Goal: Use online tool/utility: Use online tool/utility

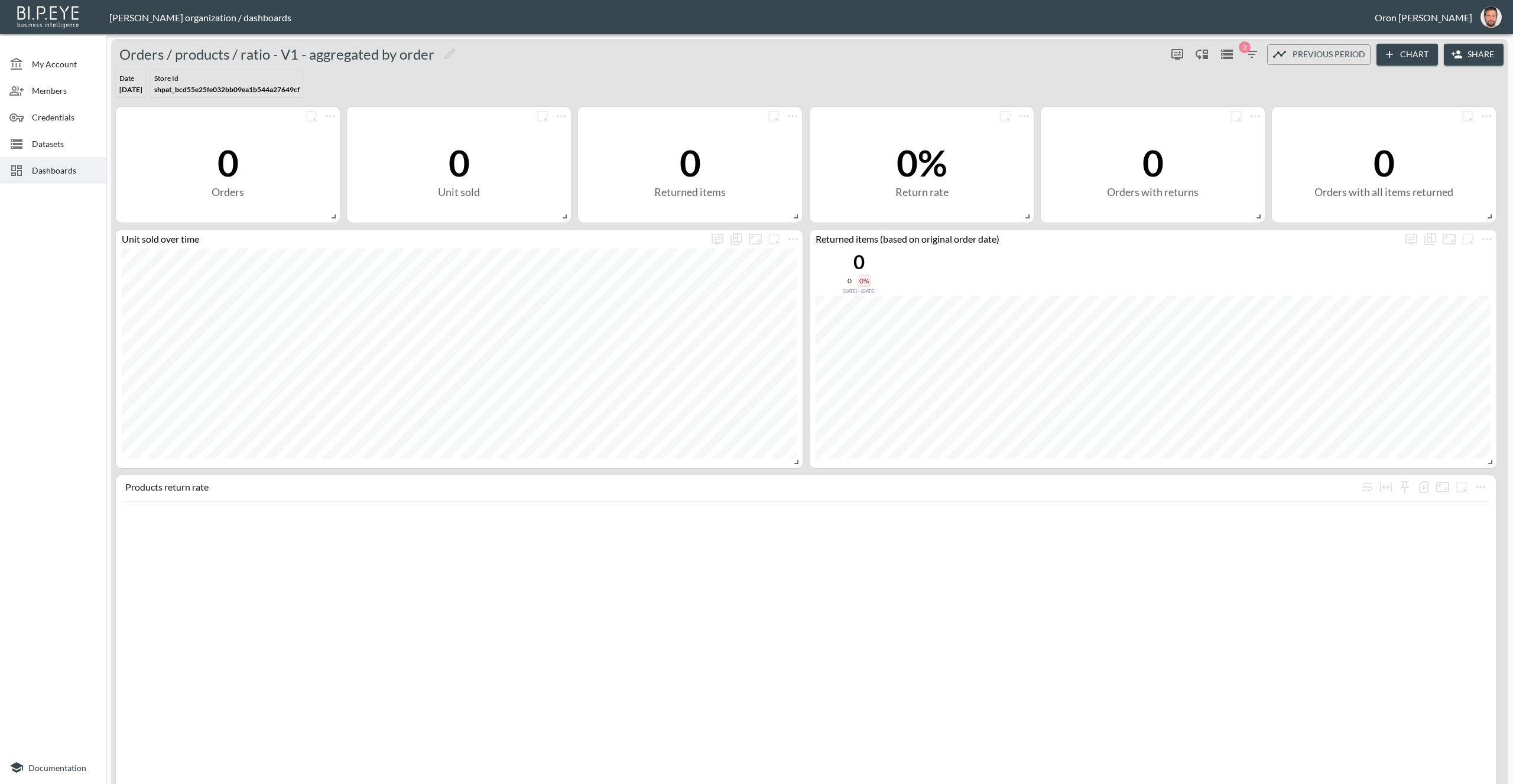
click at [72, 174] on span "Dashboards" at bounding box center [64, 170] width 65 height 13
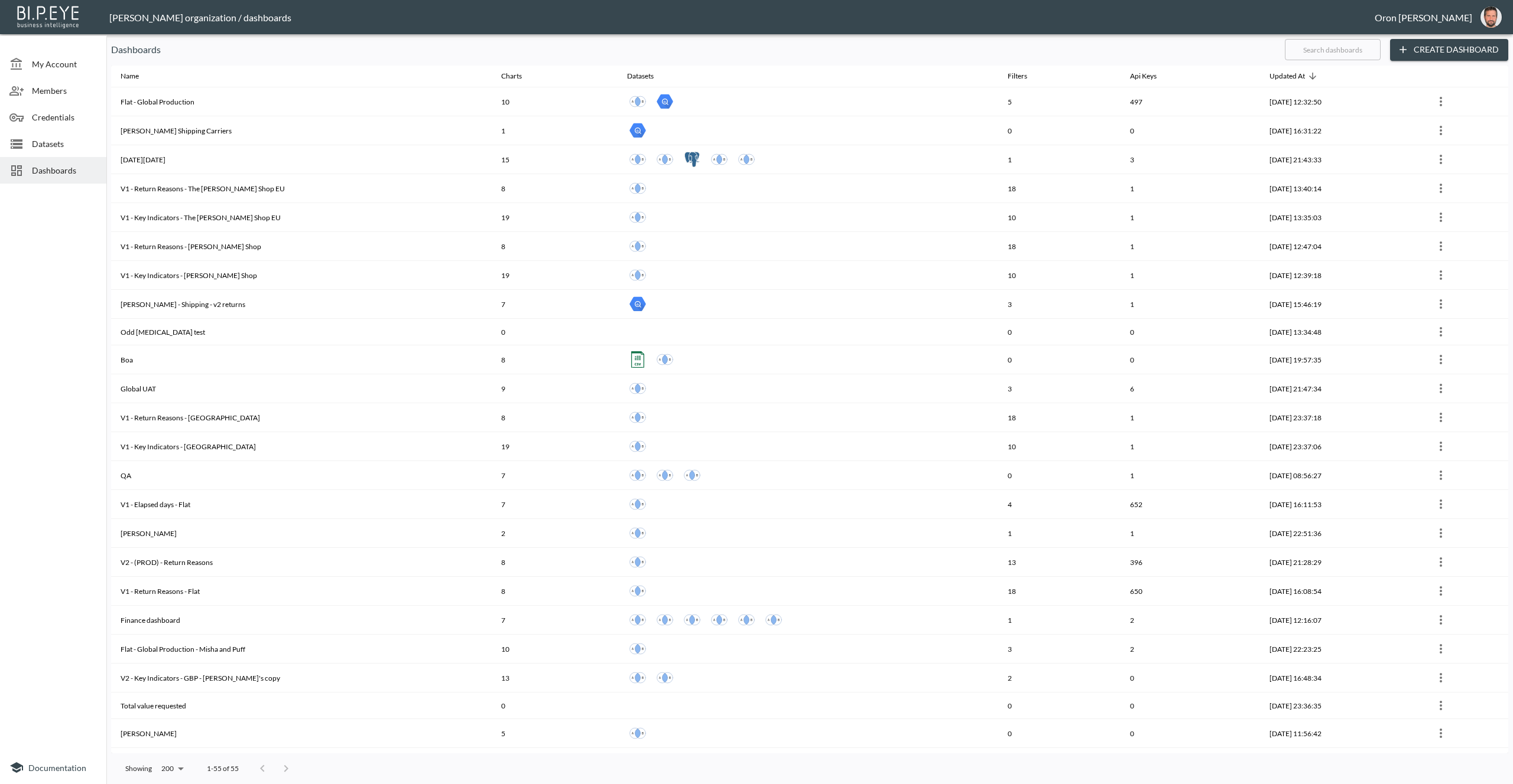
click at [55, 141] on span "Datasets" at bounding box center [64, 144] width 65 height 13
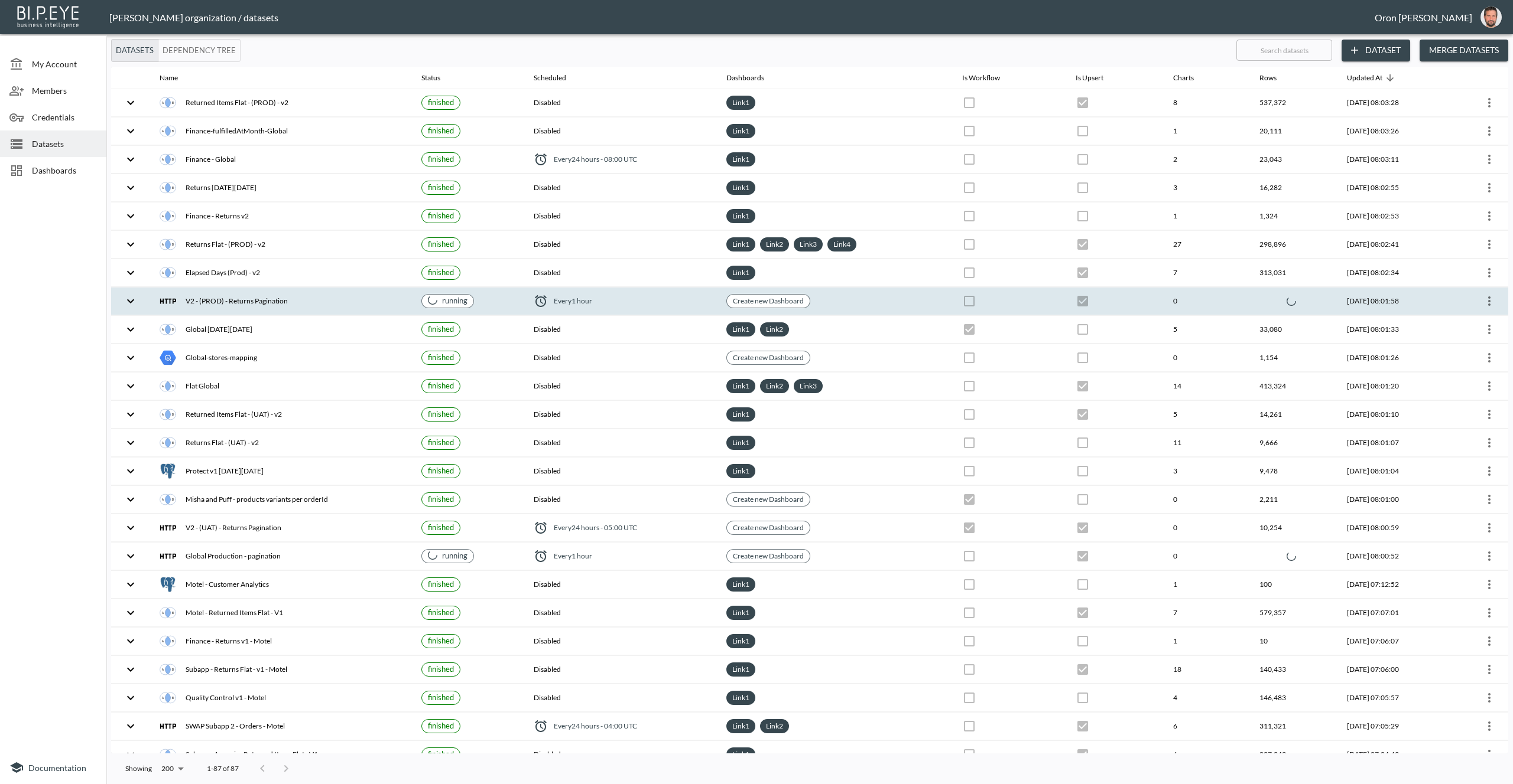
click at [1119, 302] on th at bounding box center [1114, 301] width 97 height 28
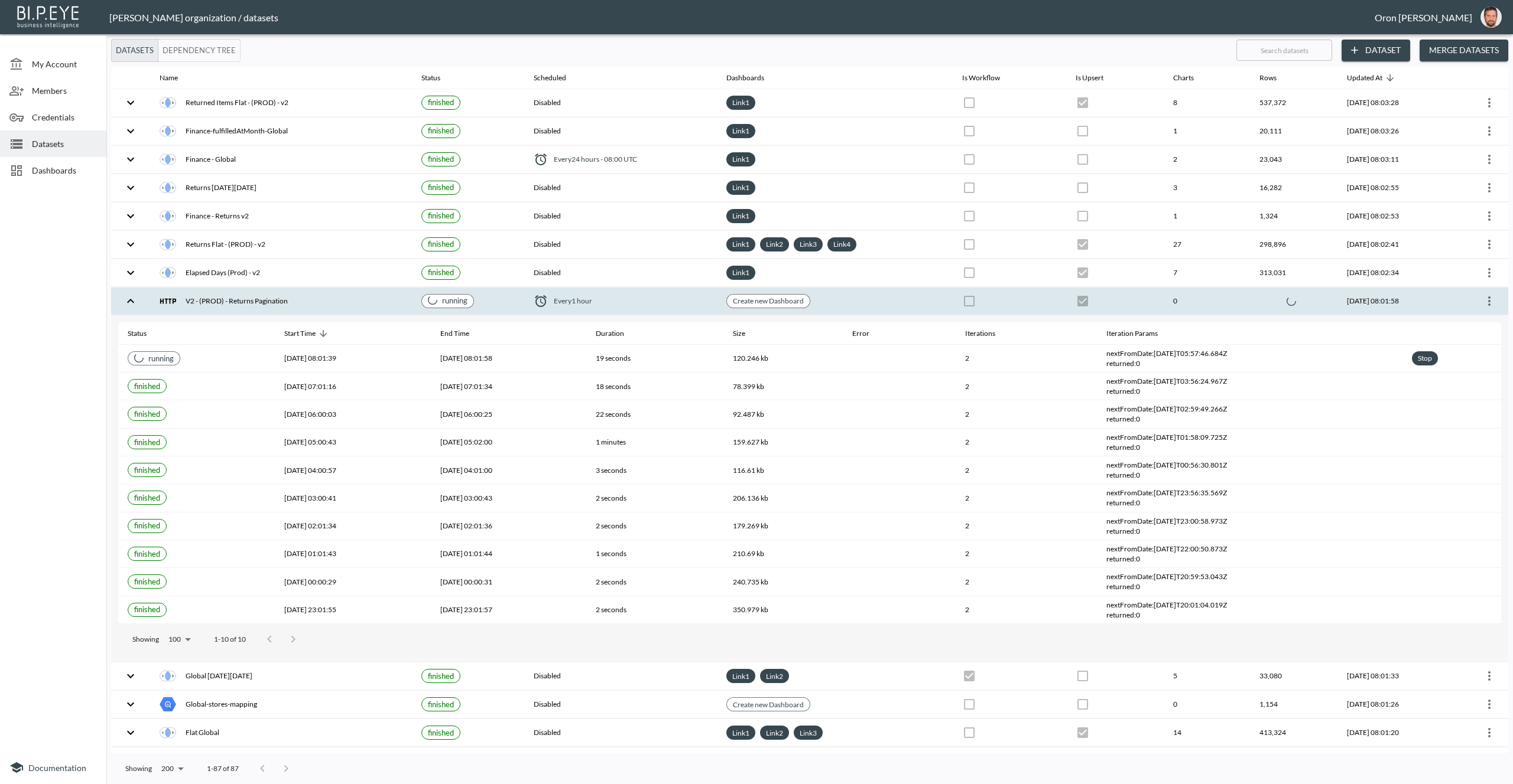
click at [1119, 302] on th at bounding box center [1114, 301] width 97 height 28
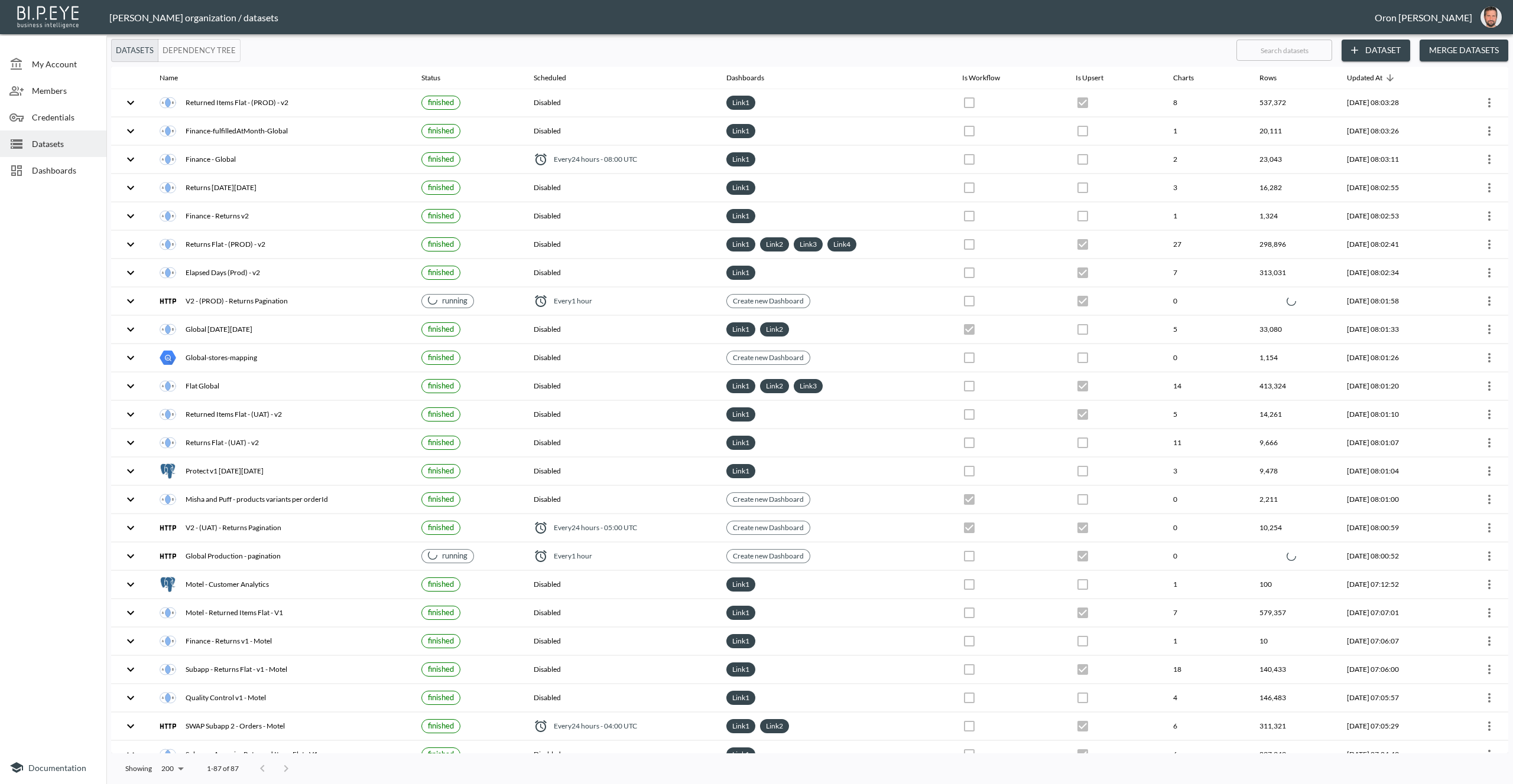
click at [1297, 47] on input "text" at bounding box center [1284, 50] width 96 height 30
type input "p"
checkbox input "true"
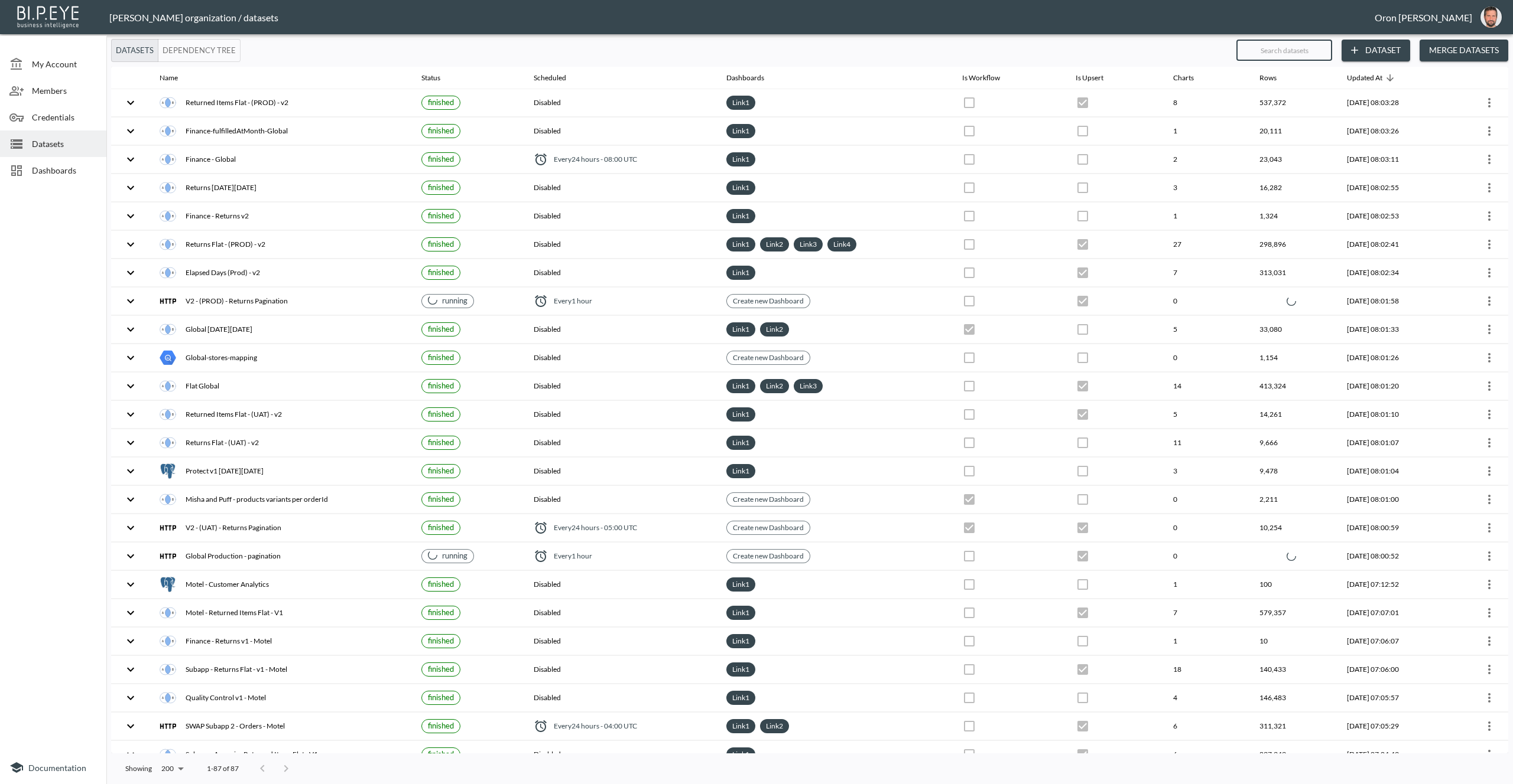
checkbox input "false"
checkbox input "true"
checkbox input "false"
checkbox input "true"
checkbox input "false"
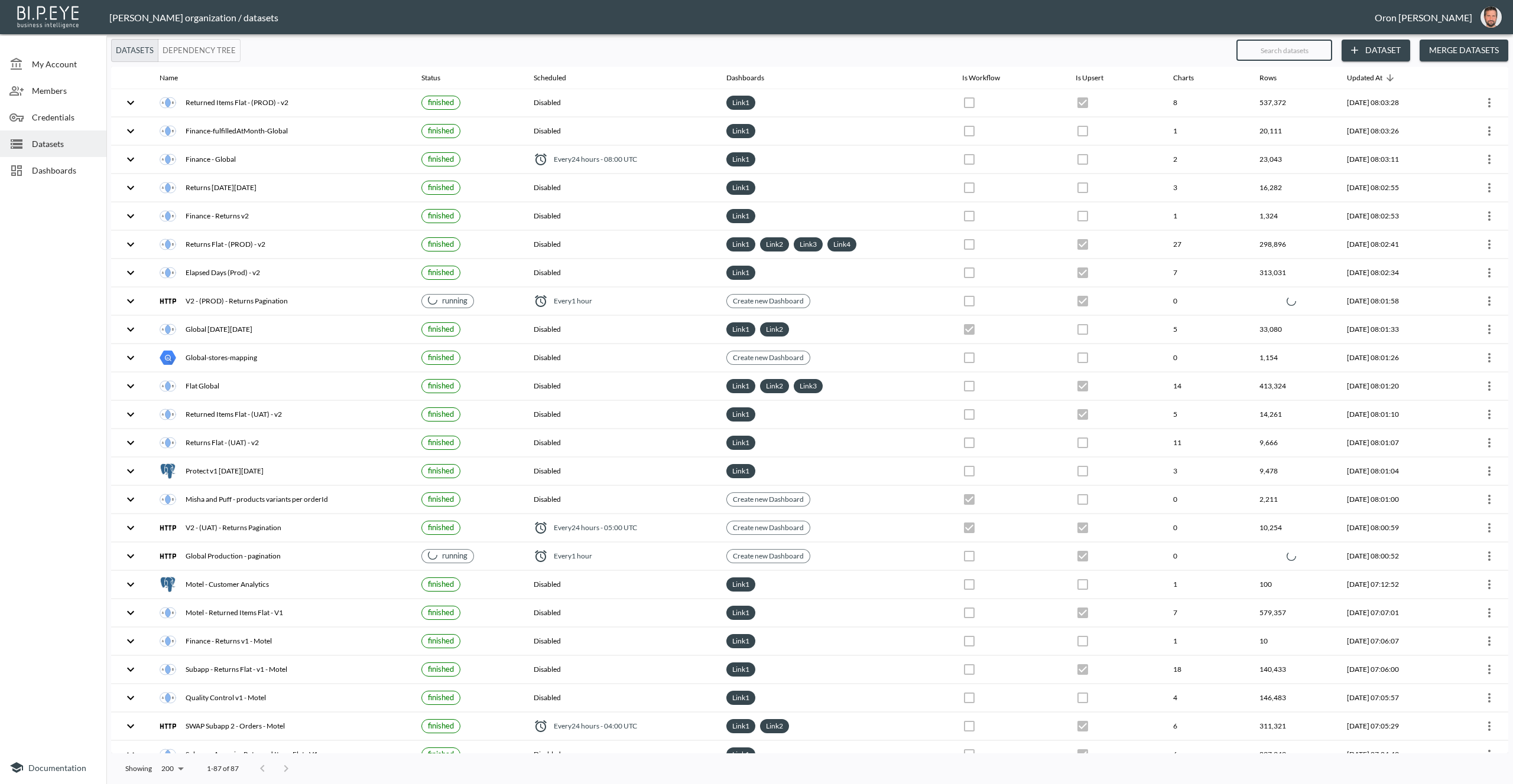
checkbox input "true"
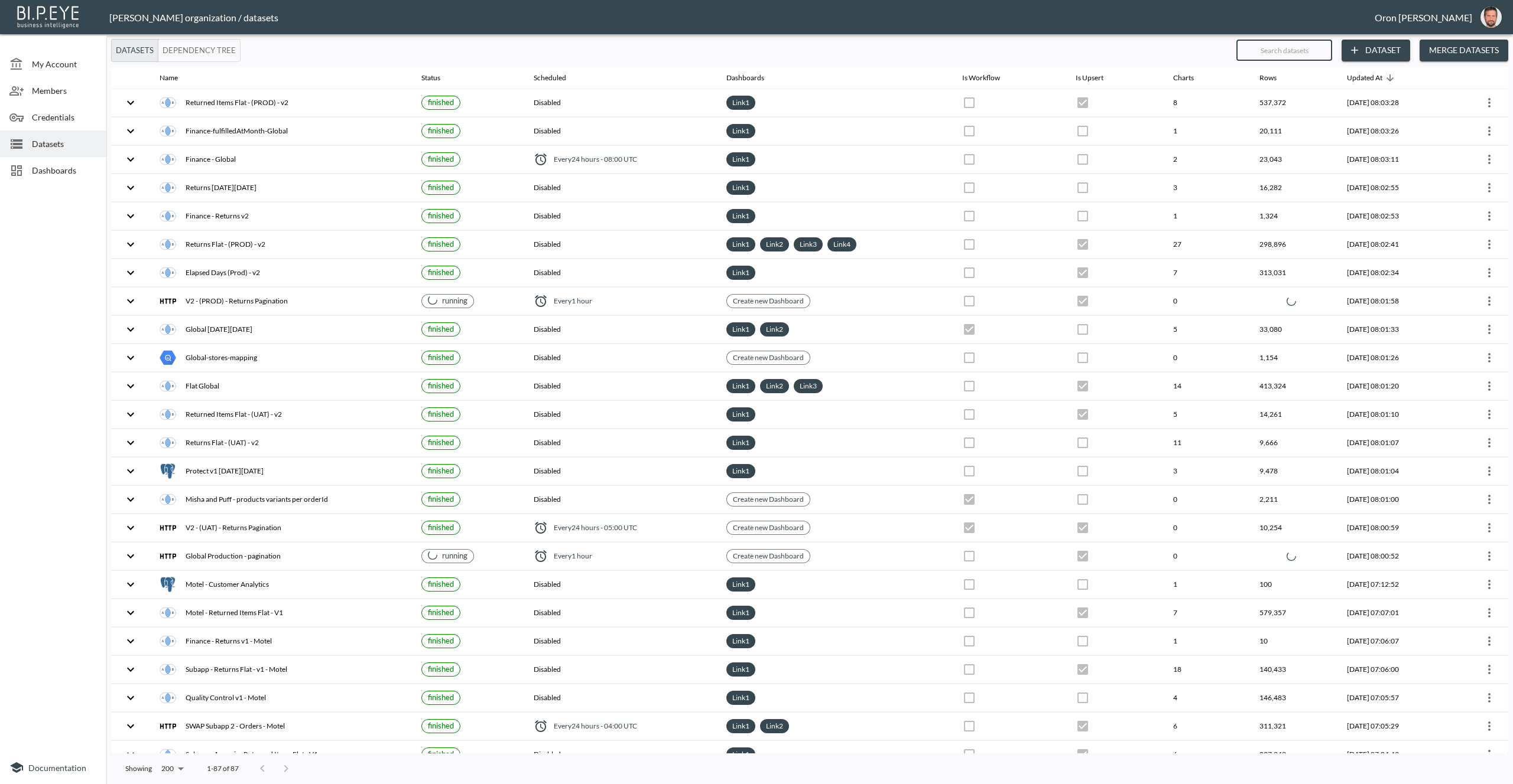
checkbox input "false"
checkbox input "true"
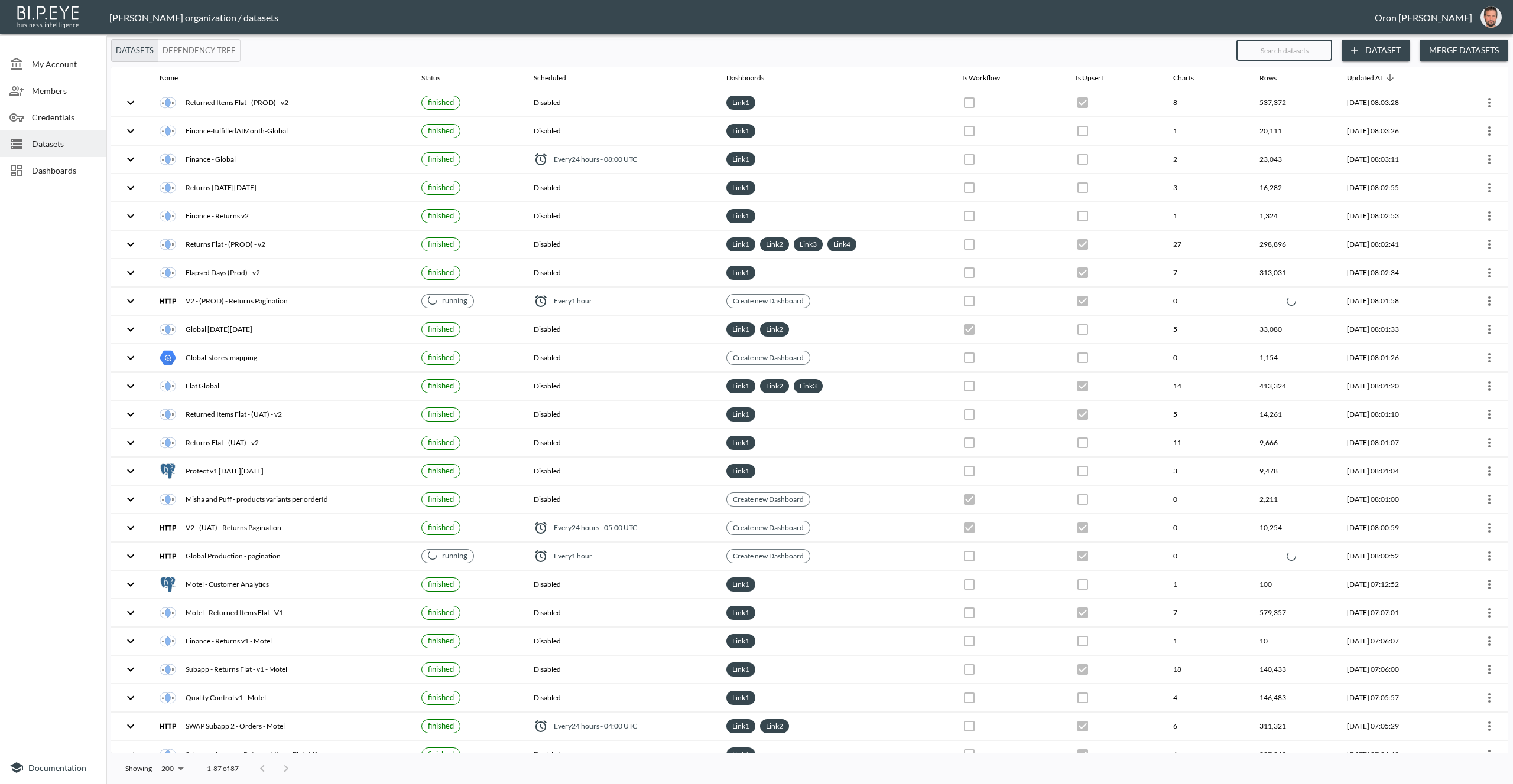
checkbox input "true"
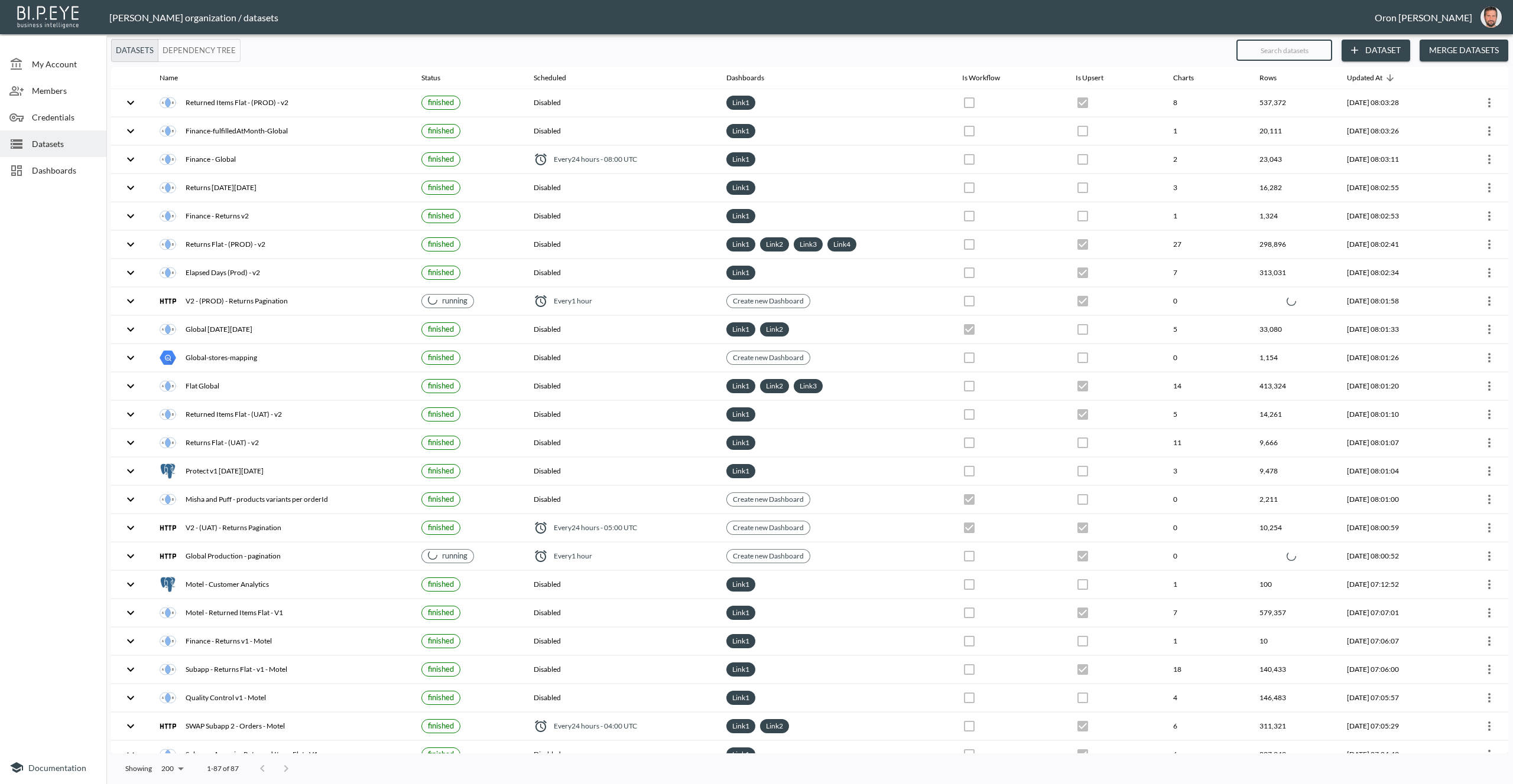
checkbox input "false"
checkbox input "true"
checkbox input "false"
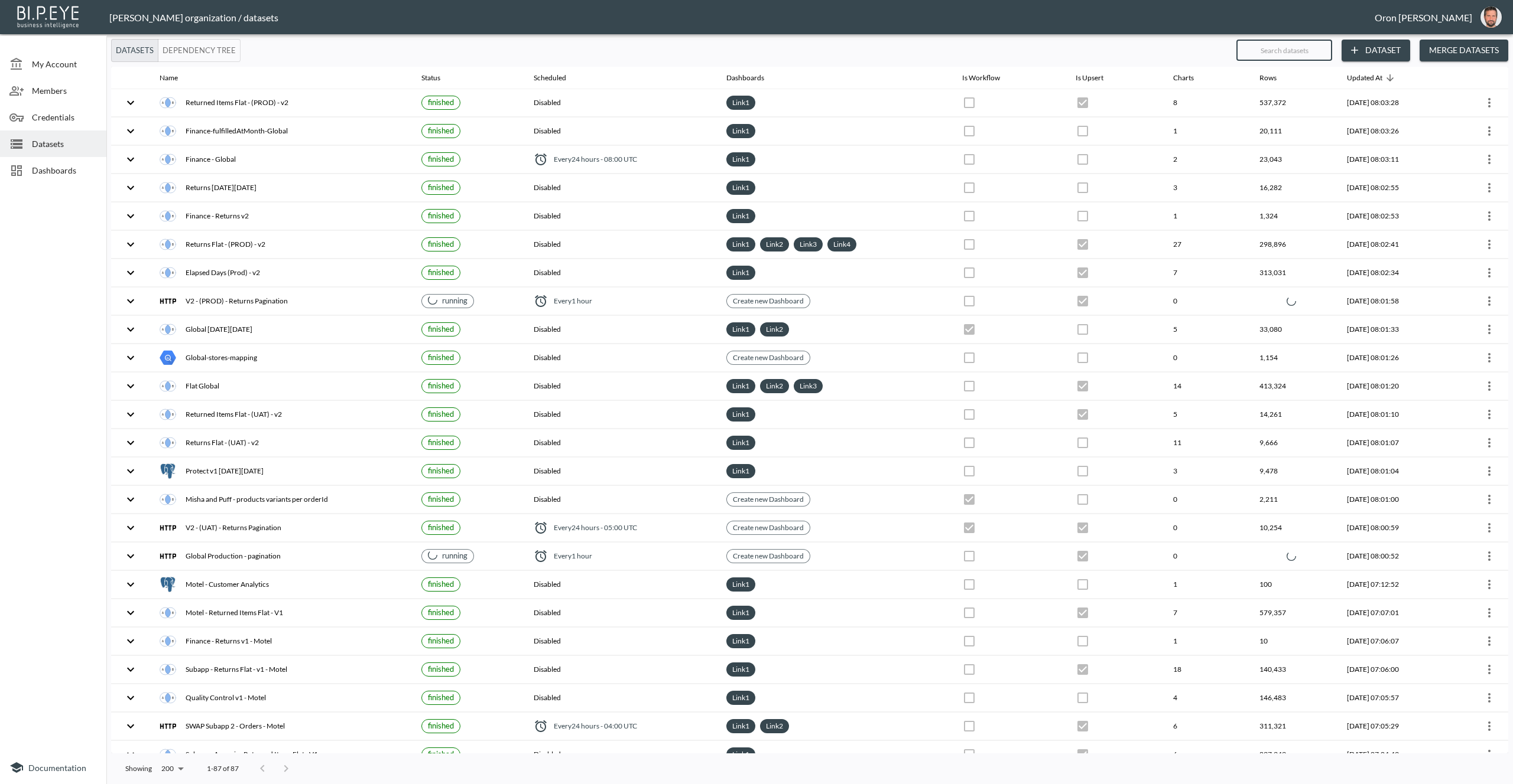
checkbox input "false"
checkbox input "true"
checkbox input "false"
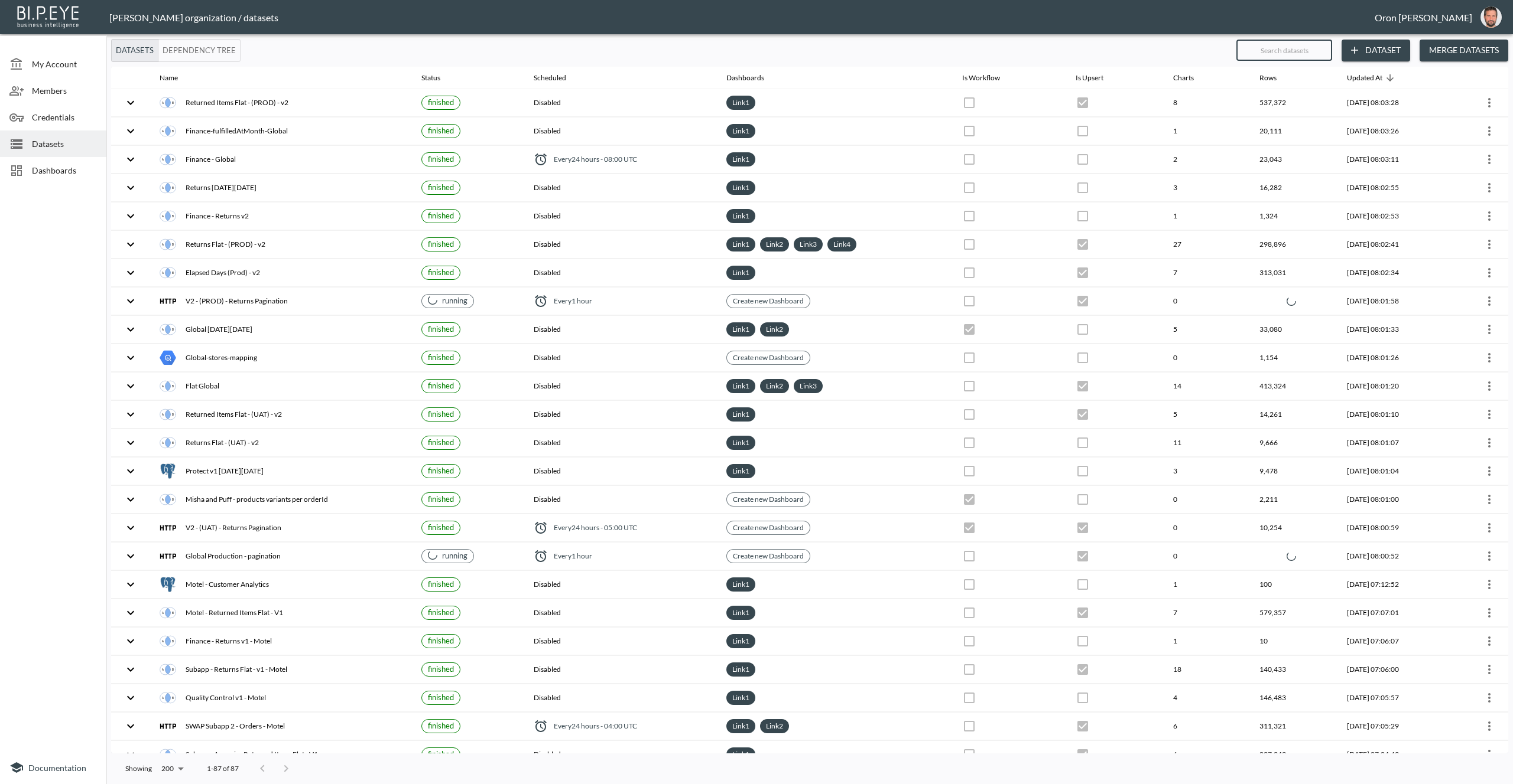
checkbox input "false"
checkbox input "true"
checkbox input "false"
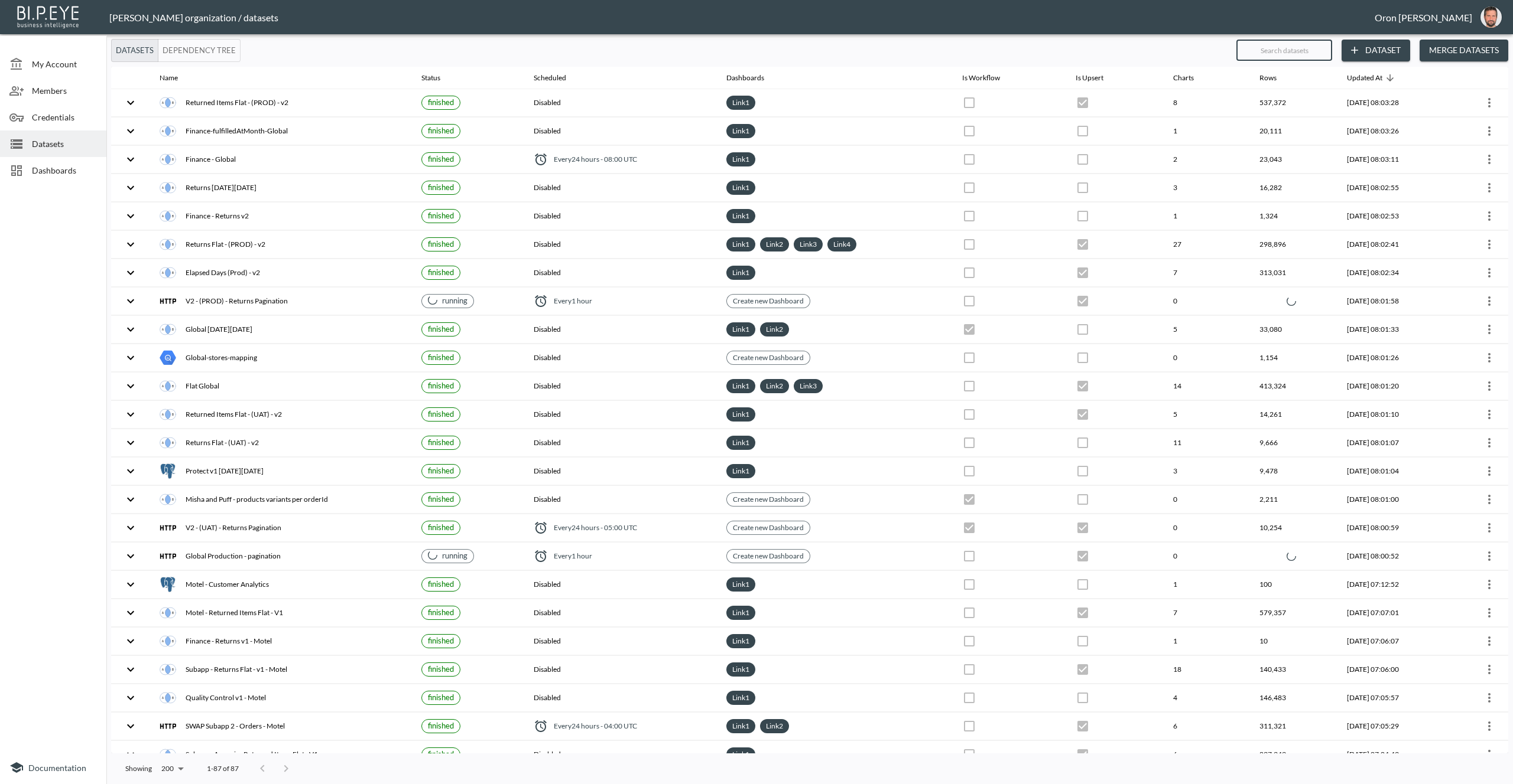
checkbox input "false"
checkbox input "true"
checkbox input "false"
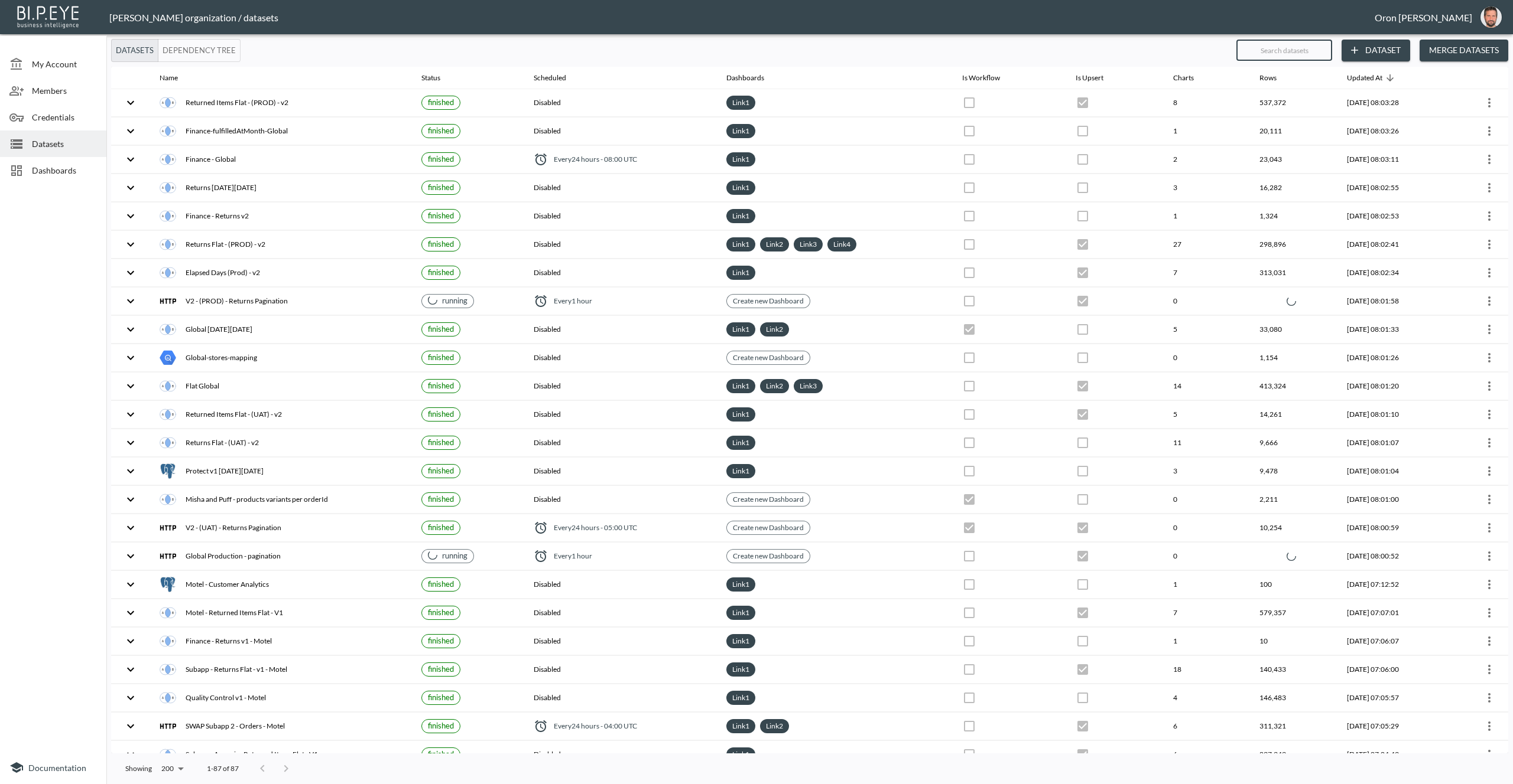
checkbox input "false"
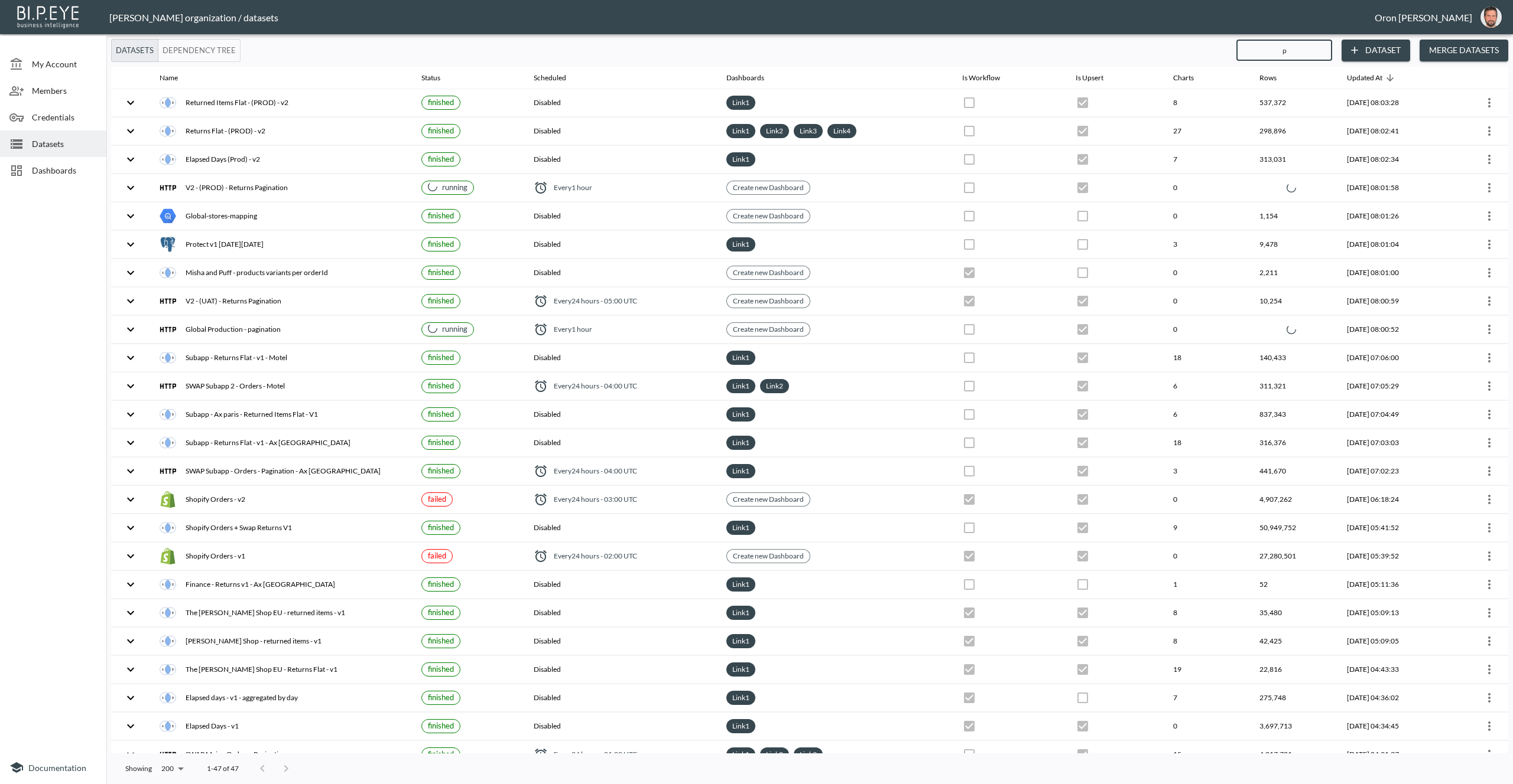
type input "pr"
checkbox input "true"
checkbox input "false"
checkbox input "true"
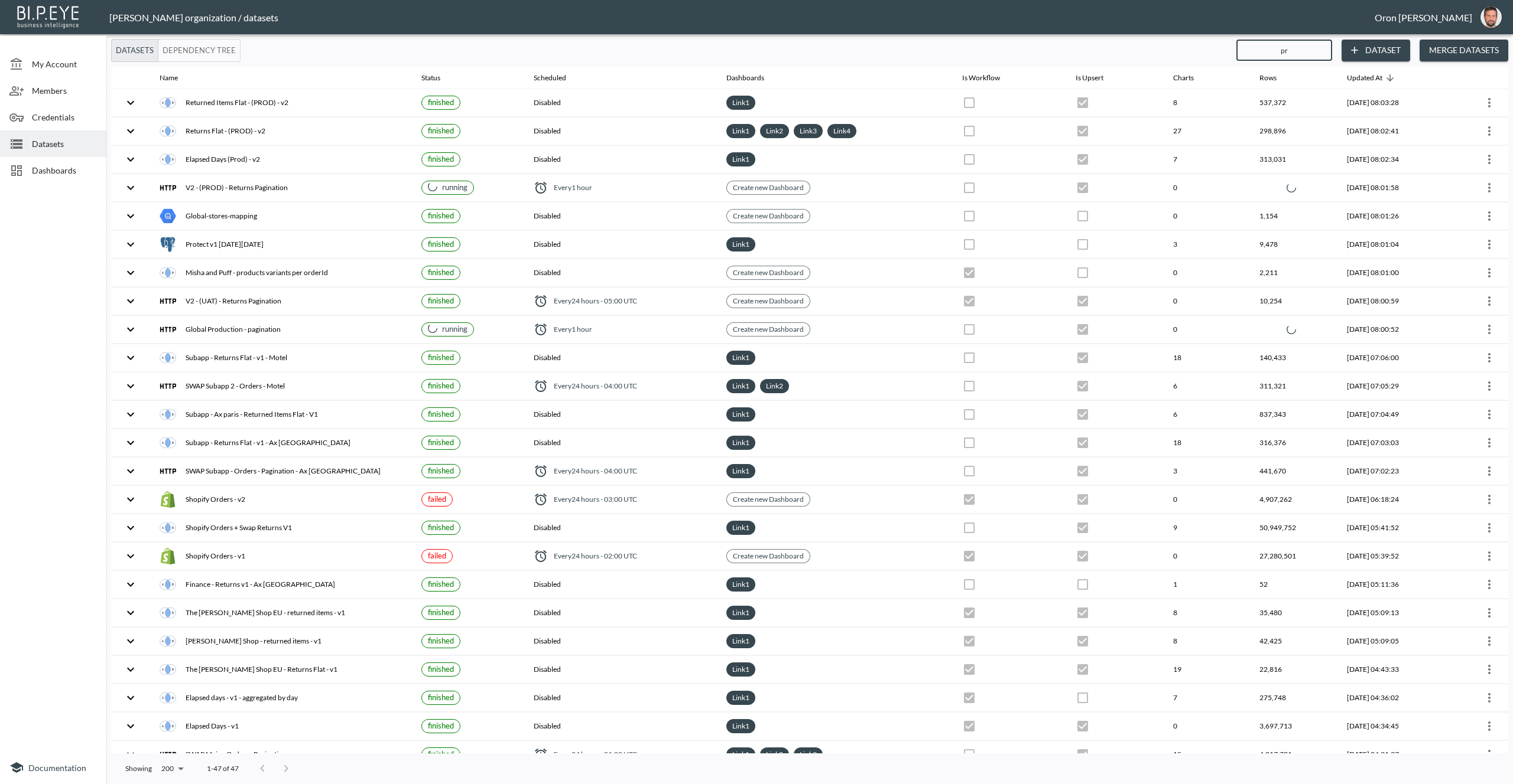
checkbox input "false"
checkbox input "true"
checkbox input "false"
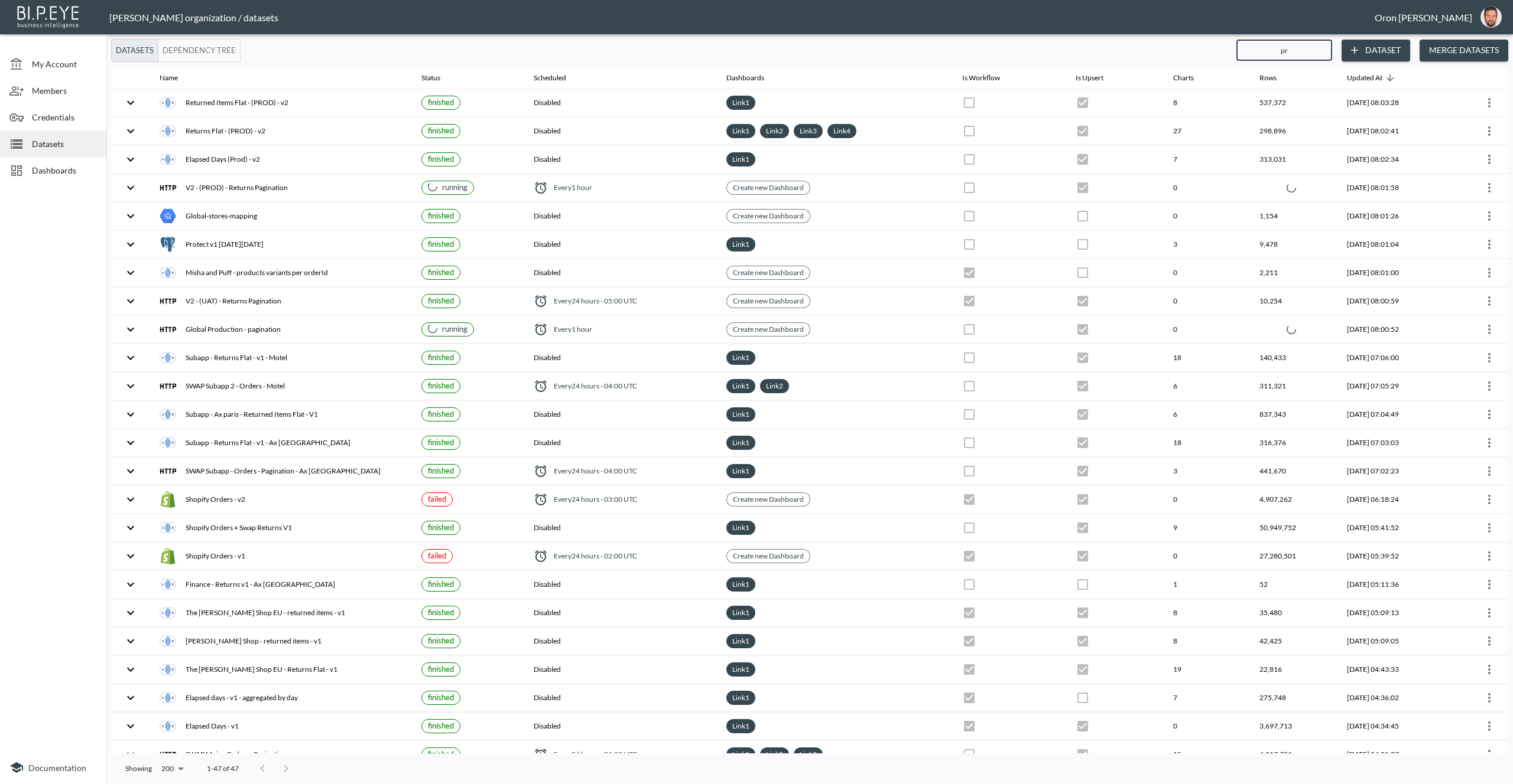
checkbox input "false"
type input "prod"
checkbox input "true"
checkbox input "false"
checkbox input "true"
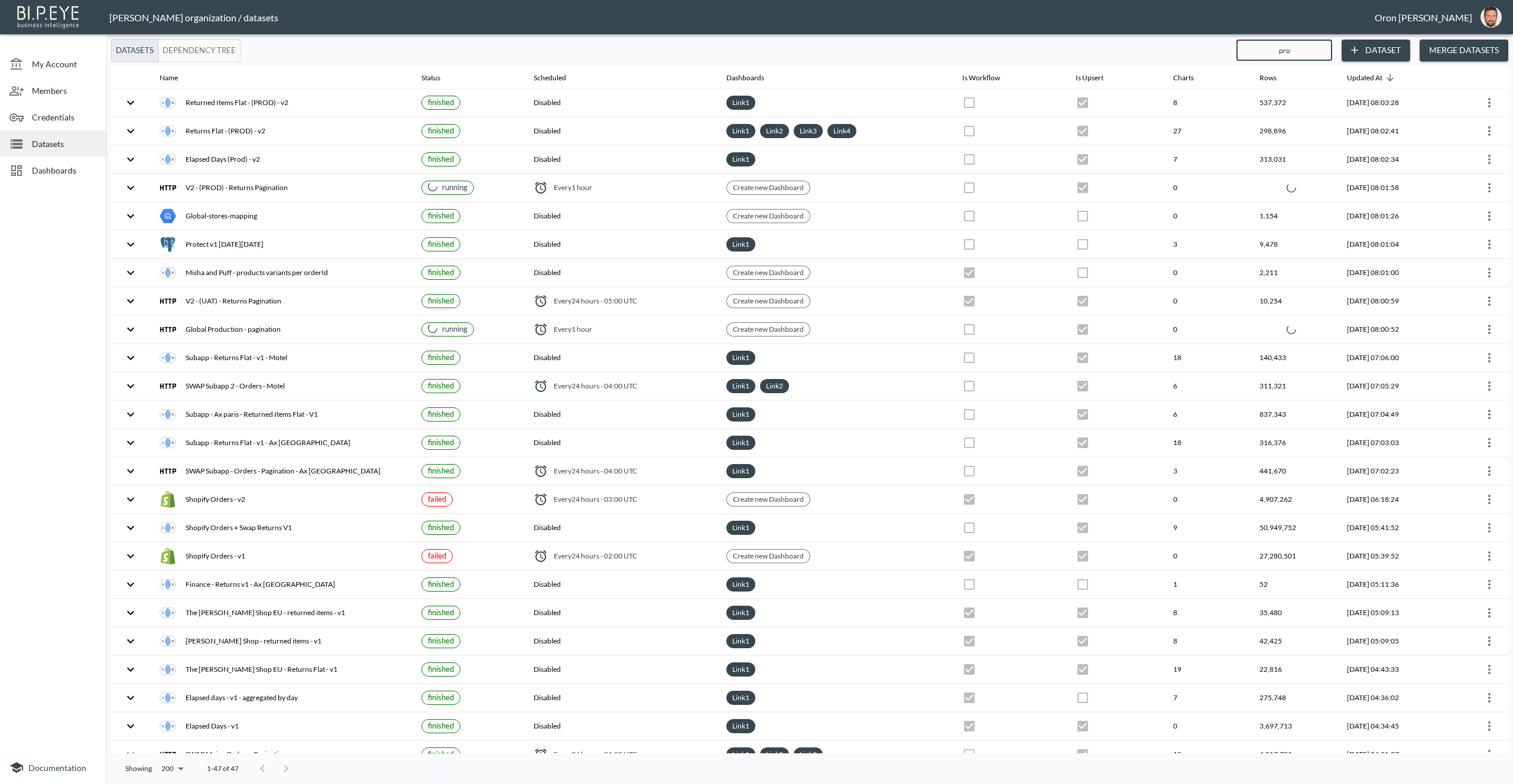
checkbox input "true"
checkbox input "false"
checkbox input "true"
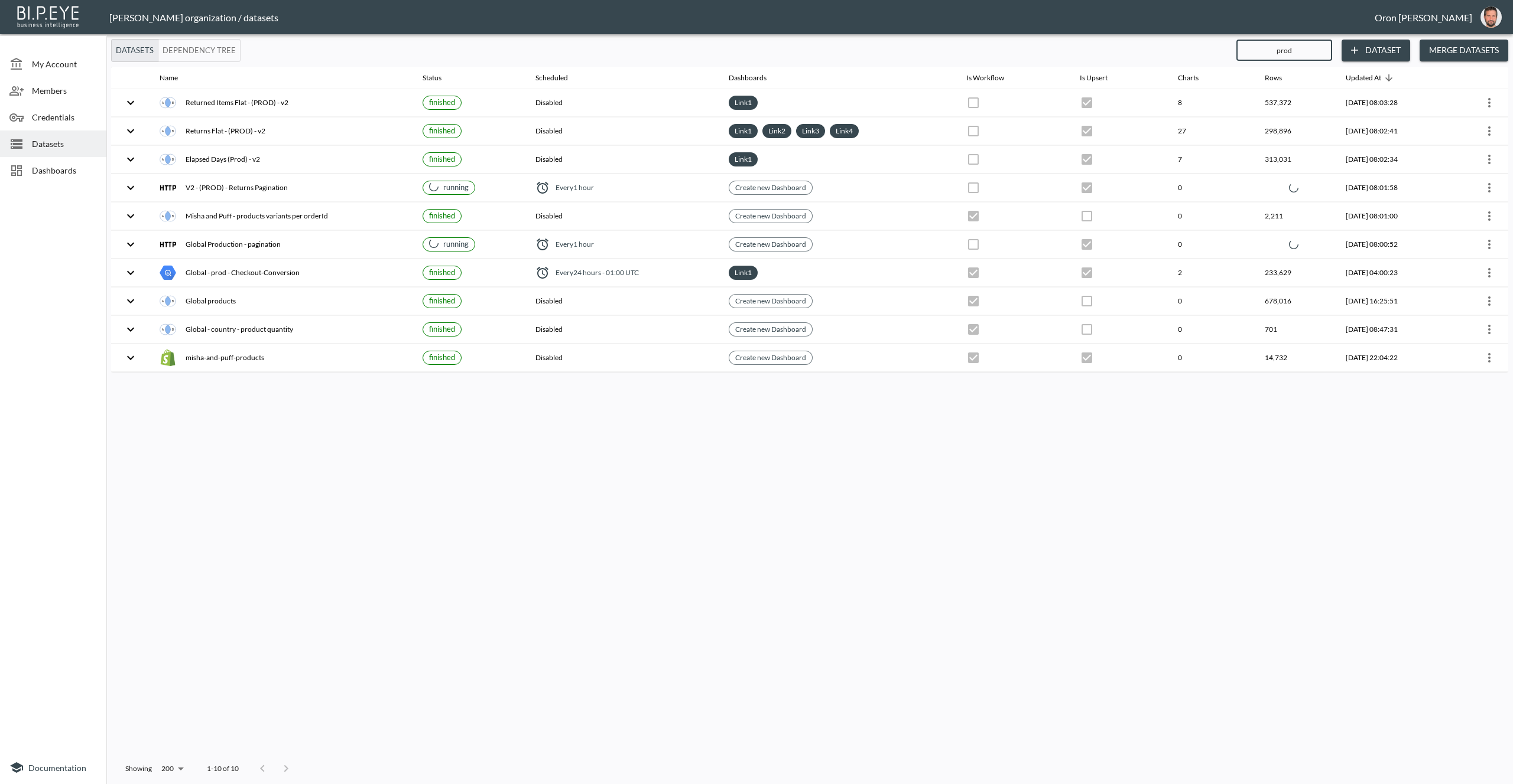
type input "produ"
checkbox input "true"
checkbox input "false"
checkbox input "true"
checkbox input "false"
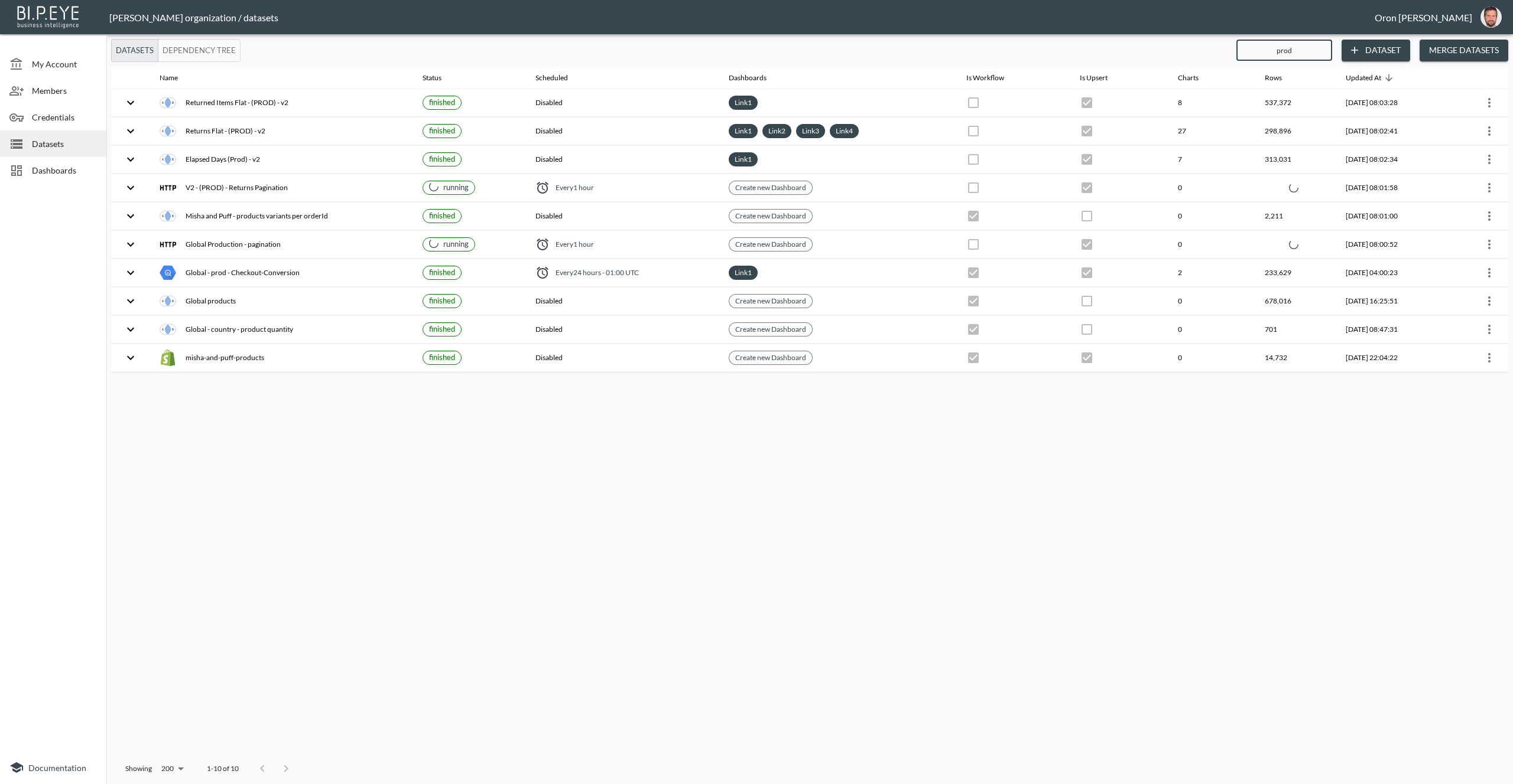
checkbox input "true"
checkbox input "false"
checkbox input "true"
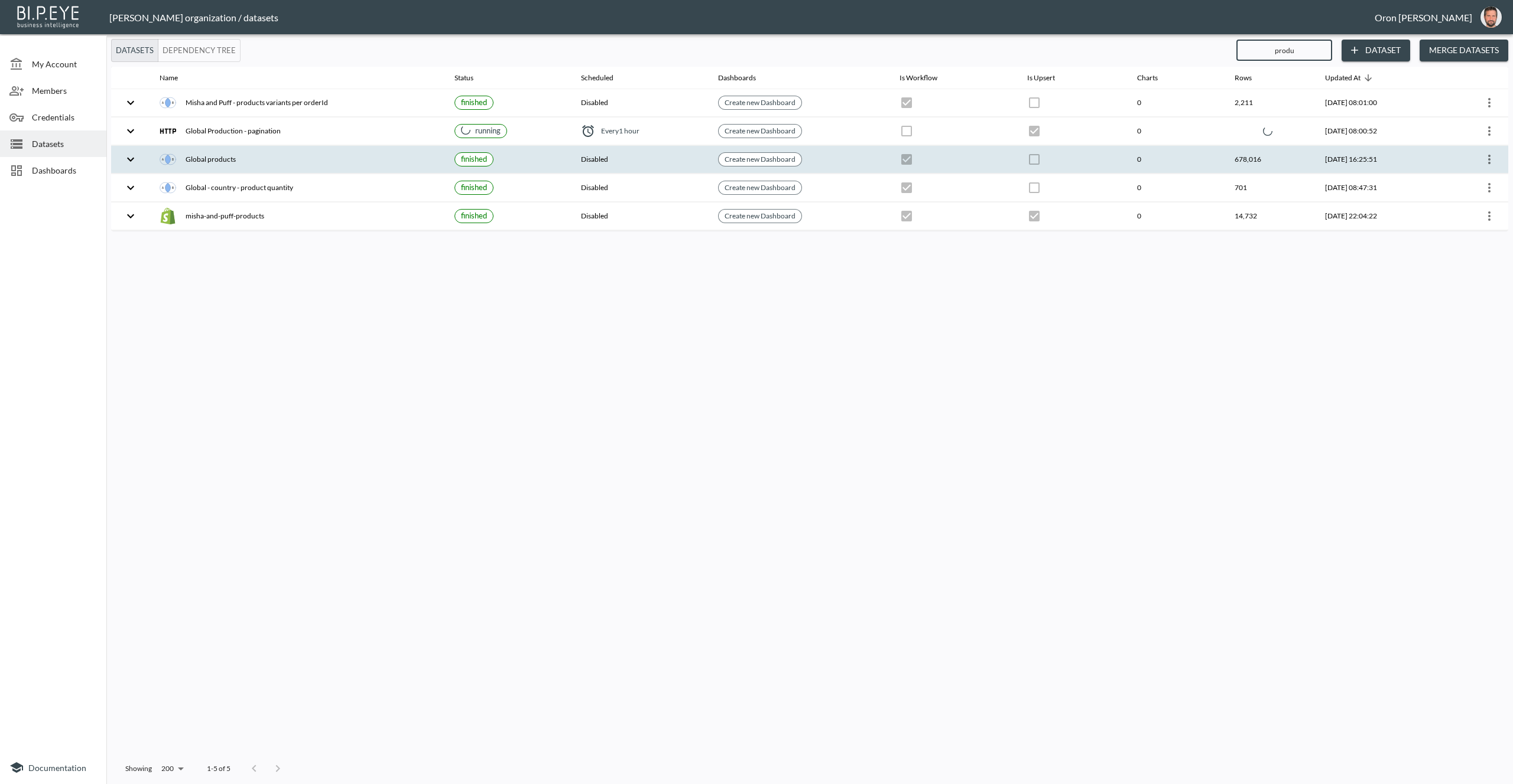
type input "produ"
click at [1486, 157] on icon "more" at bounding box center [1488, 159] width 14 height 14
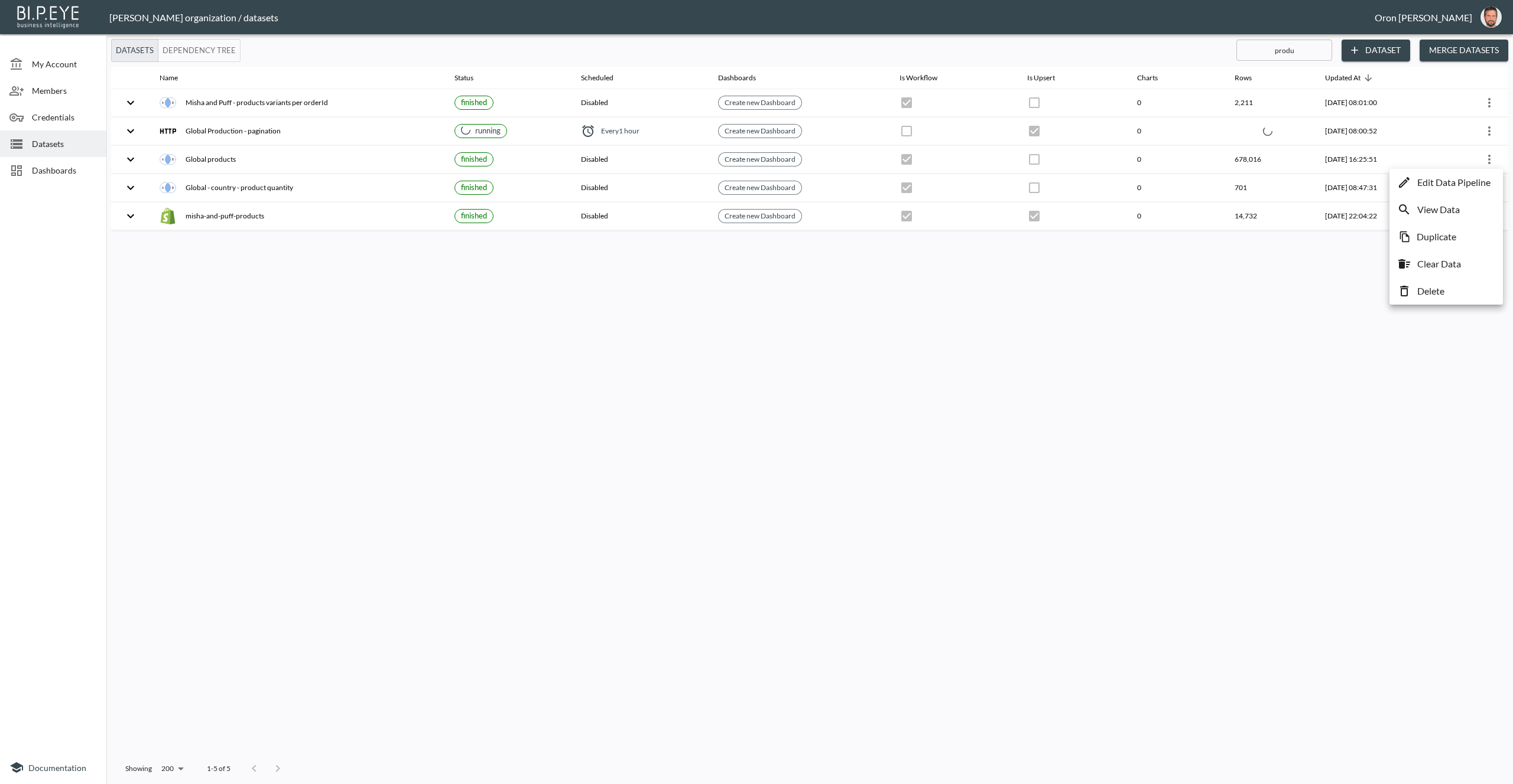
click at [1440, 209] on p "View Data" at bounding box center [1438, 210] width 42 height 14
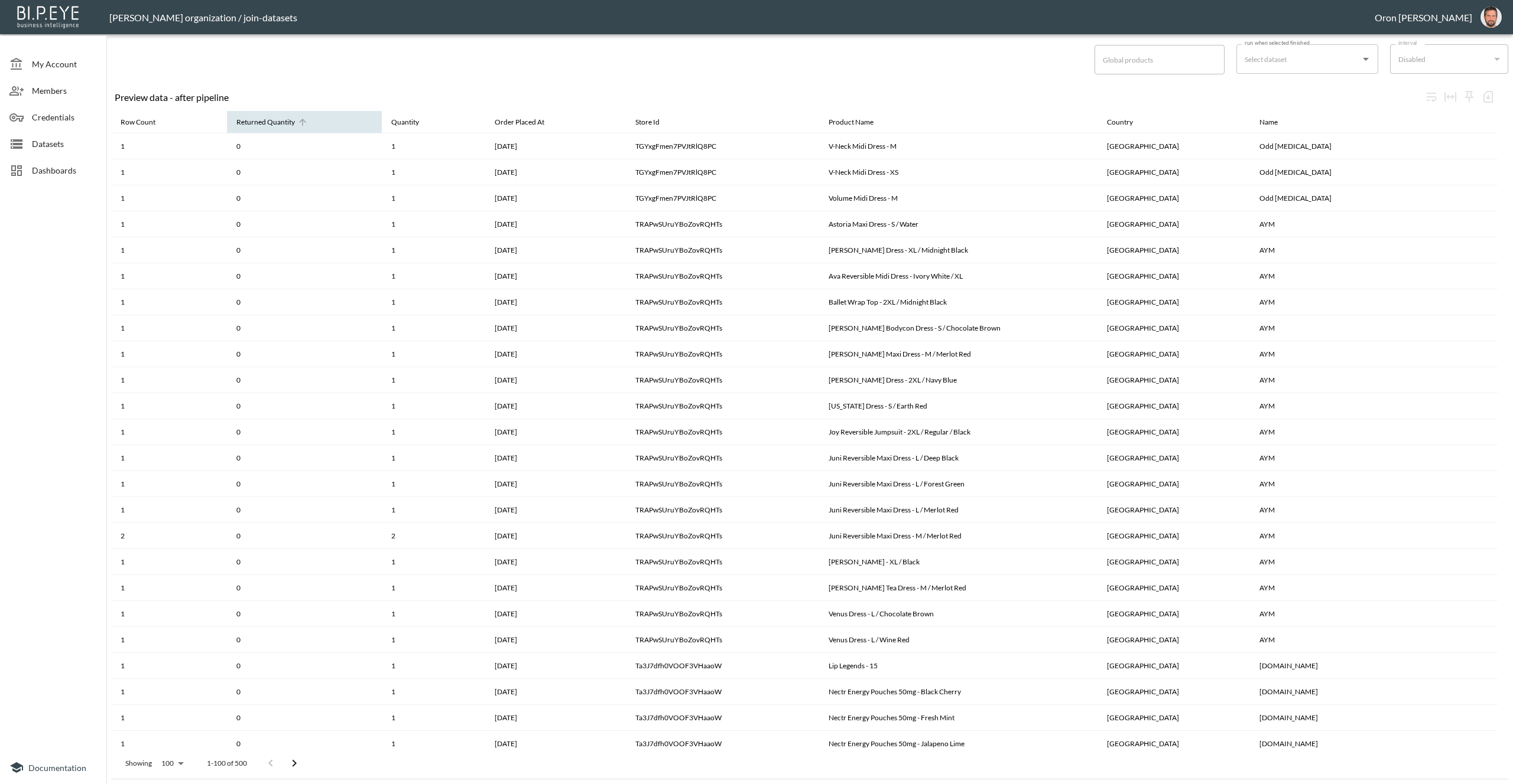
click at [292, 124] on div "Returned Quantity" at bounding box center [265, 122] width 58 height 14
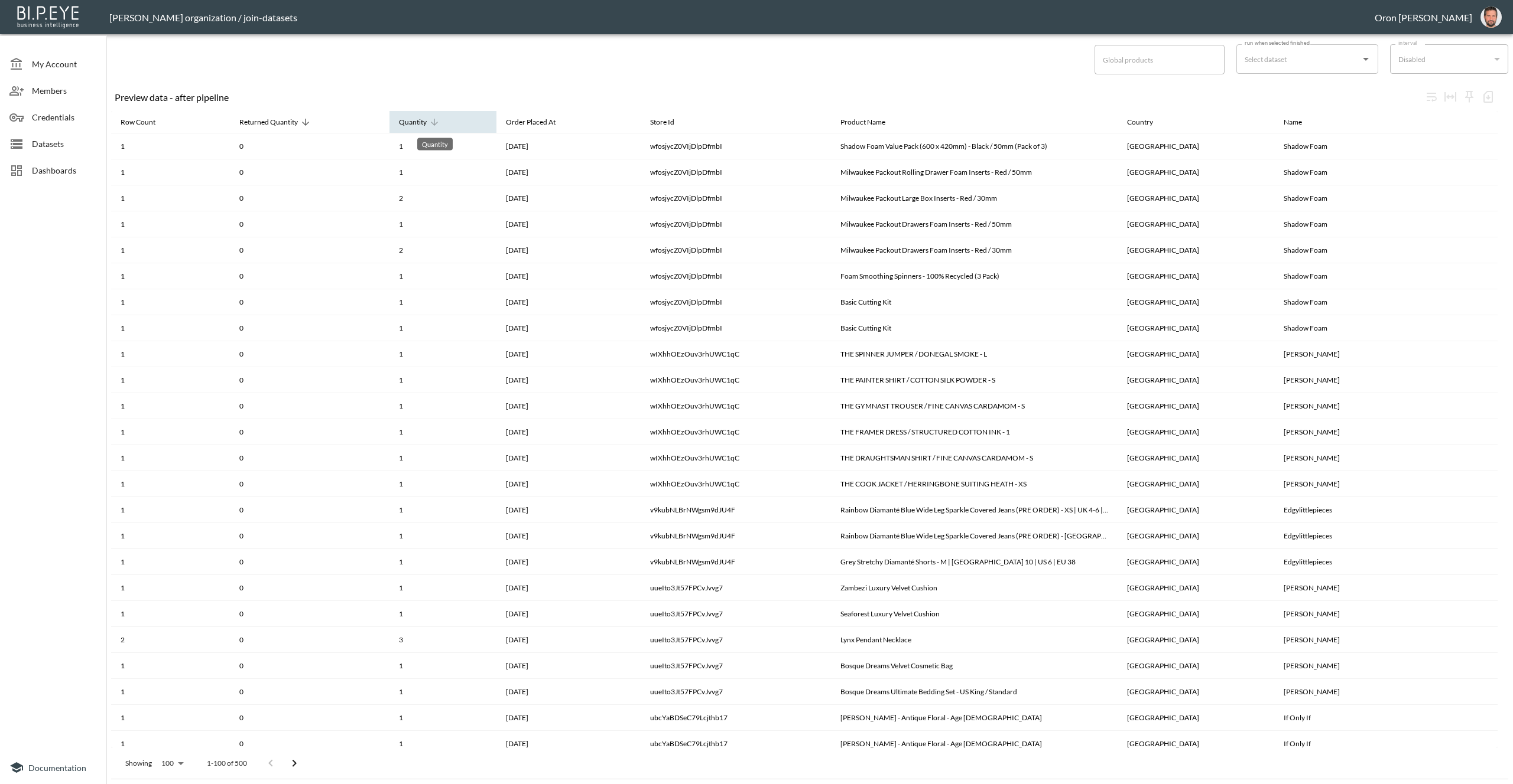
click at [427, 126] on div "Quantity" at bounding box center [412, 122] width 28 height 14
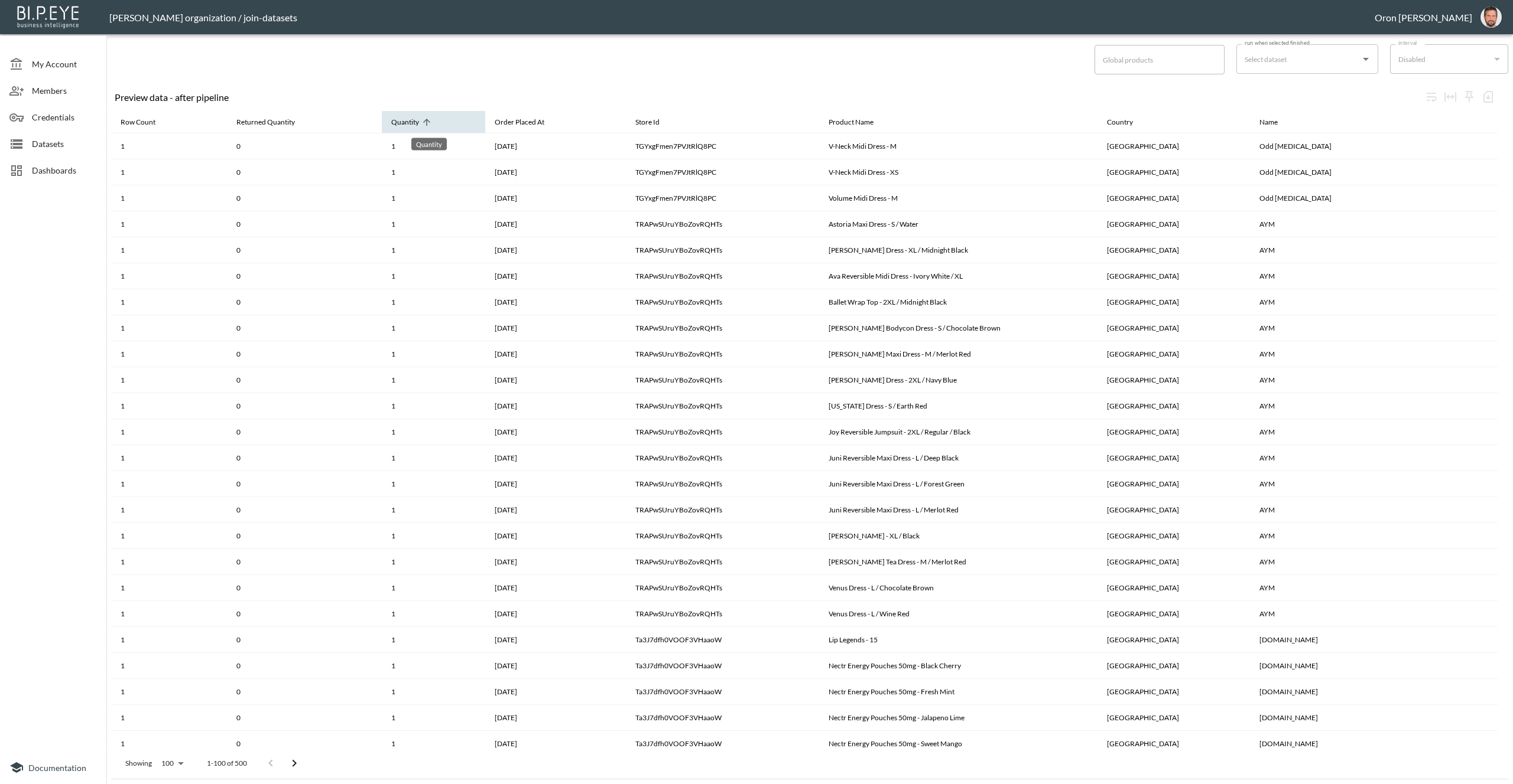
click at [419, 126] on div "Quantity" at bounding box center [405, 122] width 28 height 14
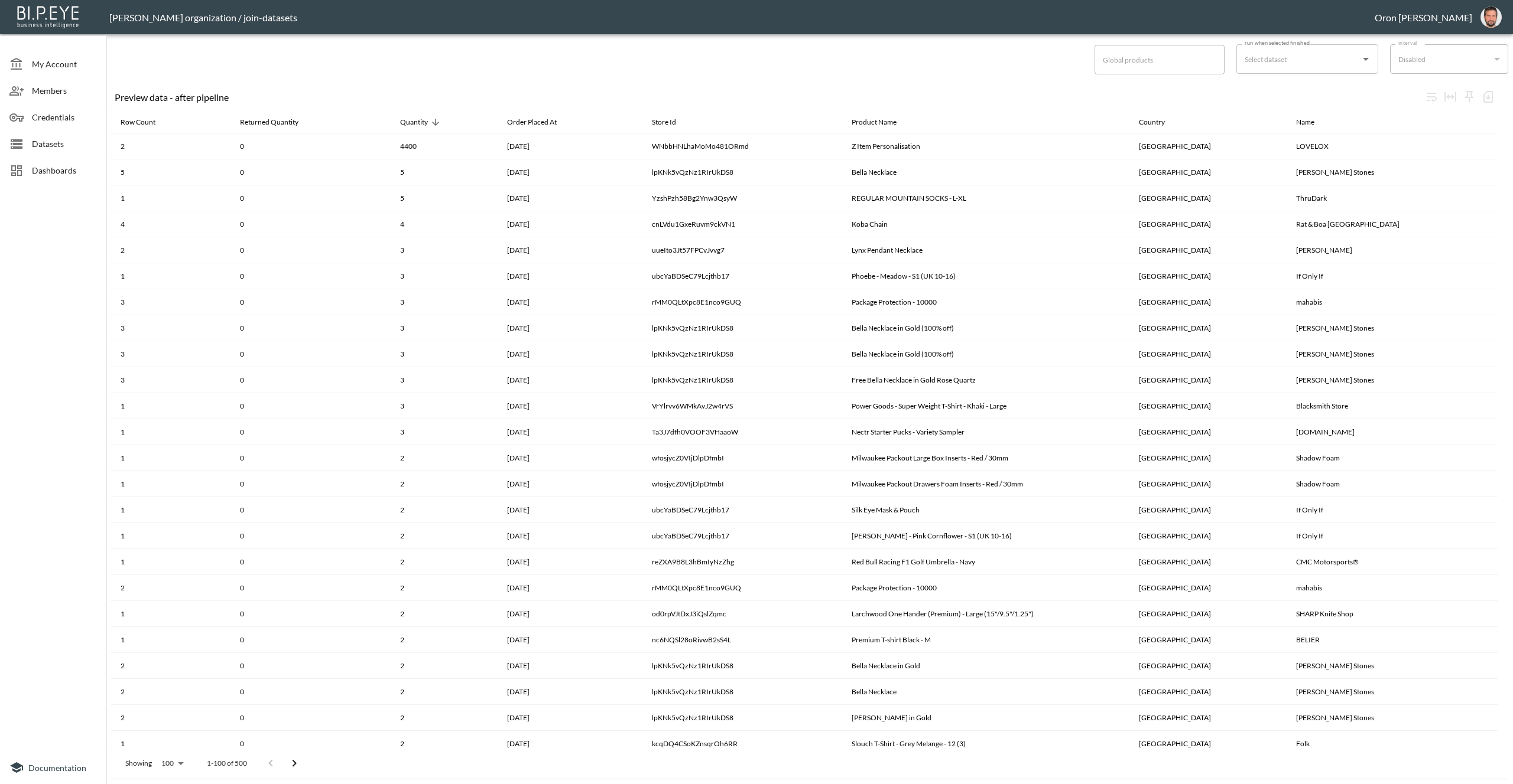
click at [36, 170] on span "Dashboards" at bounding box center [64, 170] width 65 height 13
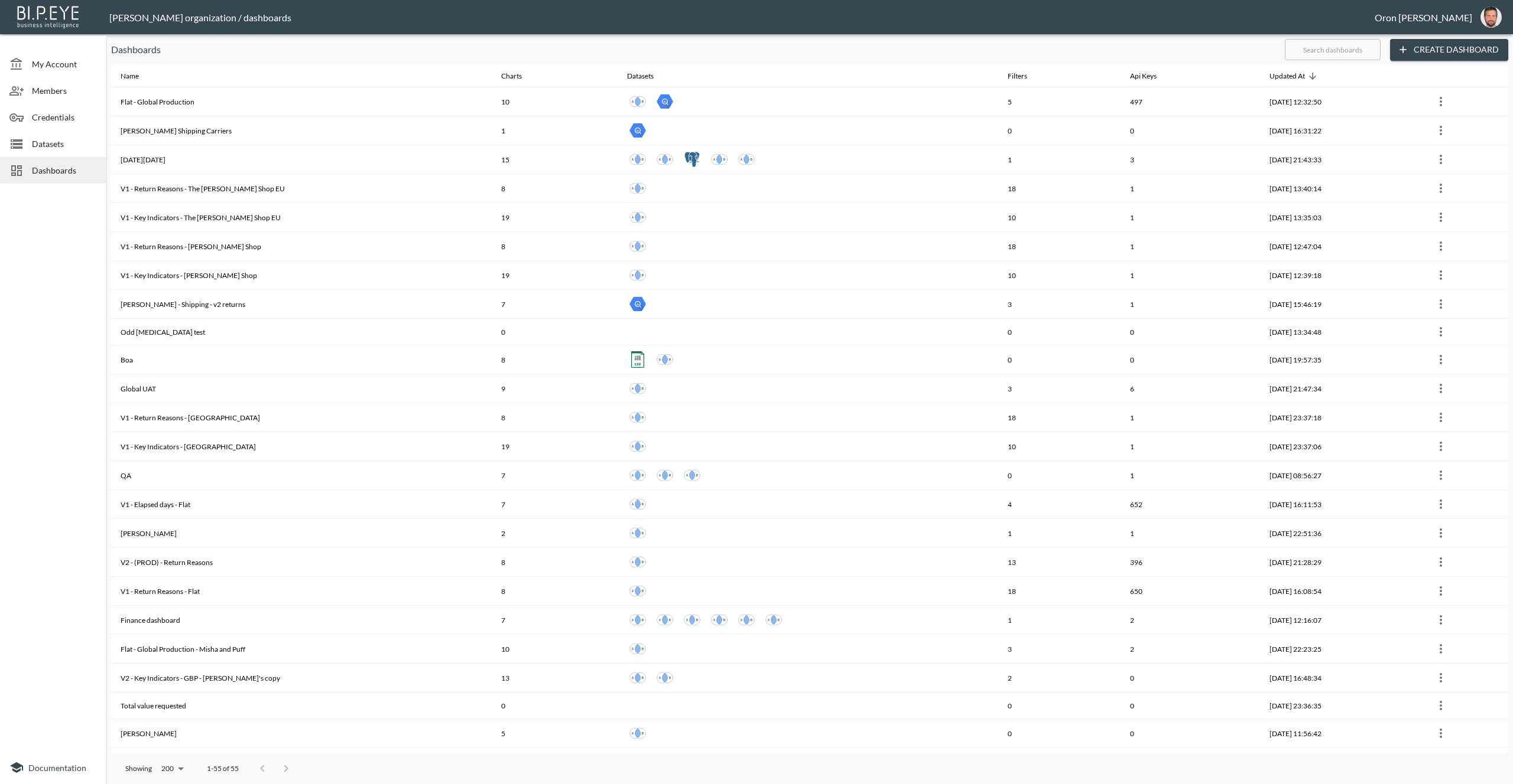
click at [1325, 51] on input "text" at bounding box center [1332, 49] width 96 height 30
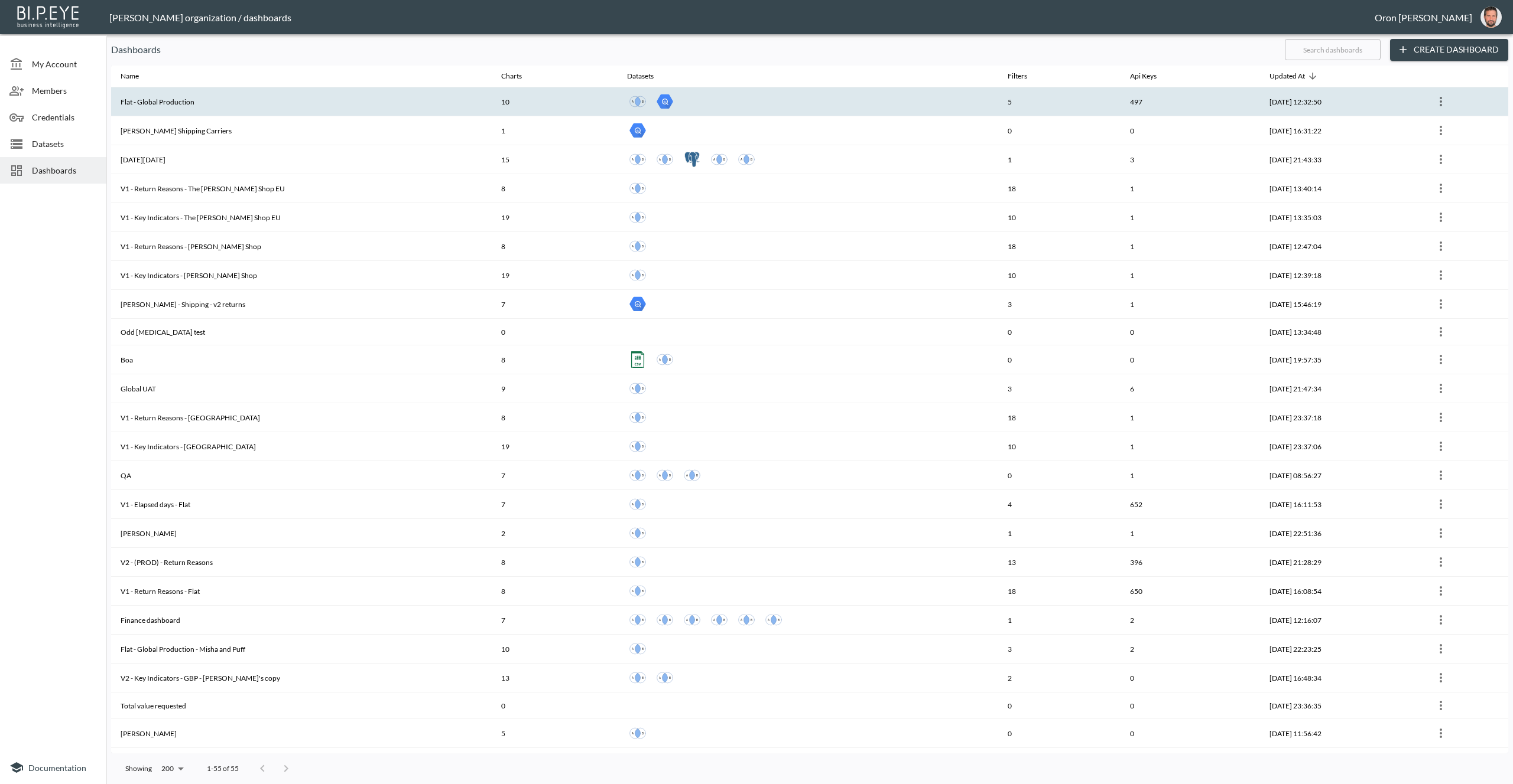
click at [861, 107] on div at bounding box center [808, 101] width 362 height 21
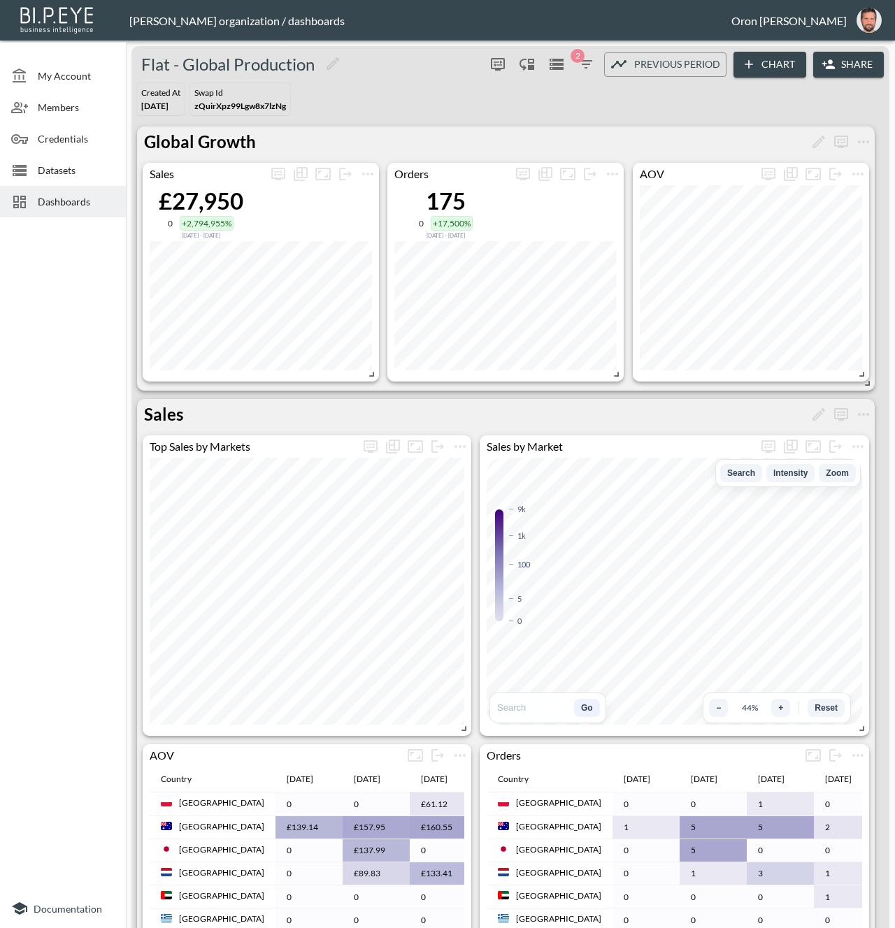
click at [782, 74] on button "Chart" at bounding box center [769, 65] width 73 height 26
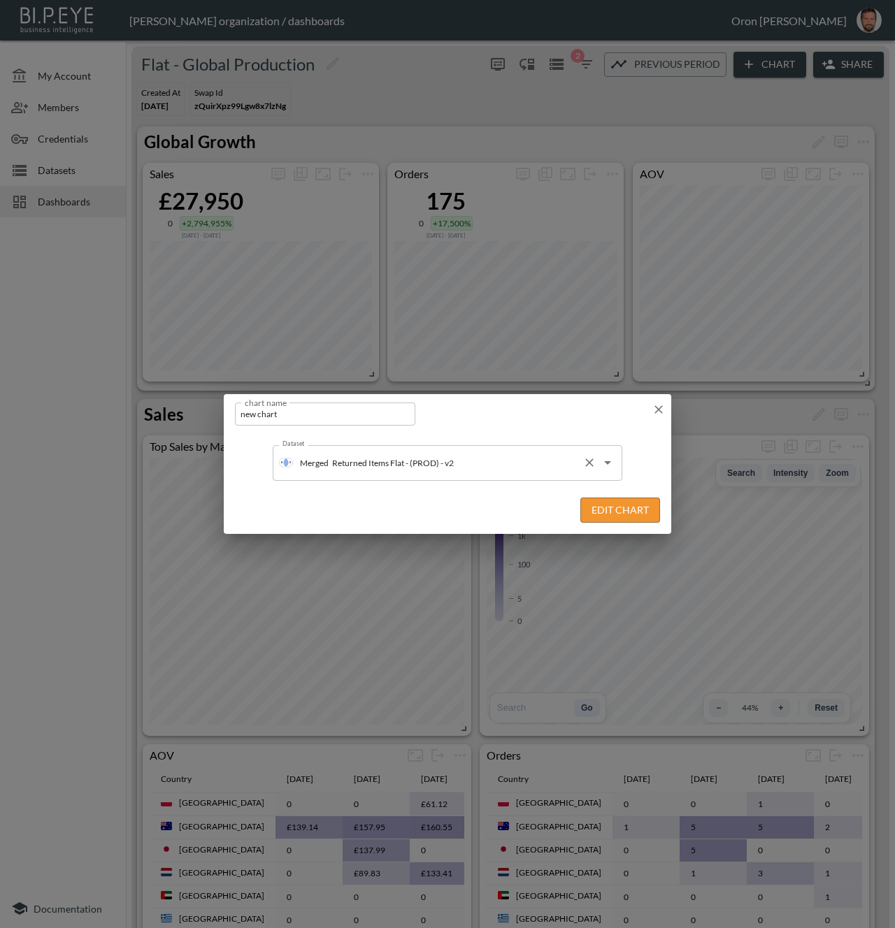
click at [462, 469] on input "Returned Items Flat - (PROD) - v2" at bounding box center [453, 463] width 248 height 22
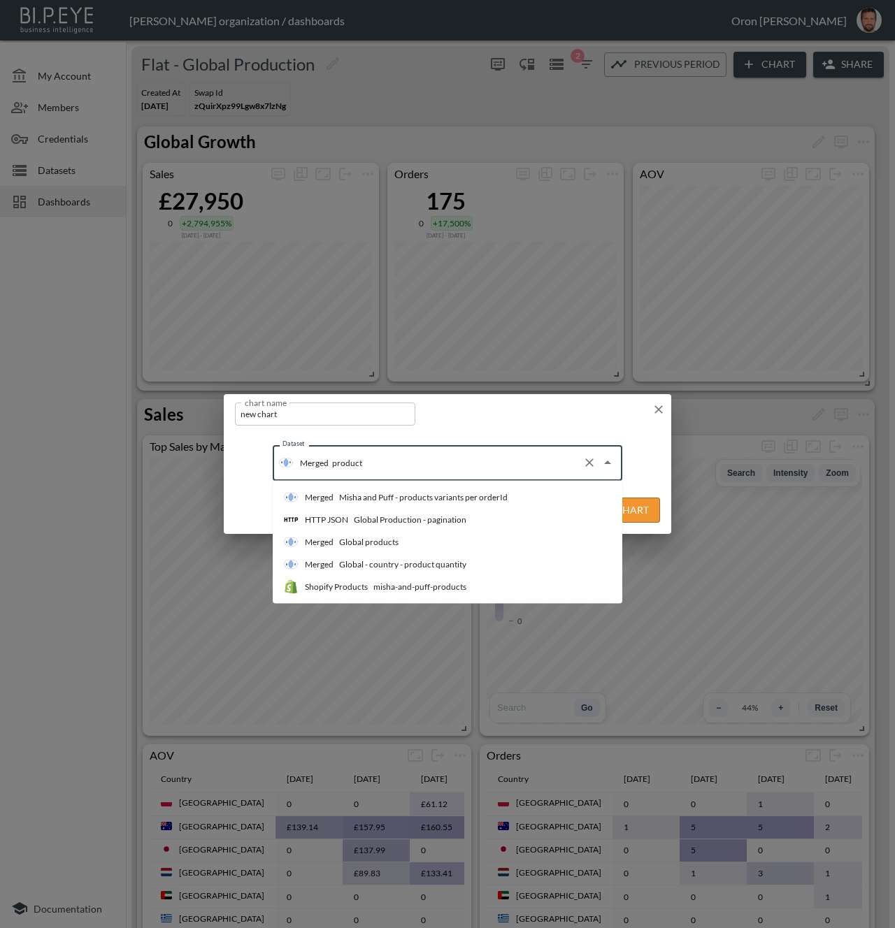
type input "products"
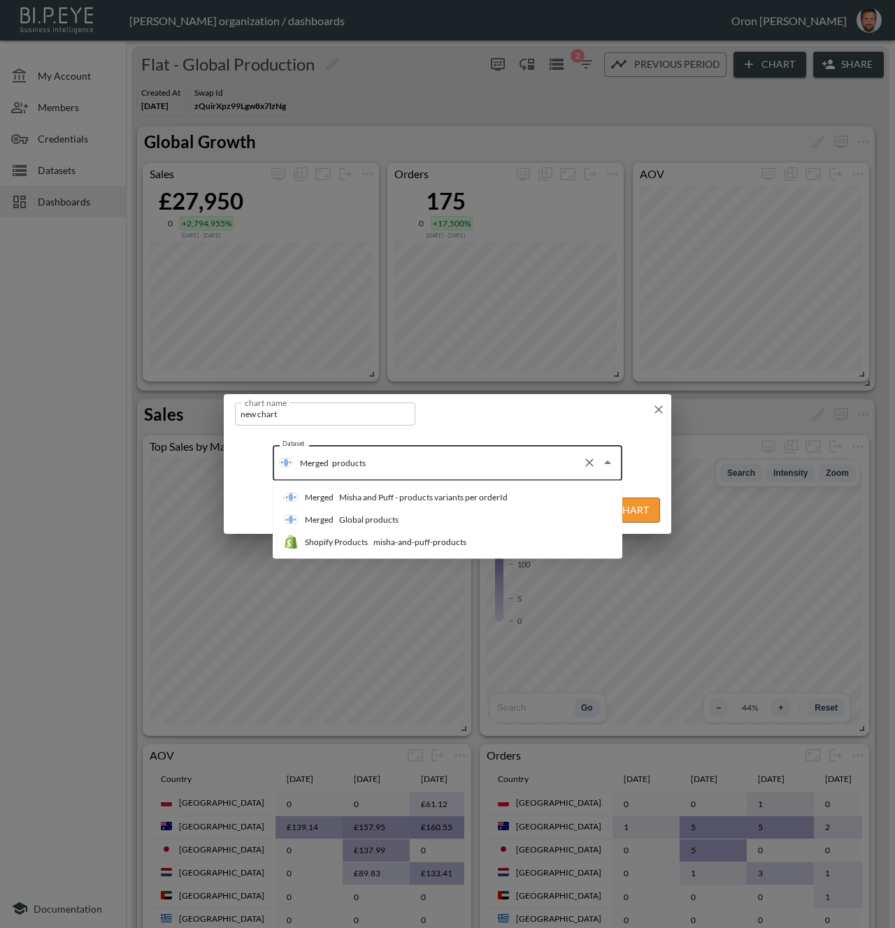
click at [418, 519] on li "Merged Global products" at bounding box center [448, 520] width 350 height 22
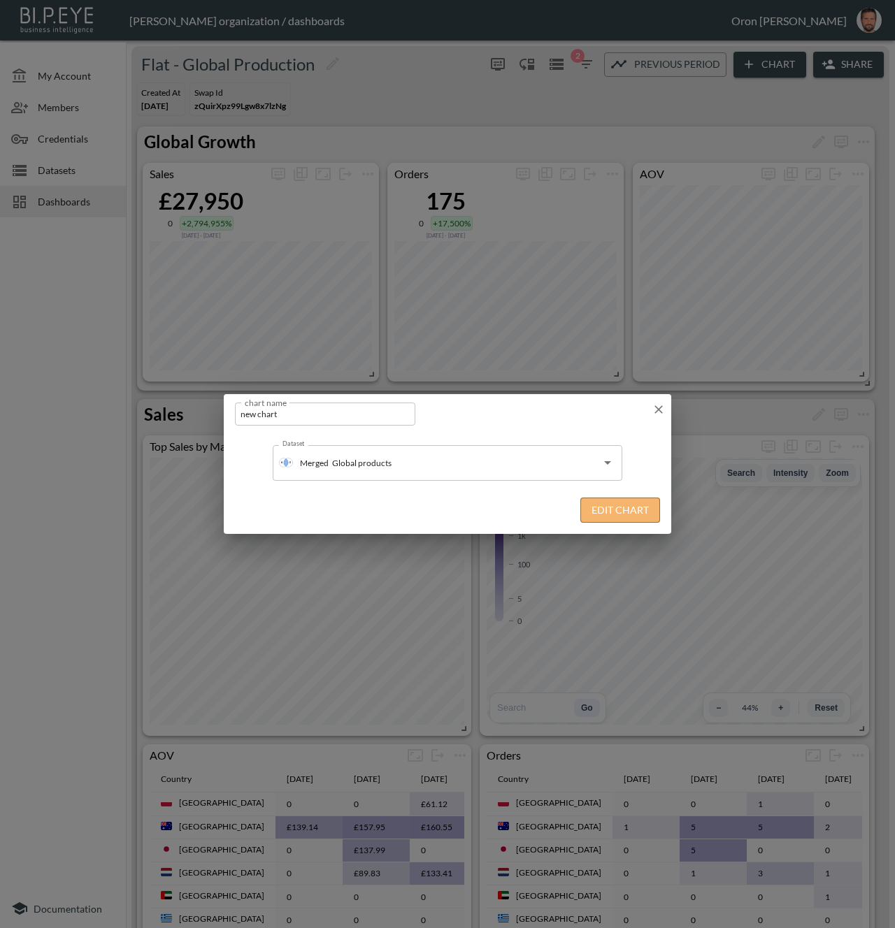
click at [613, 510] on button "Edit Chart" at bounding box center [620, 511] width 80 height 26
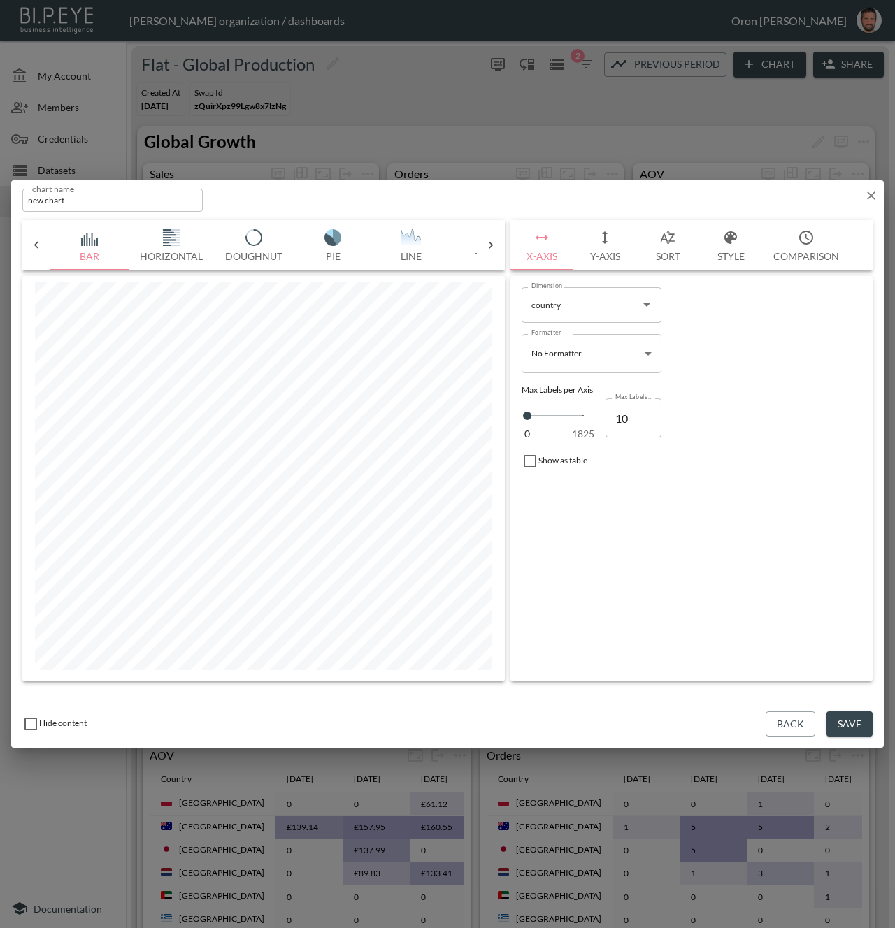
scroll to position [0, 143]
click at [353, 243] on img "button" at bounding box center [346, 237] width 56 height 17
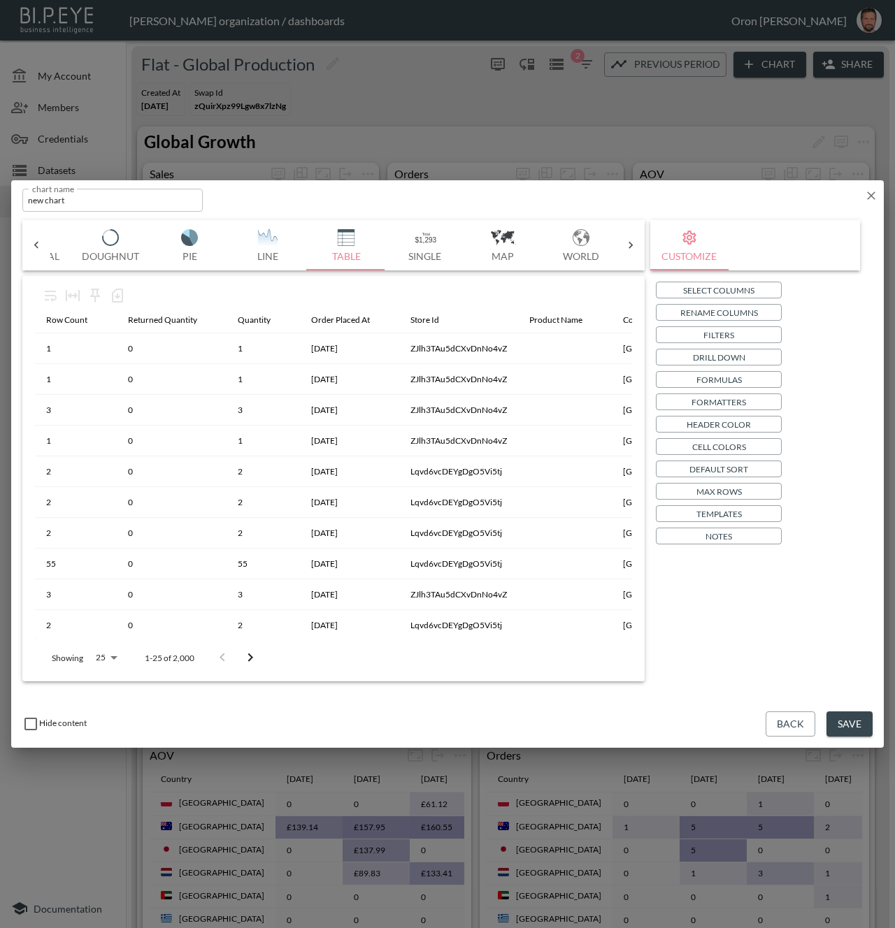
click at [726, 355] on p "Drill Down" at bounding box center [719, 357] width 52 height 15
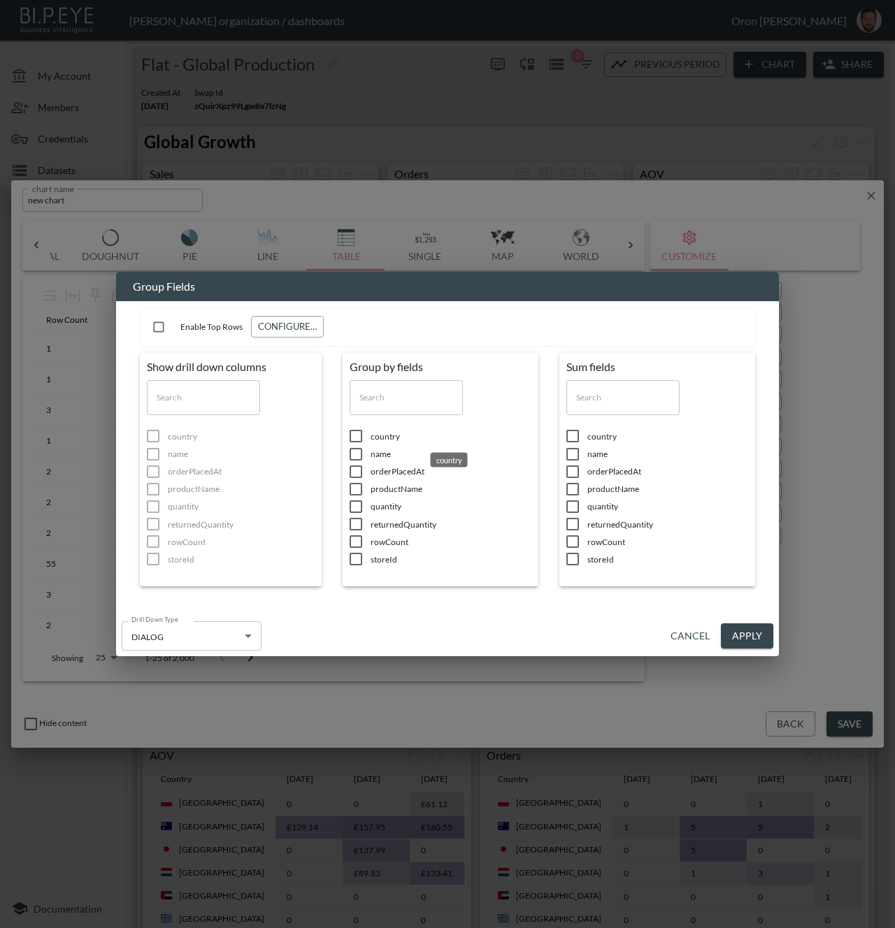
click at [381, 435] on span "country" at bounding box center [451, 437] width 161 height 12
click at [604, 509] on span "quantity" at bounding box center [667, 507] width 161 height 12
drag, startPoint x: 570, startPoint y: 521, endPoint x: 638, endPoint y: 508, distance: 69.8
click at [570, 521] on input "checkbox" at bounding box center [572, 524] width 29 height 14
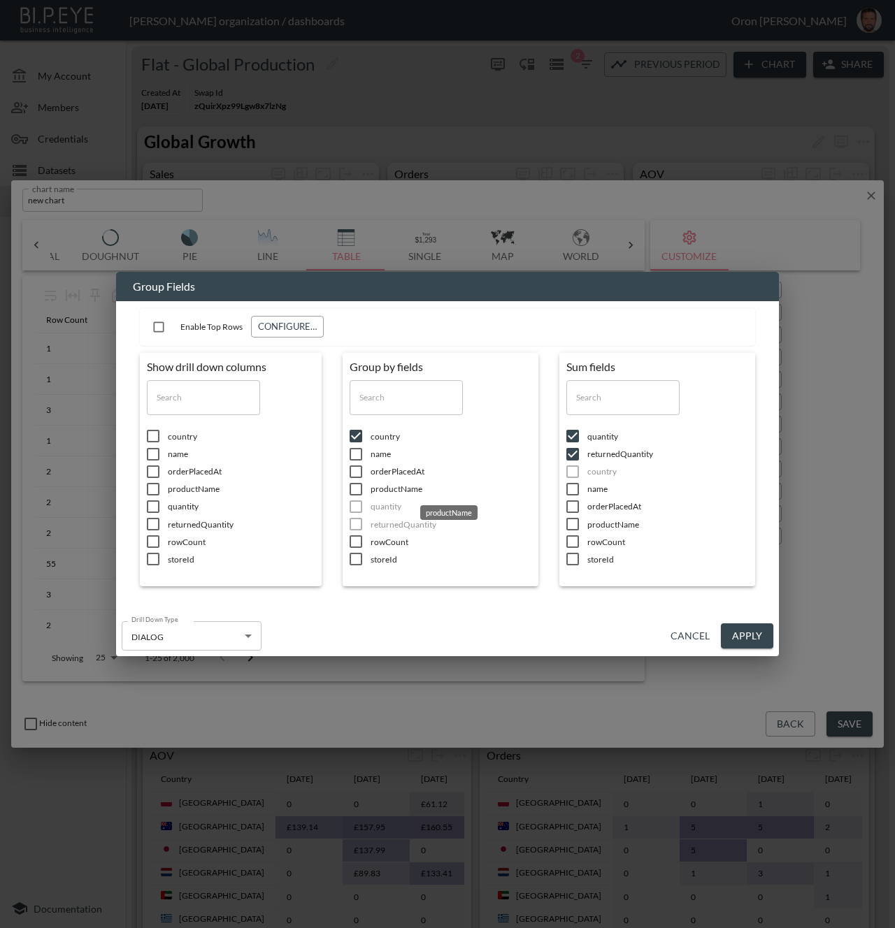
drag, startPoint x: 406, startPoint y: 489, endPoint x: 456, endPoint y: 489, distance: 49.6
click at [406, 489] on span "productName" at bounding box center [451, 489] width 161 height 12
click at [157, 326] on input "checkbox" at bounding box center [158, 327] width 27 height 27
checkbox input "true"
click at [272, 323] on button "Configure…" at bounding box center [287, 327] width 73 height 22
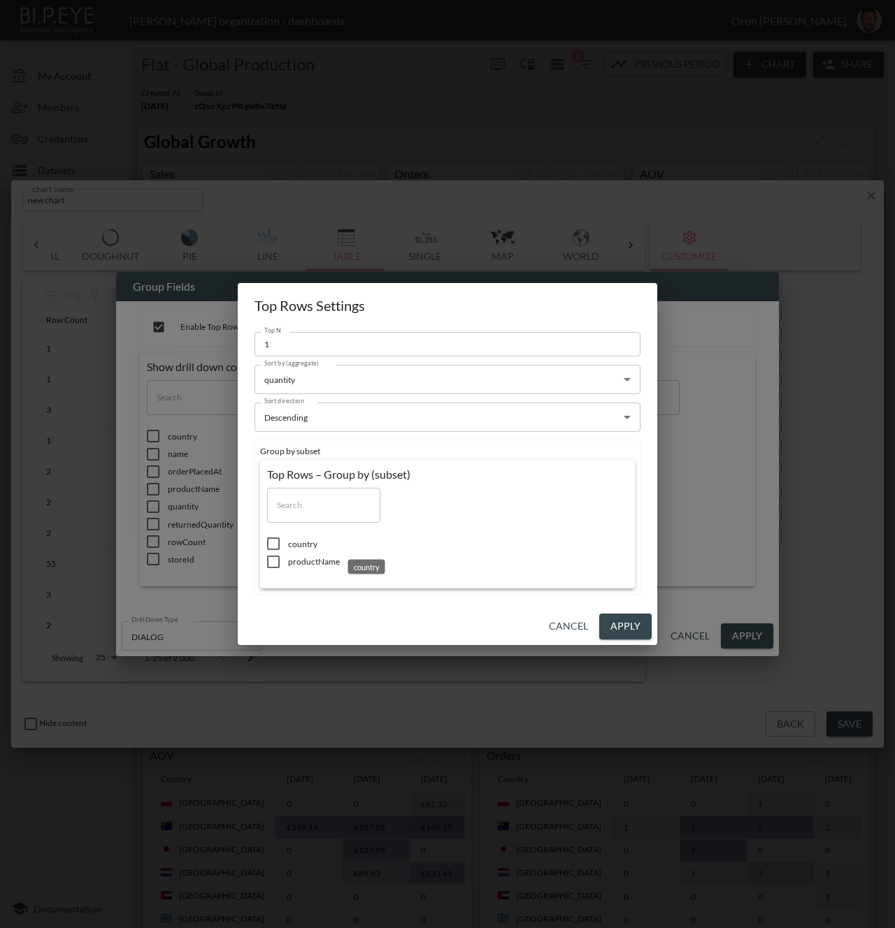
click at [308, 544] on span "country" at bounding box center [368, 544] width 161 height 12
drag, startPoint x: 616, startPoint y: 629, endPoint x: 604, endPoint y: 622, distance: 13.8
click at [616, 629] on button "Apply" at bounding box center [625, 627] width 52 height 26
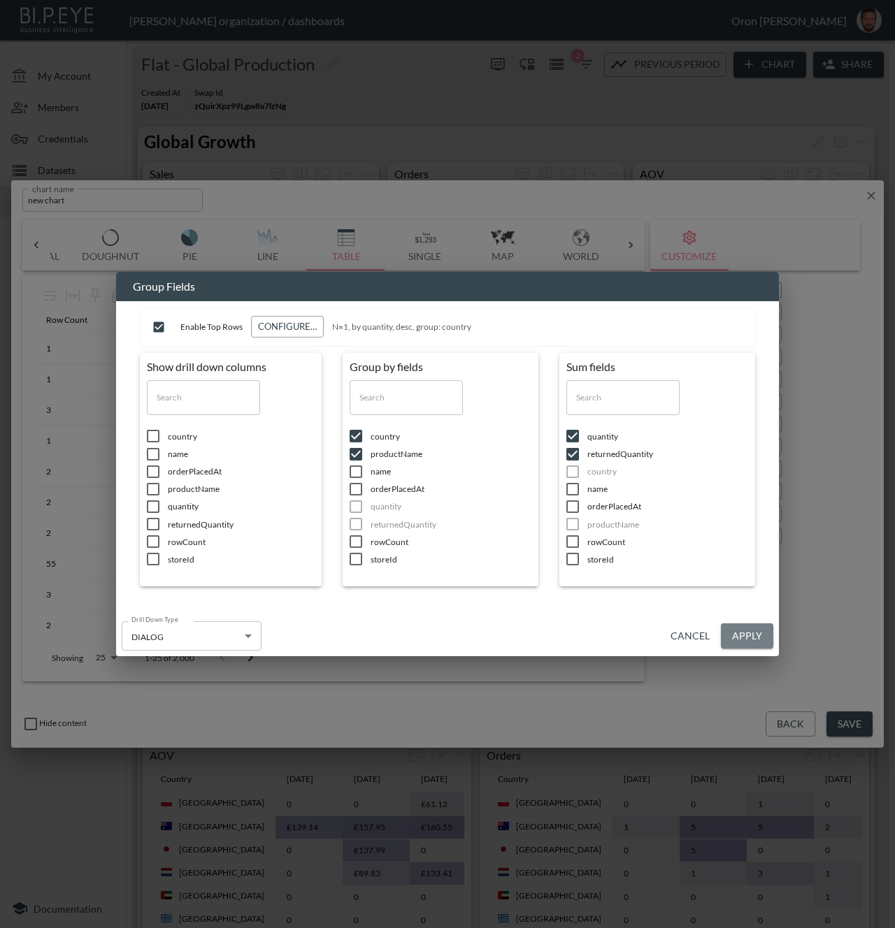
click at [764, 633] on button "Apply" at bounding box center [747, 637] width 52 height 26
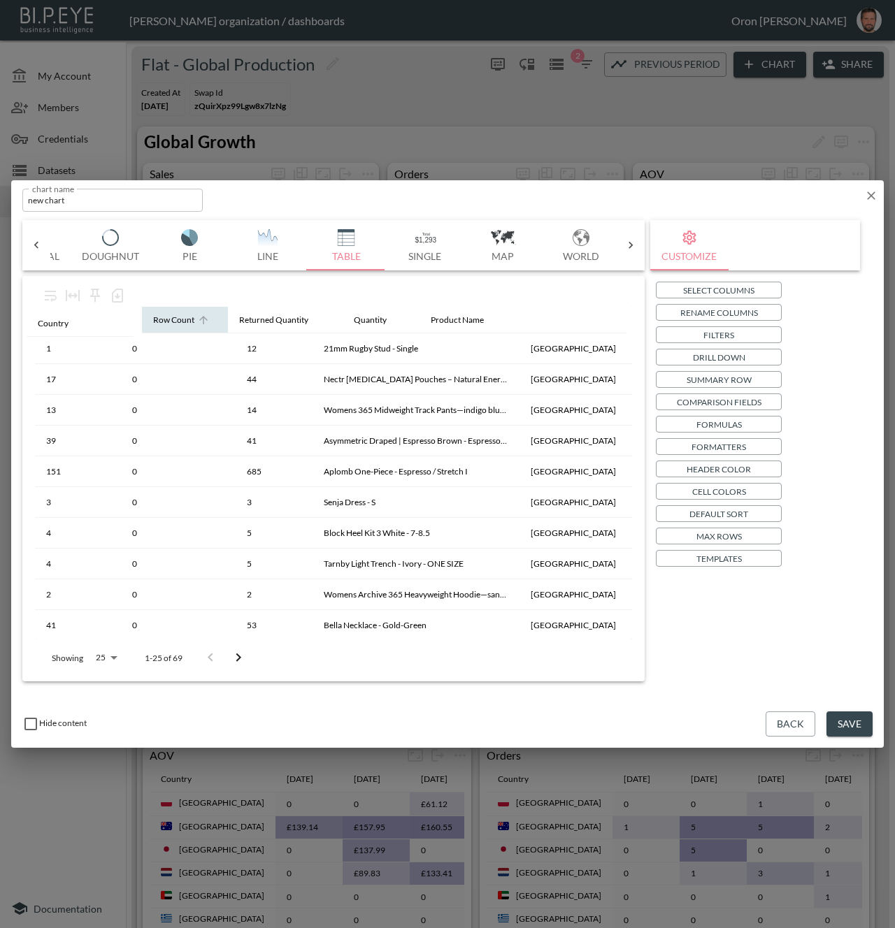
drag, startPoint x: 552, startPoint y: 322, endPoint x: 66, endPoint y: 326, distance: 486.6
click at [52, 326] on table "Row Count Returned Quantity Quantity Product Name Country 1 0 12 21mm Rugby Stu…" at bounding box center [333, 705] width 597 height 796
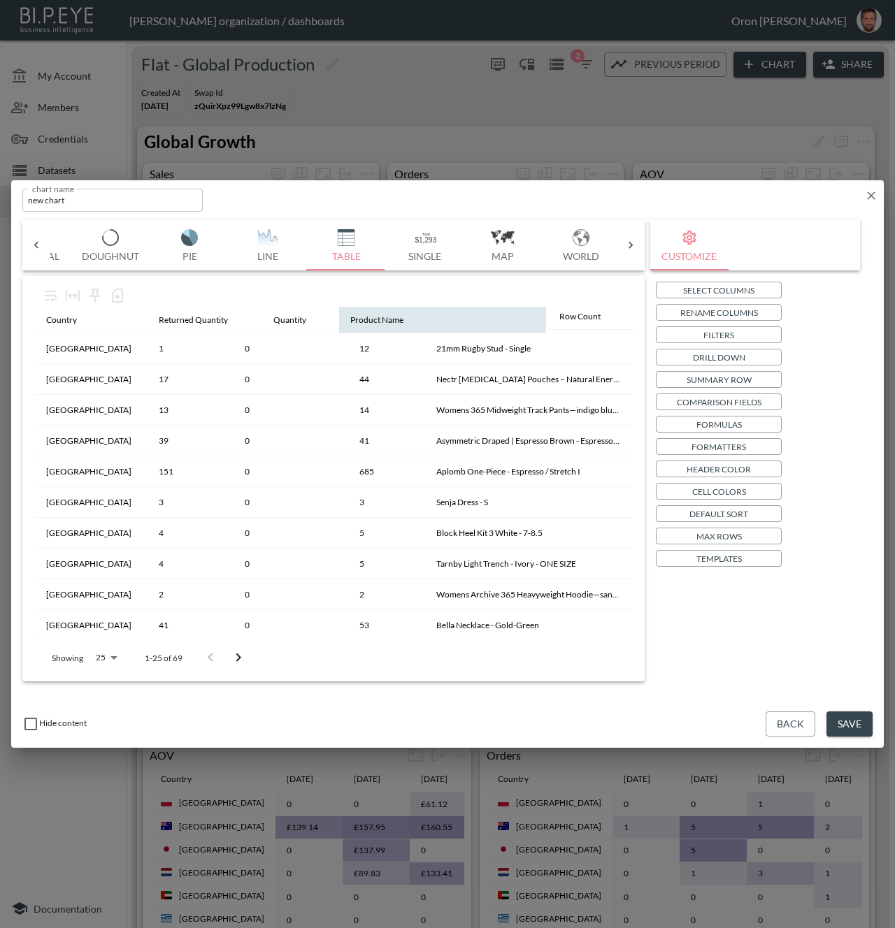
drag, startPoint x: 161, startPoint y: 322, endPoint x: 577, endPoint y: 318, distance: 416.0
click at [577, 318] on table "Country Row Count Returned Quantity Quantity Product Name New Zealand 1 0 12 21…" at bounding box center [333, 705] width 597 height 796
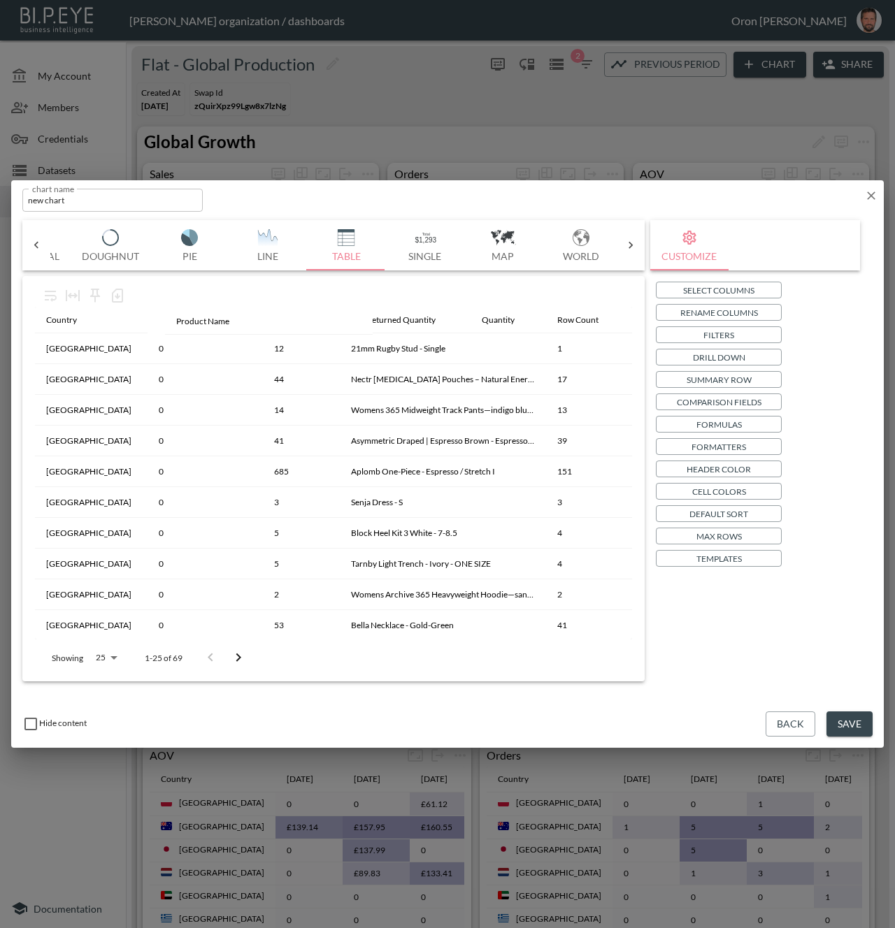
drag, startPoint x: 345, startPoint y: 326, endPoint x: 194, endPoint y: 329, distance: 151.0
click at [194, 329] on table "Country Returned Quantity Quantity Product Name Row Count New Zealand 0 12 21mm…" at bounding box center [333, 705] width 597 height 796
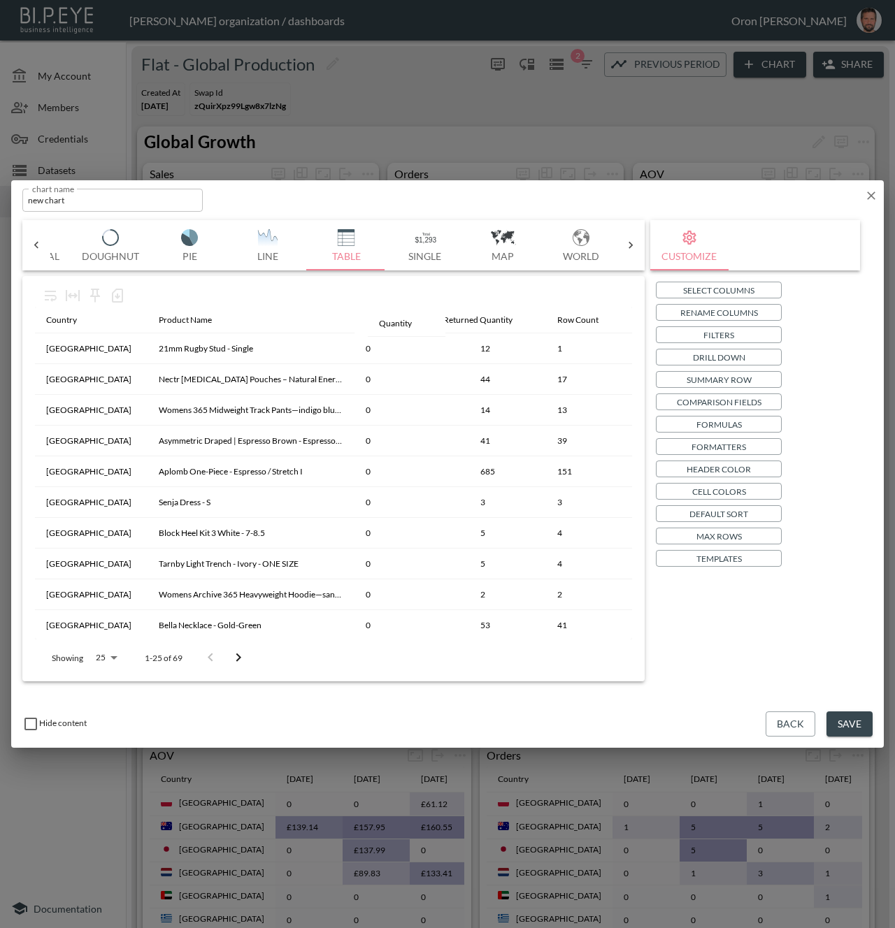
drag, startPoint x: 495, startPoint y: 319, endPoint x: 390, endPoint y: 323, distance: 104.9
click at [390, 323] on table "Country Product Name Returned Quantity Quantity Row Count New Zealand 21mm Rugb…" at bounding box center [333, 705] width 597 height 796
click at [382, 323] on div "Quantity" at bounding box center [382, 320] width 33 height 17
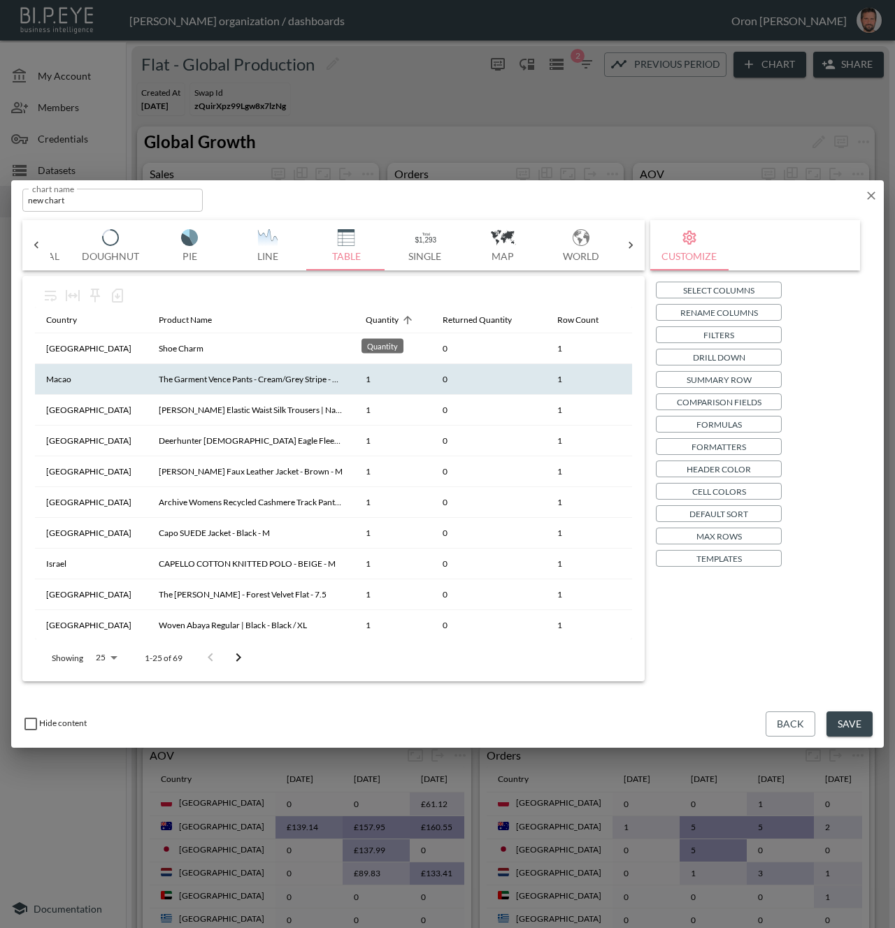
drag, startPoint x: 396, startPoint y: 327, endPoint x: 398, endPoint y: 377, distance: 49.7
click at [396, 327] on div "Quantity" at bounding box center [382, 320] width 33 height 17
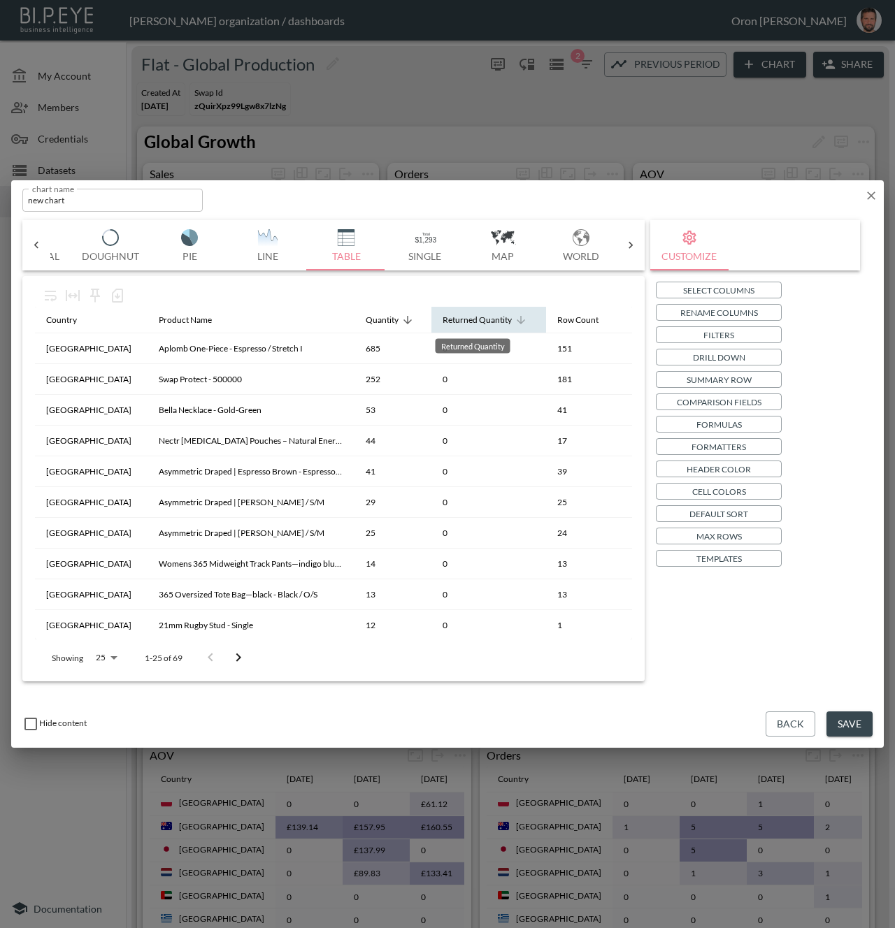
click at [461, 322] on div "Returned Quantity" at bounding box center [477, 320] width 69 height 17
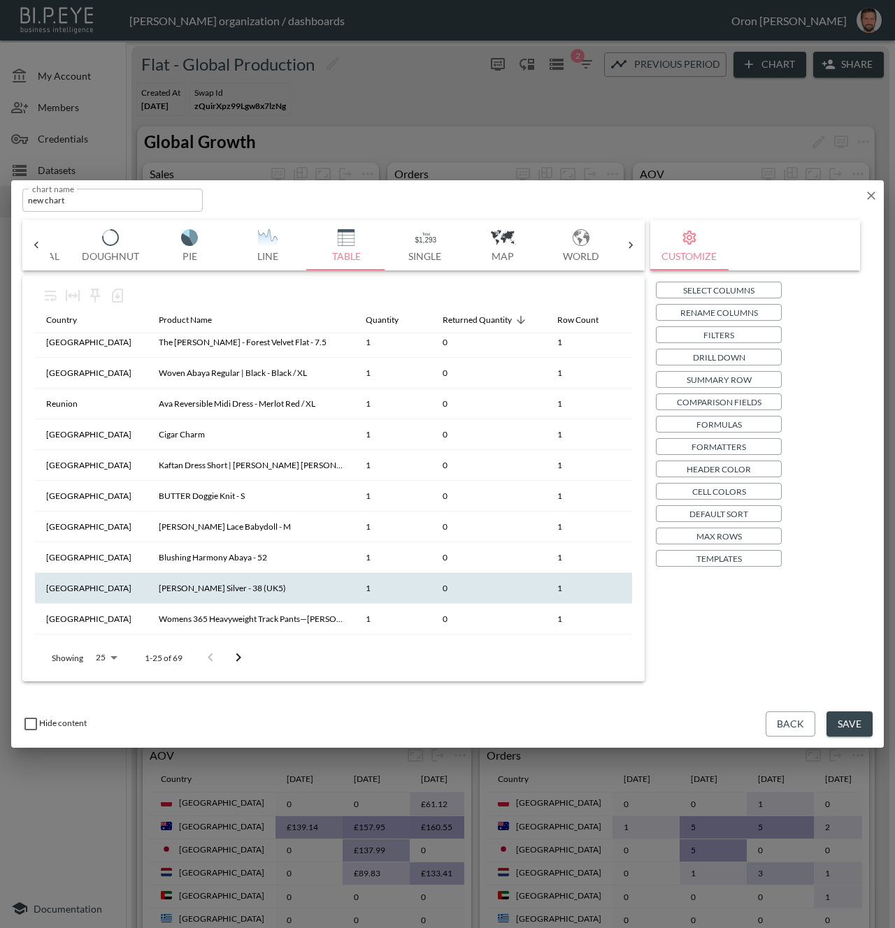
scroll to position [0, 0]
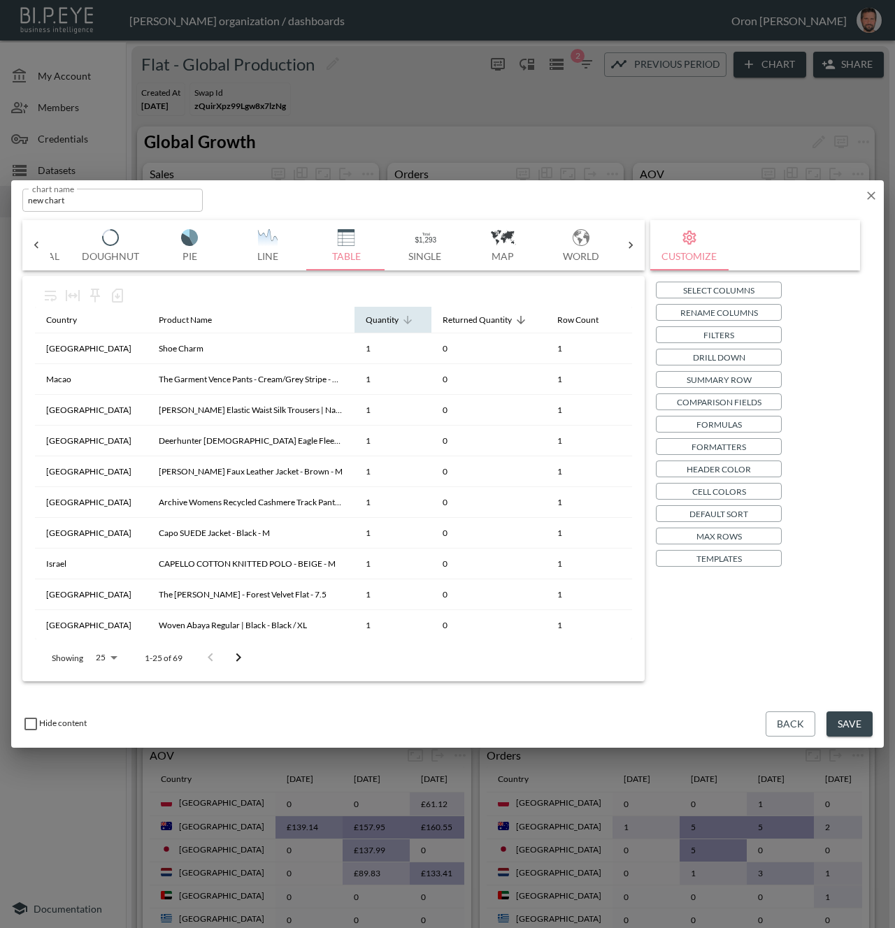
click at [383, 321] on div "Quantity" at bounding box center [382, 320] width 33 height 17
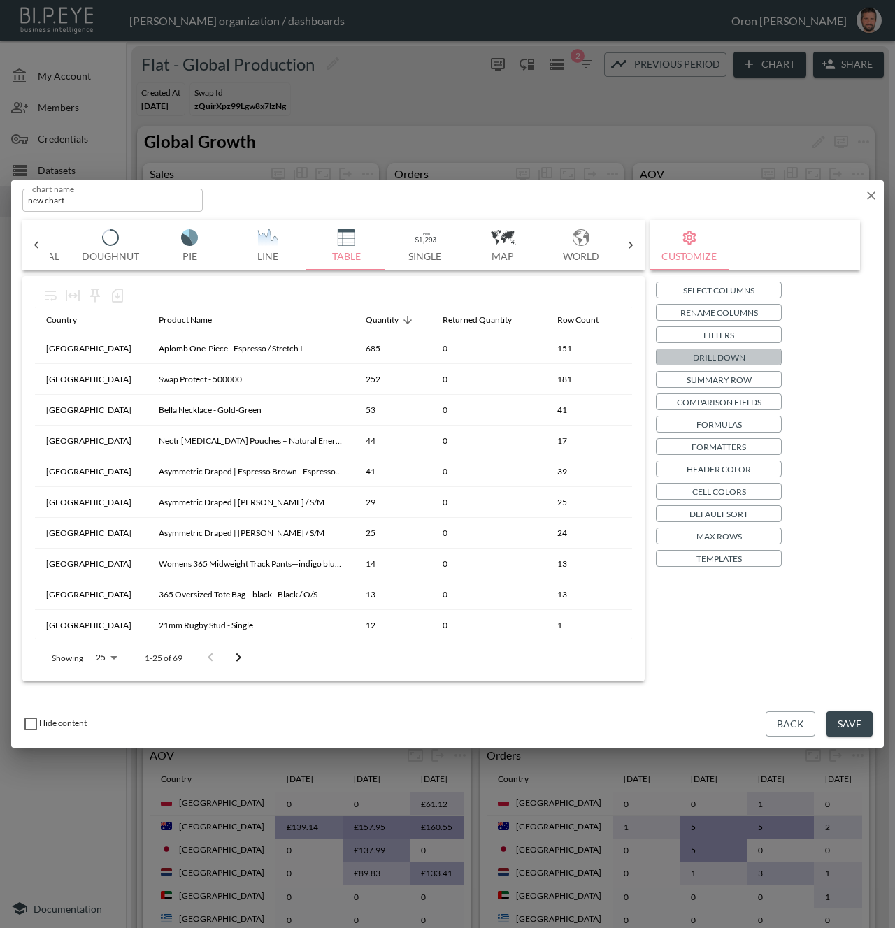
click at [680, 357] on button "Drill Down" at bounding box center [719, 357] width 126 height 17
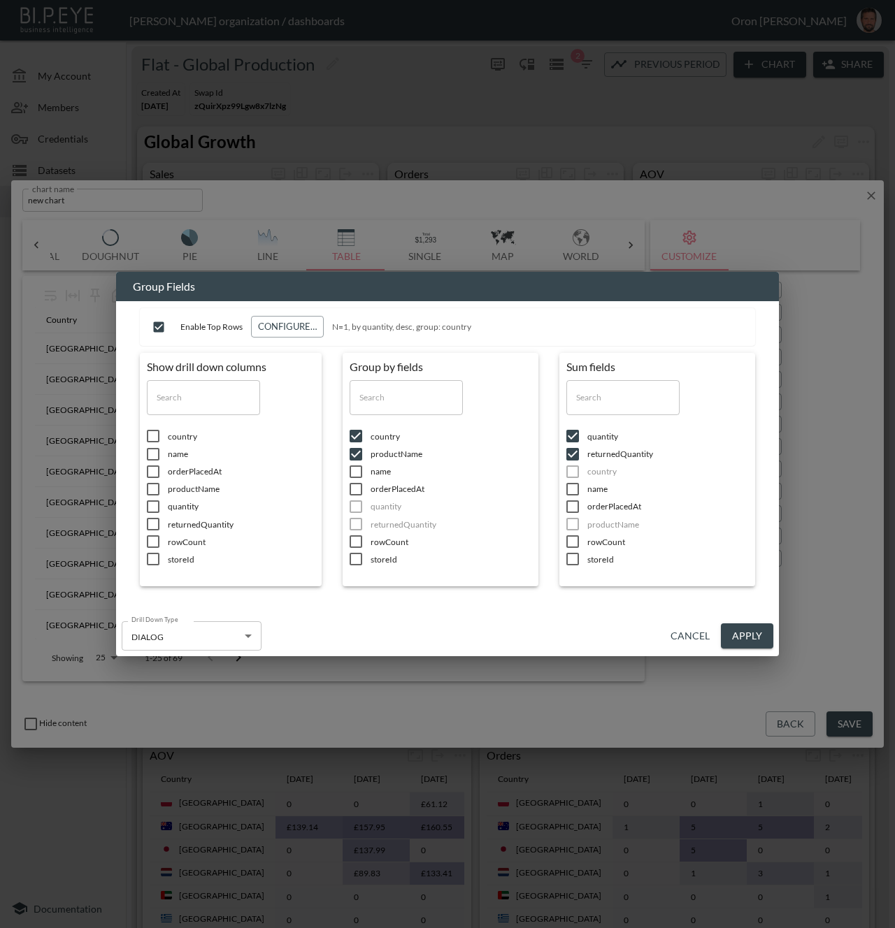
click at [159, 324] on input "checkbox" at bounding box center [158, 327] width 27 height 27
checkbox input "false"
drag, startPoint x: 738, startPoint y: 626, endPoint x: 640, endPoint y: 544, distance: 128.1
click at [738, 625] on button "Apply" at bounding box center [747, 637] width 52 height 26
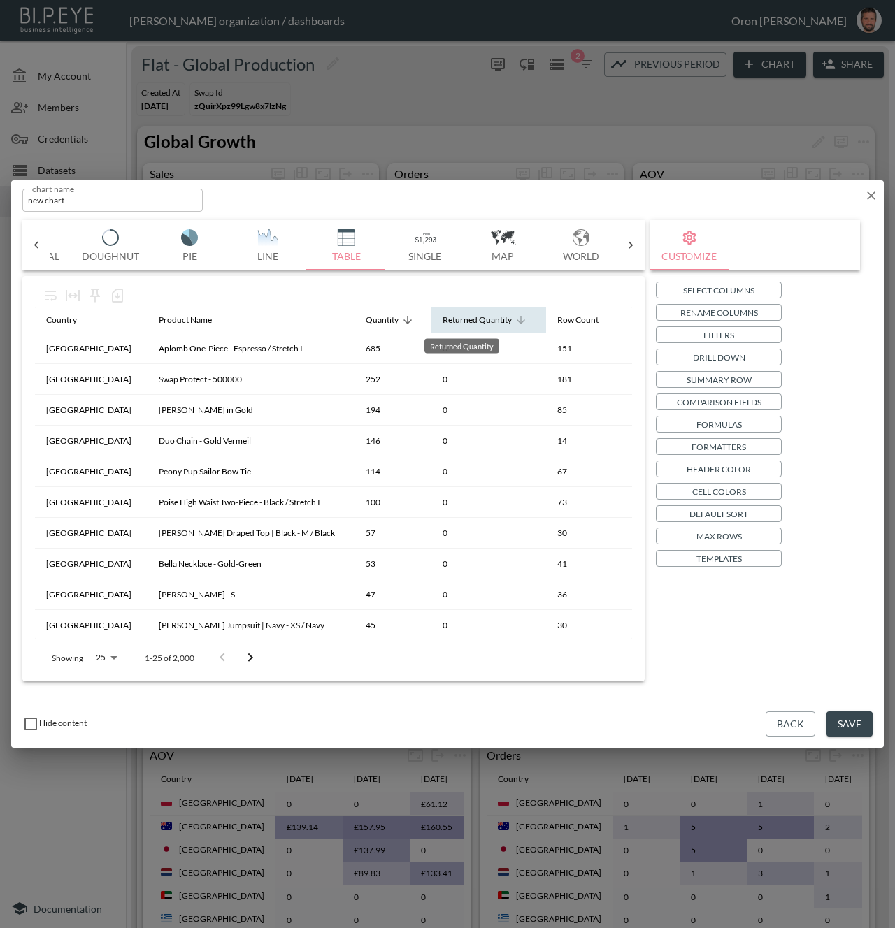
click at [450, 324] on div "Returned Quantity" at bounding box center [477, 320] width 69 height 17
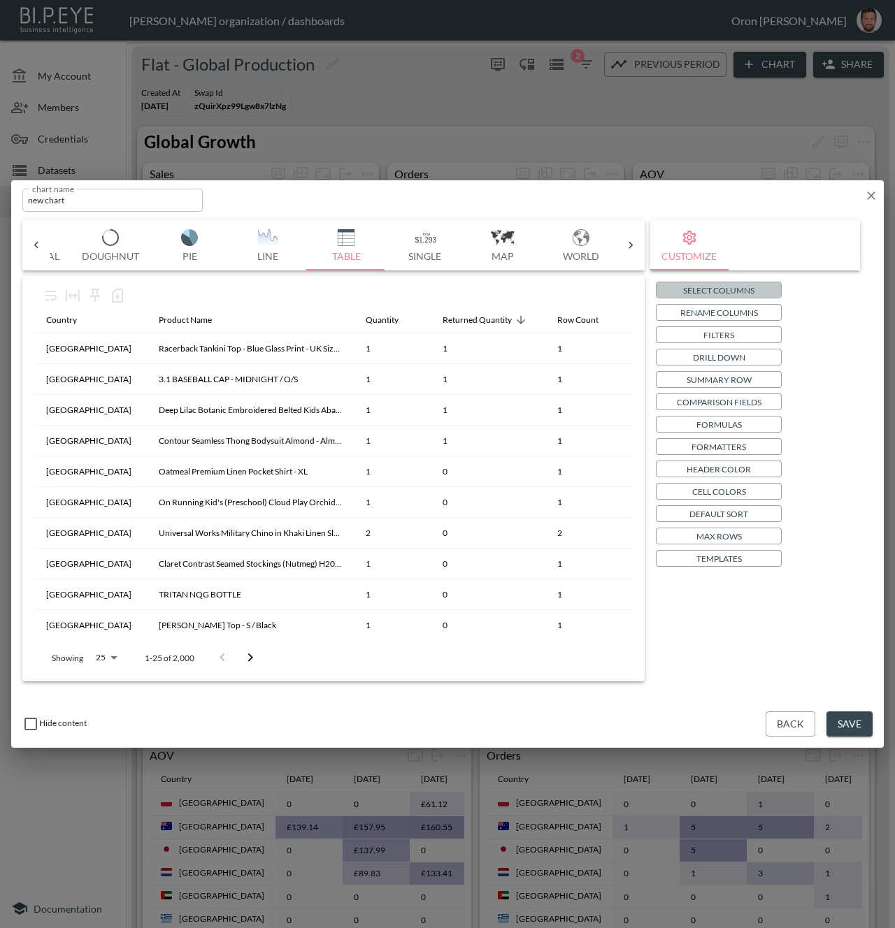
click at [740, 286] on p "Select Columns" at bounding box center [718, 290] width 71 height 15
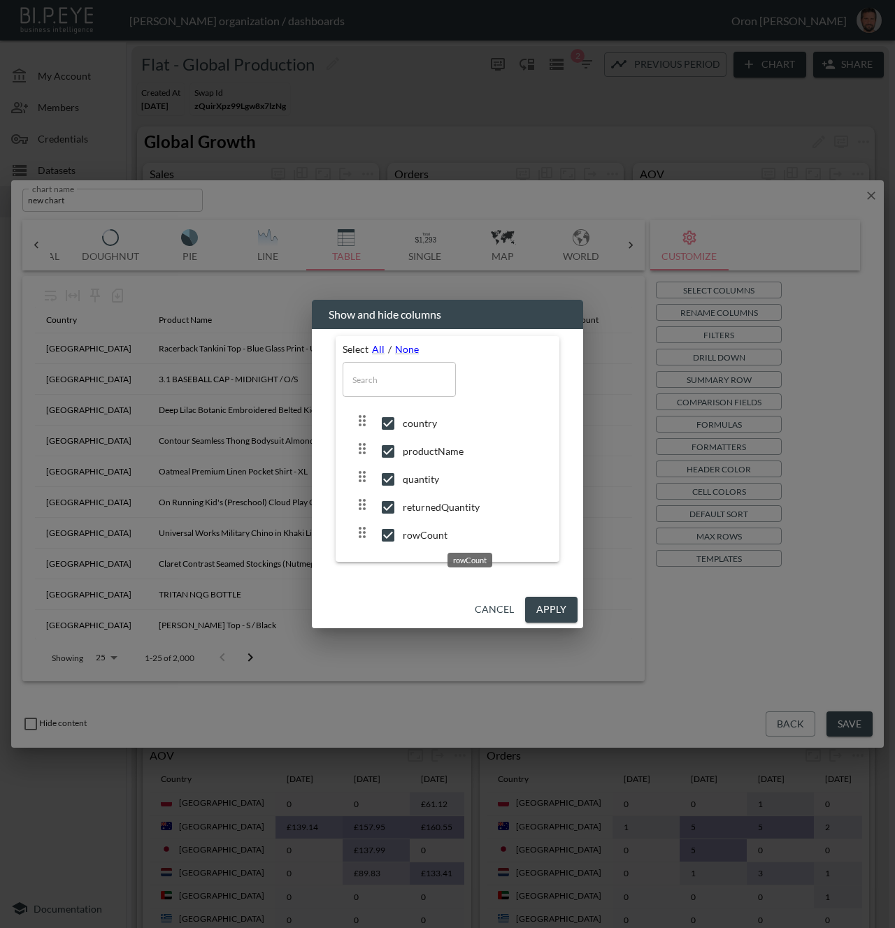
click at [425, 532] on span "rowCount" at bounding box center [472, 536] width 138 height 14
checkbox input "false"
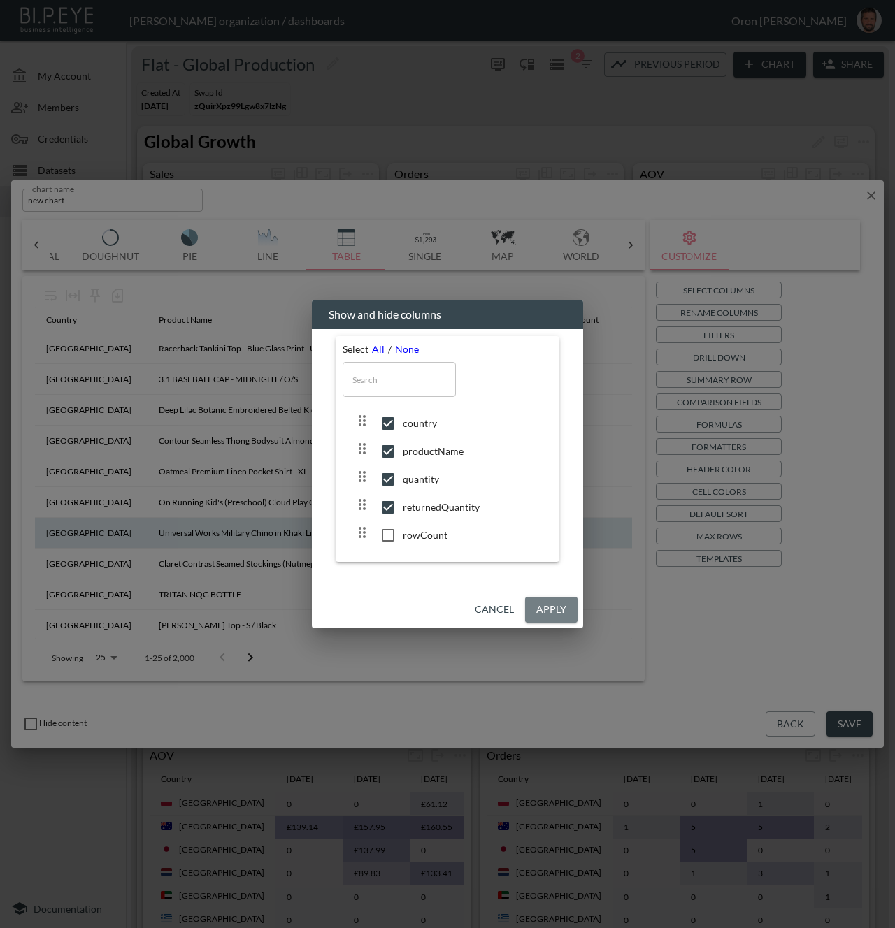
drag, startPoint x: 559, startPoint y: 616, endPoint x: 616, endPoint y: 536, distance: 98.3
click at [559, 615] on button "Apply" at bounding box center [551, 610] width 52 height 26
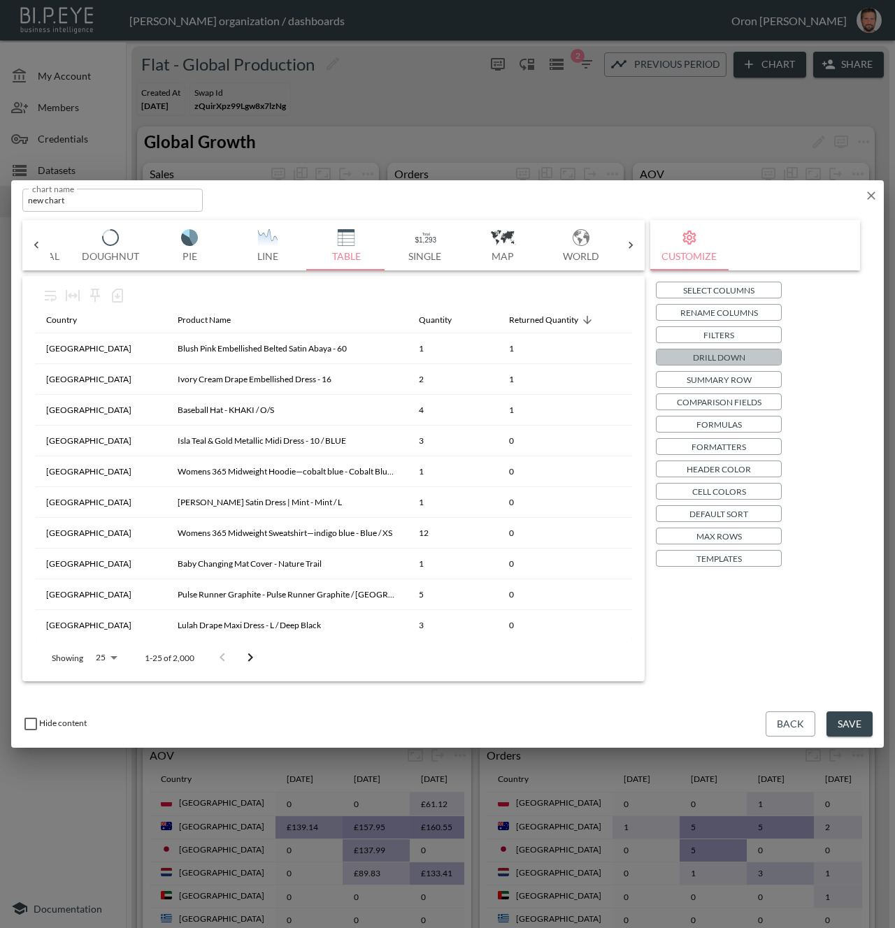
click at [726, 354] on p "Drill Down" at bounding box center [719, 357] width 52 height 15
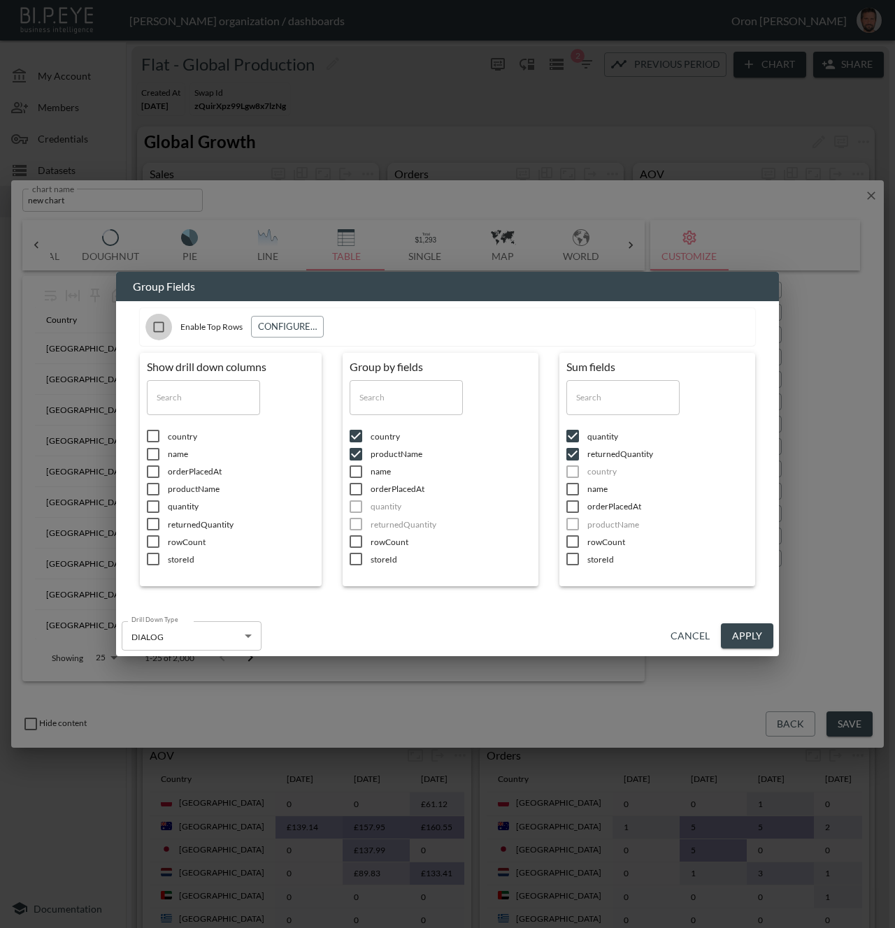
click at [157, 324] on input "checkbox" at bounding box center [158, 327] width 27 height 27
checkbox input "true"
click at [155, 439] on input "checkbox" at bounding box center [152, 436] width 29 height 14
click at [150, 459] on input "checkbox" at bounding box center [152, 454] width 29 height 14
click at [150, 478] on input "checkbox" at bounding box center [152, 472] width 29 height 14
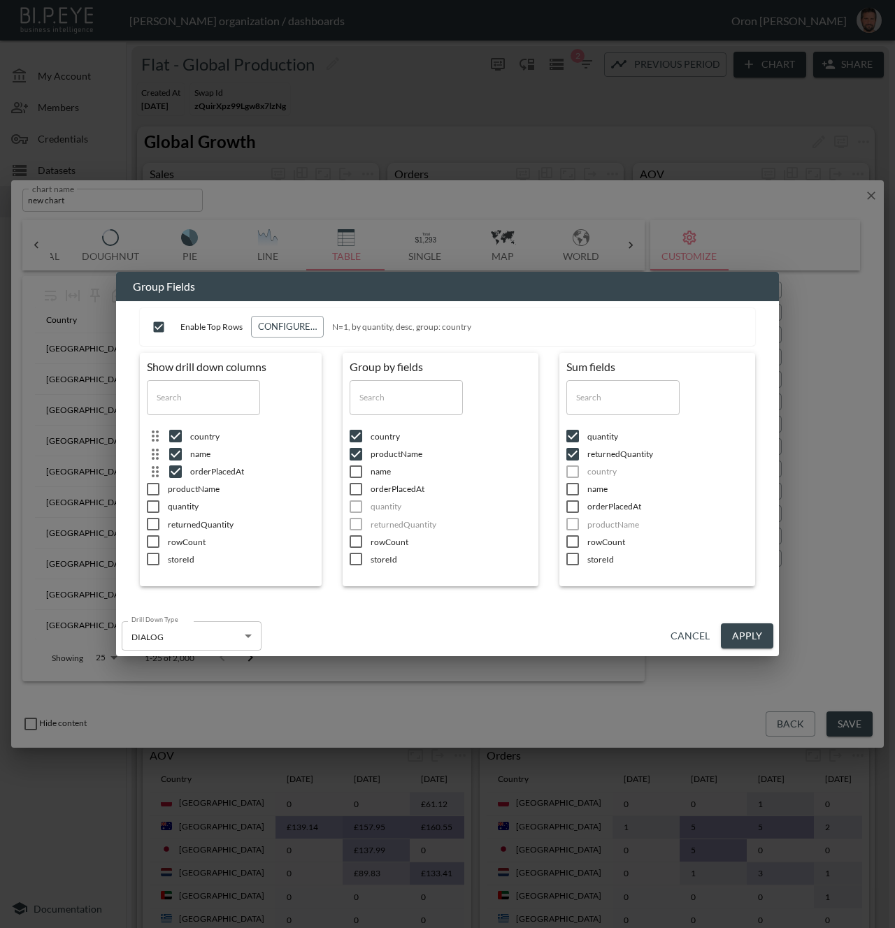
click at [150, 495] on input "checkbox" at bounding box center [152, 489] width 29 height 14
drag, startPoint x: 154, startPoint y: 516, endPoint x: 155, endPoint y: 527, distance: 11.2
click at [154, 516] on icon at bounding box center [153, 524] width 17 height 17
click at [155, 533] on icon at bounding box center [153, 524] width 17 height 17
click at [174, 457] on input "checkbox" at bounding box center [175, 454] width 29 height 14
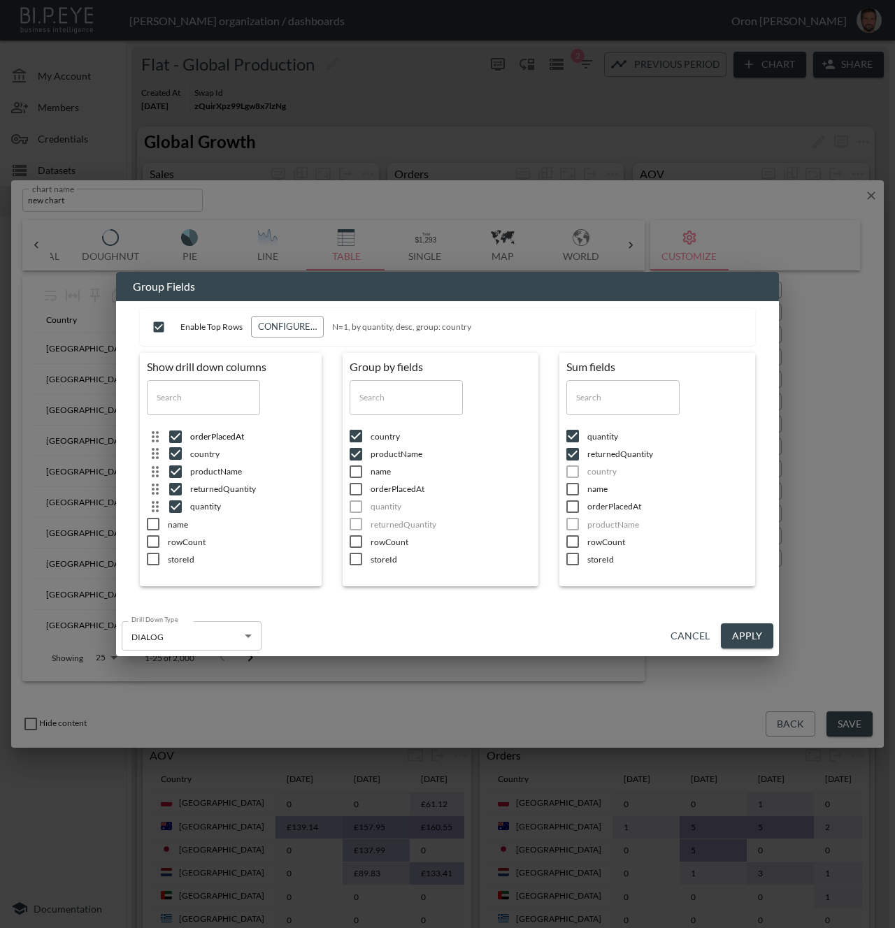
drag, startPoint x: 158, startPoint y: 453, endPoint x: 159, endPoint y: 432, distance: 21.0
drag, startPoint x: 157, startPoint y: 506, endPoint x: 158, endPoint y: 486, distance: 20.3
click at [738, 631] on button "Apply" at bounding box center [747, 637] width 52 height 26
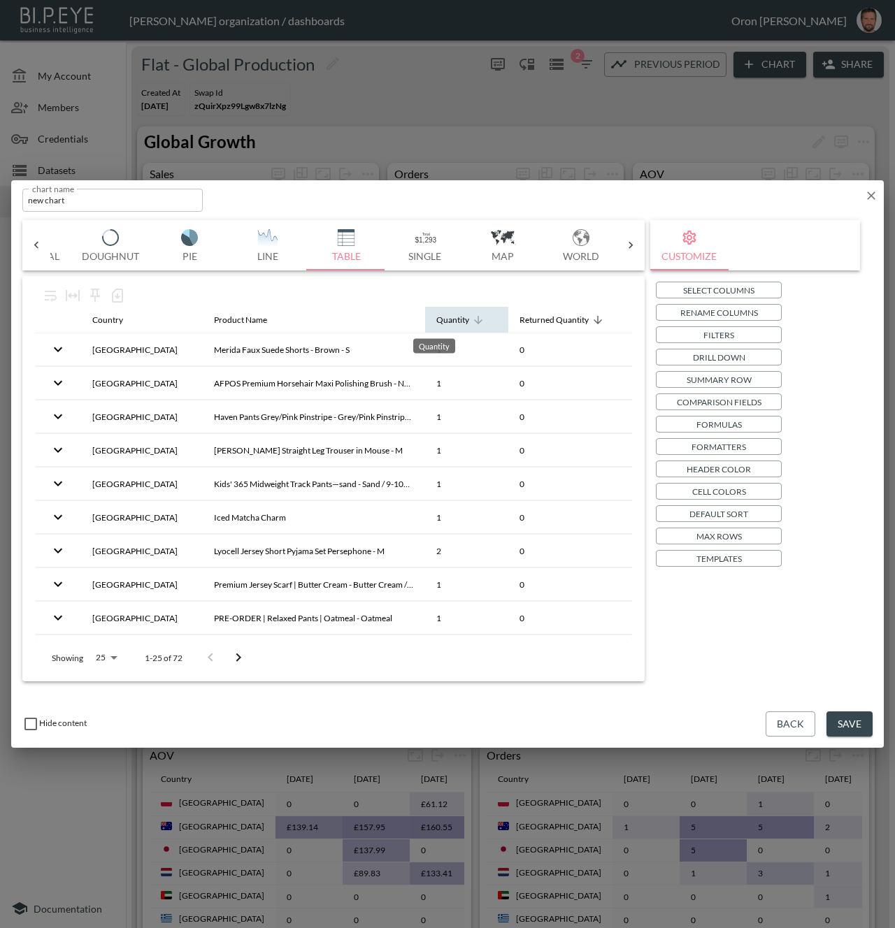
click at [438, 324] on div "Quantity" at bounding box center [452, 320] width 33 height 17
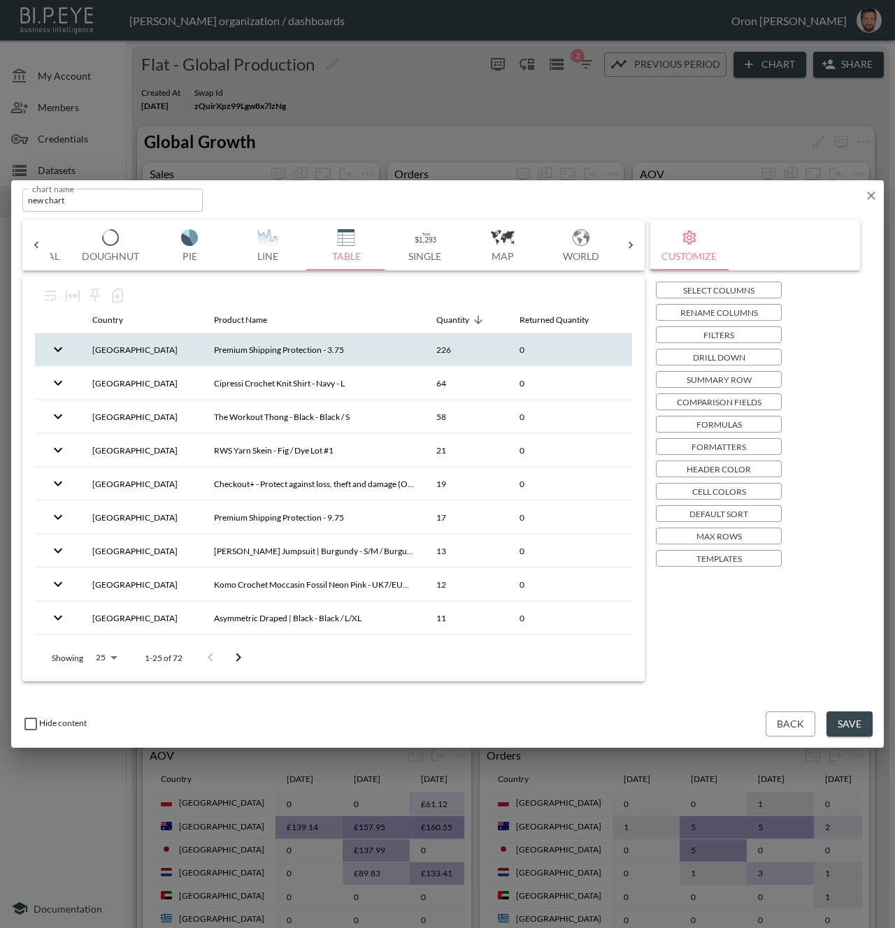
click at [63, 352] on icon "expand row" at bounding box center [58, 349] width 17 height 17
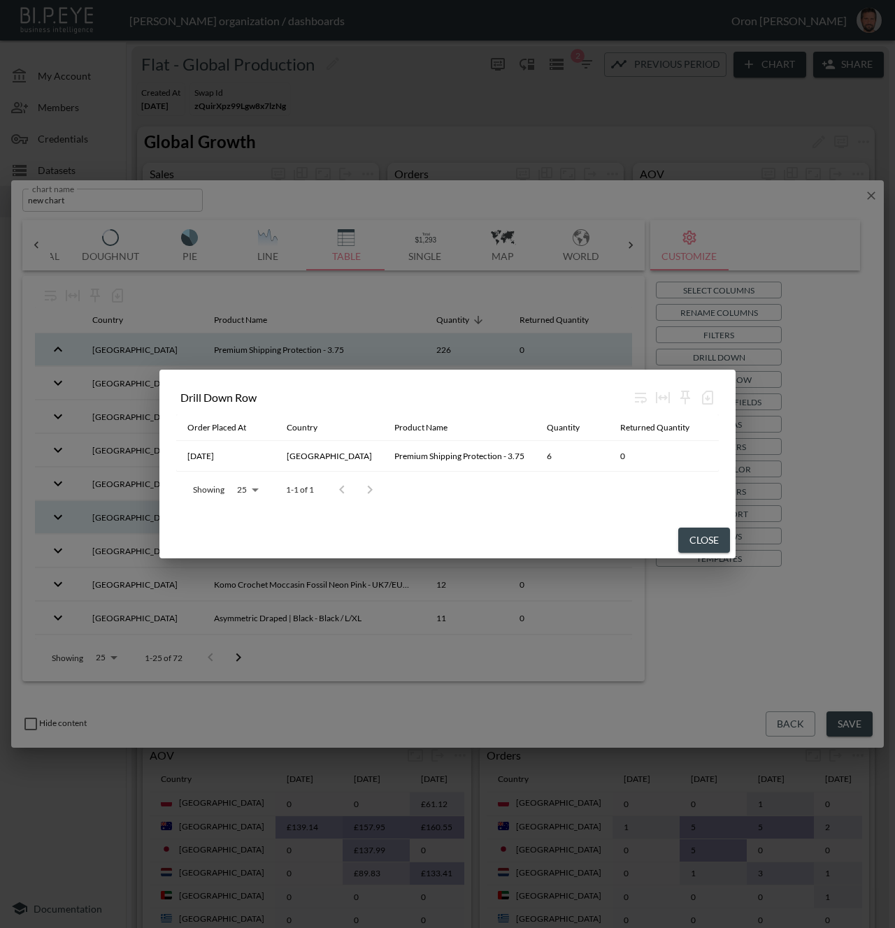
drag, startPoint x: 682, startPoint y: 538, endPoint x: 602, endPoint y: 532, distance: 80.6
click at [682, 538] on button "Close" at bounding box center [704, 541] width 52 height 26
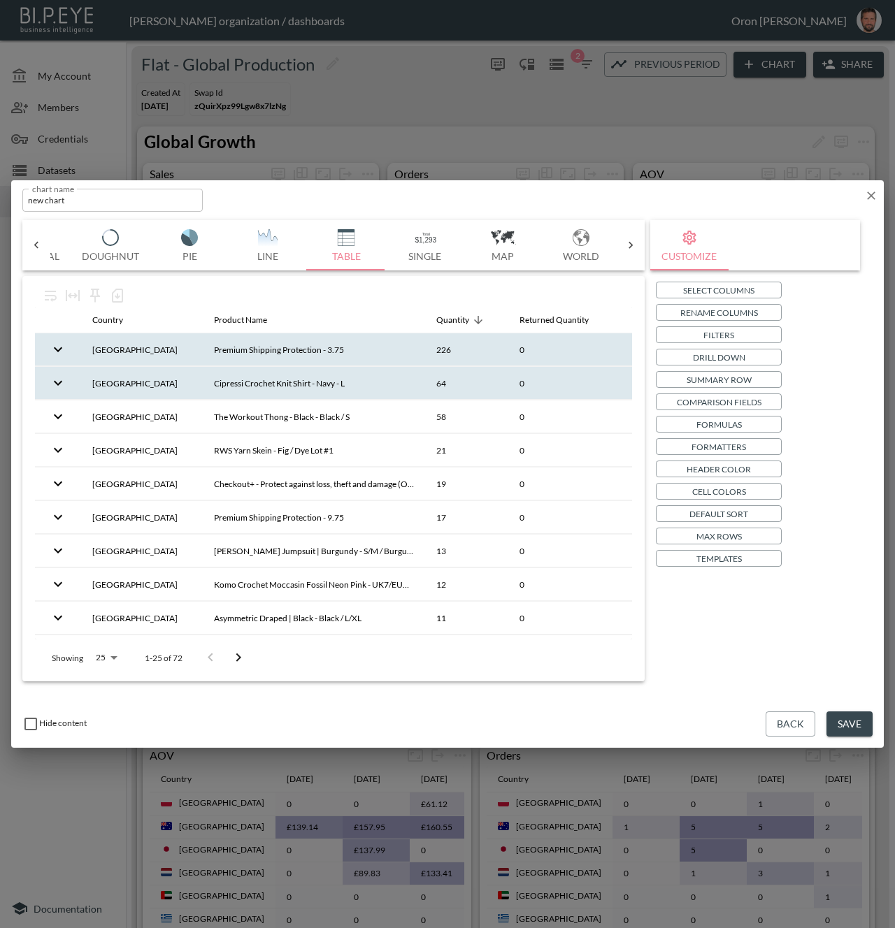
click at [51, 384] on icon "expand row" at bounding box center [58, 383] width 17 height 17
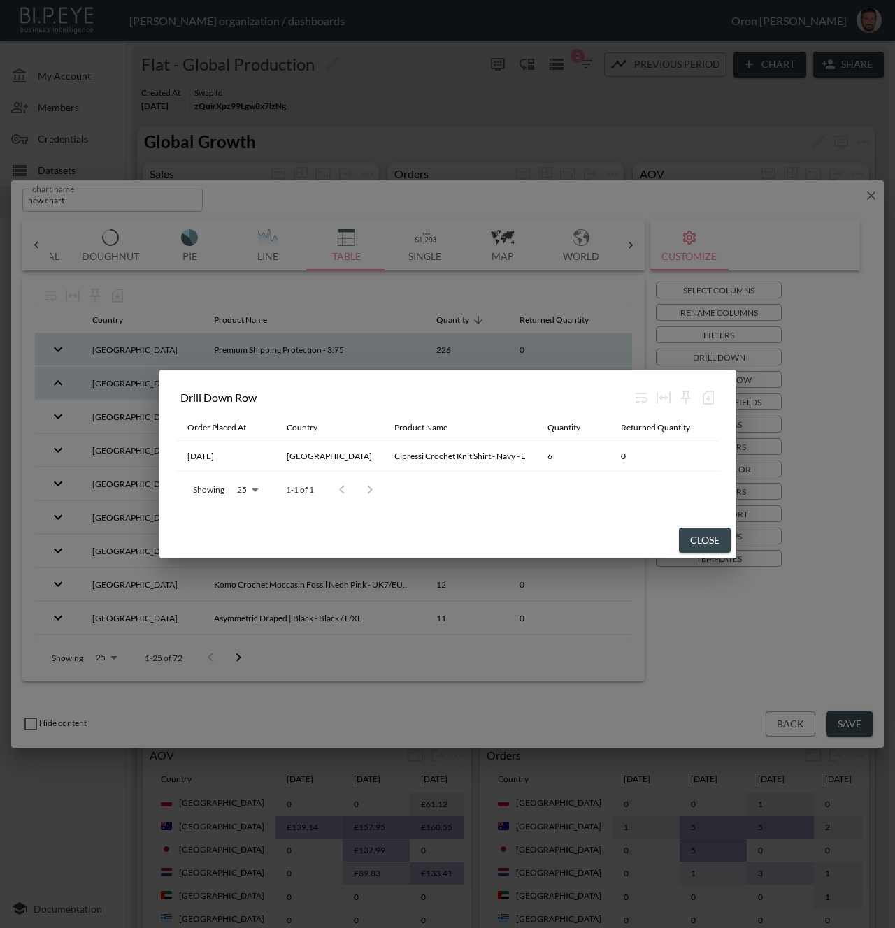
drag, startPoint x: 696, startPoint y: 542, endPoint x: 731, endPoint y: 475, distance: 76.0
click at [696, 541] on button "Close" at bounding box center [705, 541] width 52 height 26
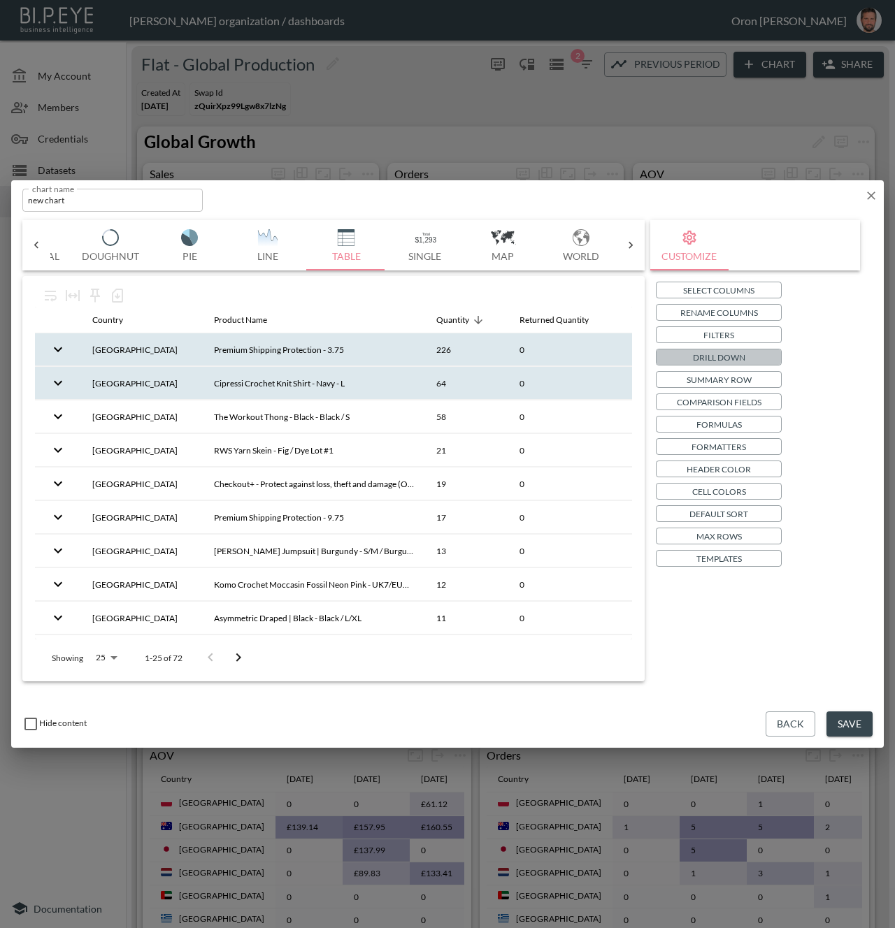
click at [723, 358] on p "Drill Down" at bounding box center [719, 357] width 52 height 15
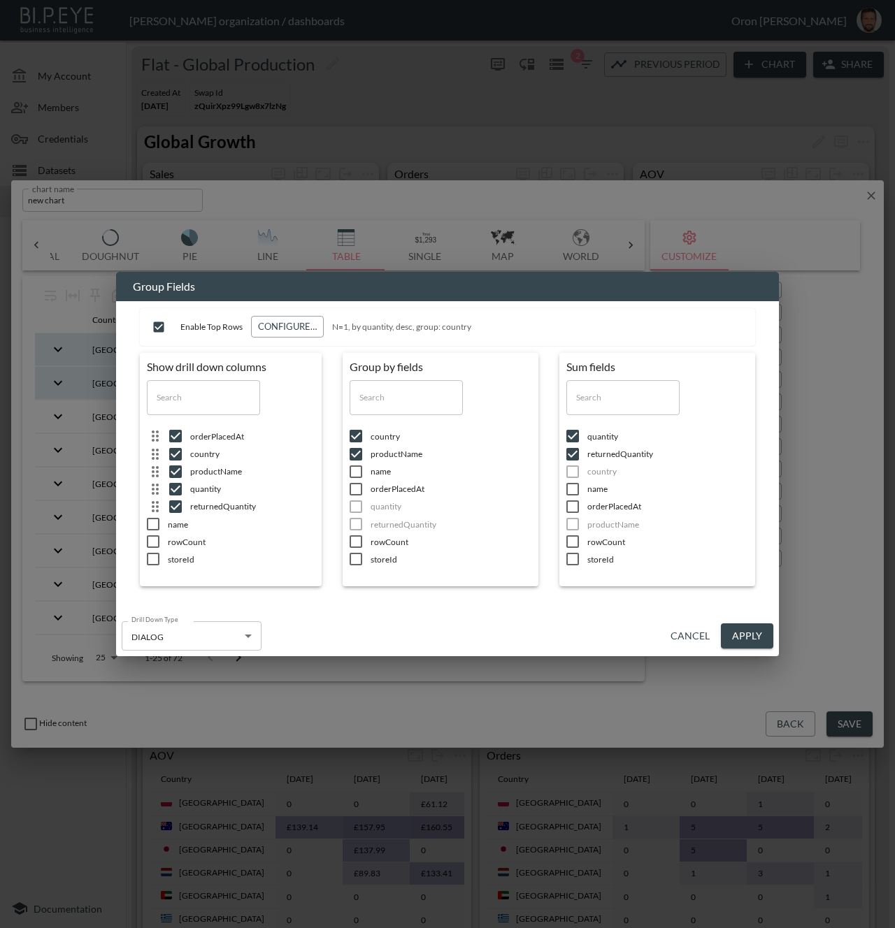
click at [172, 433] on input "checkbox" at bounding box center [175, 436] width 29 height 14
click at [174, 455] on input "checkbox" at bounding box center [175, 454] width 29 height 14
click at [178, 453] on input "checkbox" at bounding box center [175, 454] width 29 height 14
click at [178, 441] on input "checkbox" at bounding box center [175, 436] width 29 height 14
click at [178, 436] on input "checkbox" at bounding box center [175, 436] width 29 height 14
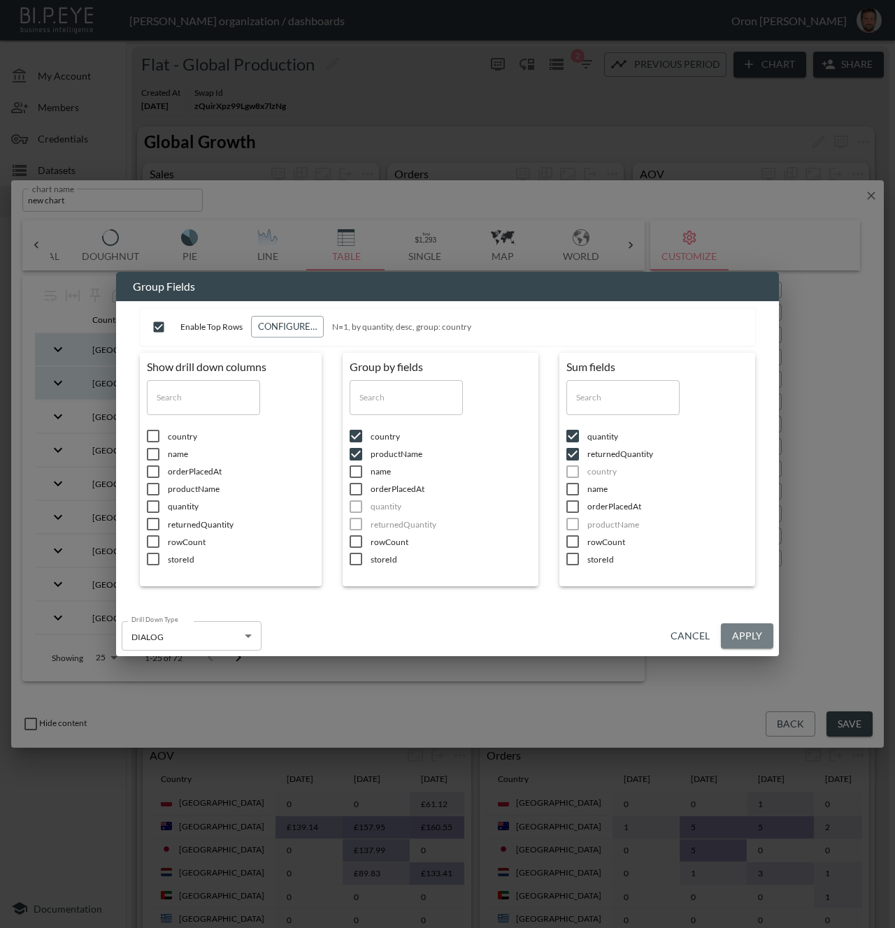
click at [735, 628] on button "Apply" at bounding box center [747, 637] width 52 height 26
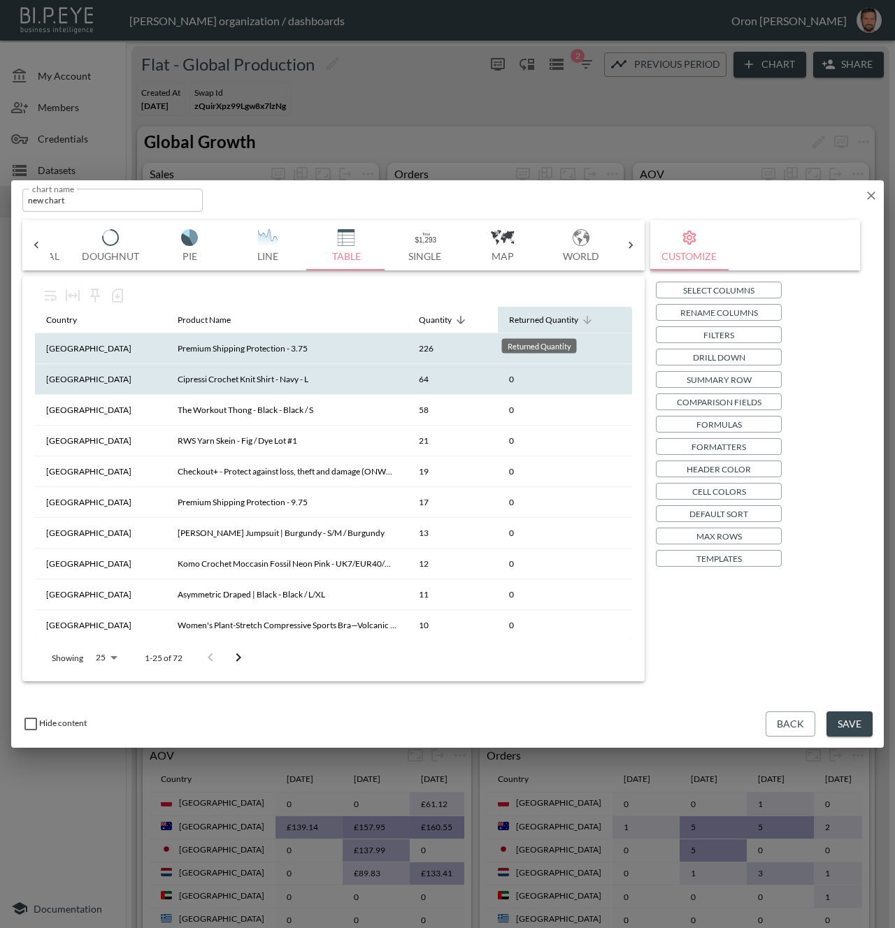
click at [547, 317] on div "Returned Quantity" at bounding box center [543, 320] width 69 height 17
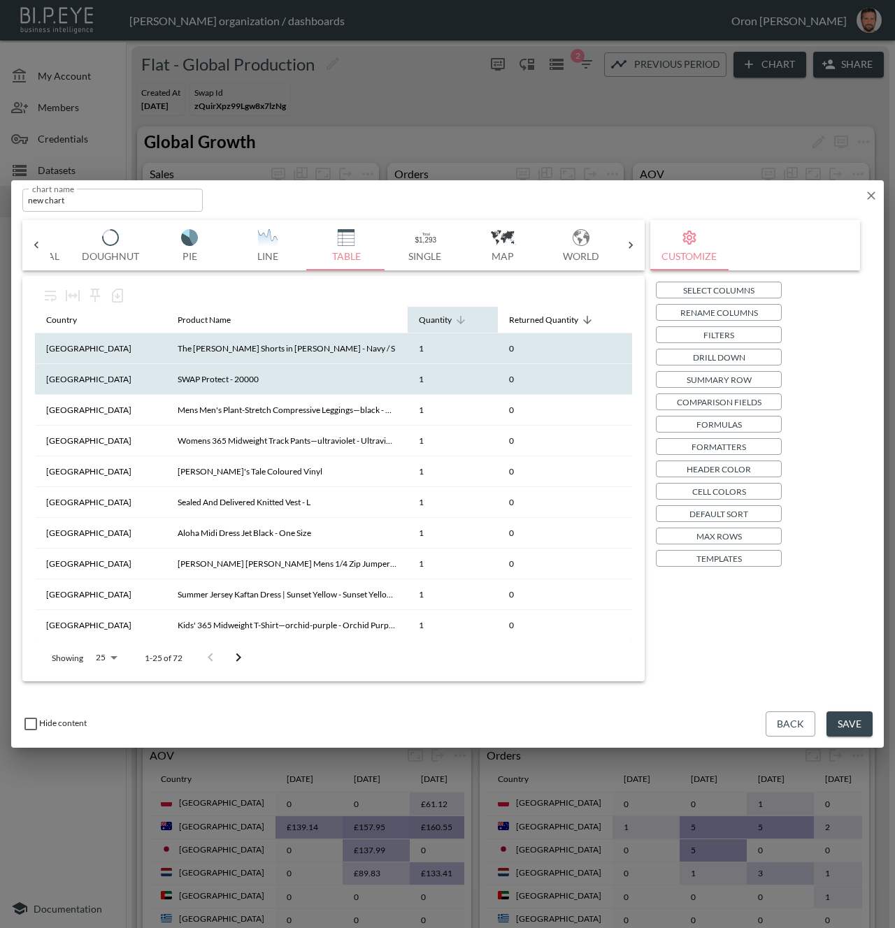
click at [385, 315] on table "Country Product Name Quantity Returned Quantity Thailand The Shallis Shorts in …" at bounding box center [333, 705] width 597 height 796
click at [419, 316] on div "Quantity" at bounding box center [435, 320] width 33 height 17
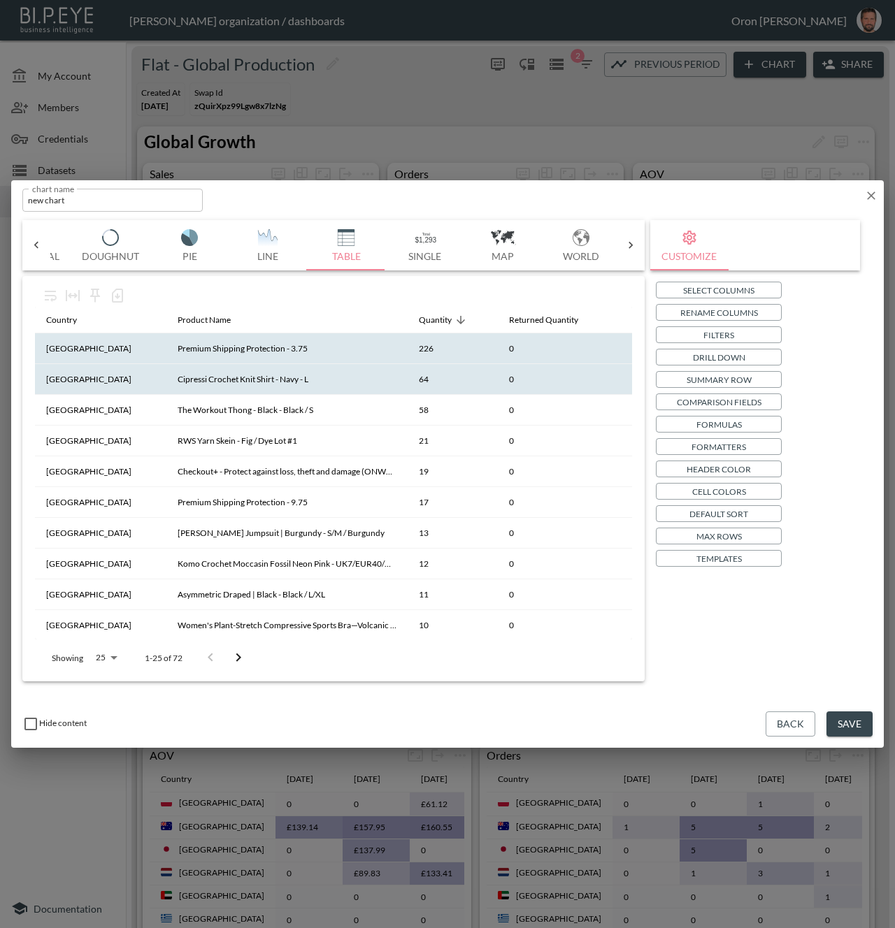
click at [30, 718] on input "Enable this to display a 'Coming Soon' message when the chart is viewed in an e…" at bounding box center [30, 724] width 17 height 17
checkbox input "true"
click at [743, 288] on p "Select Columns" at bounding box center [718, 290] width 71 height 15
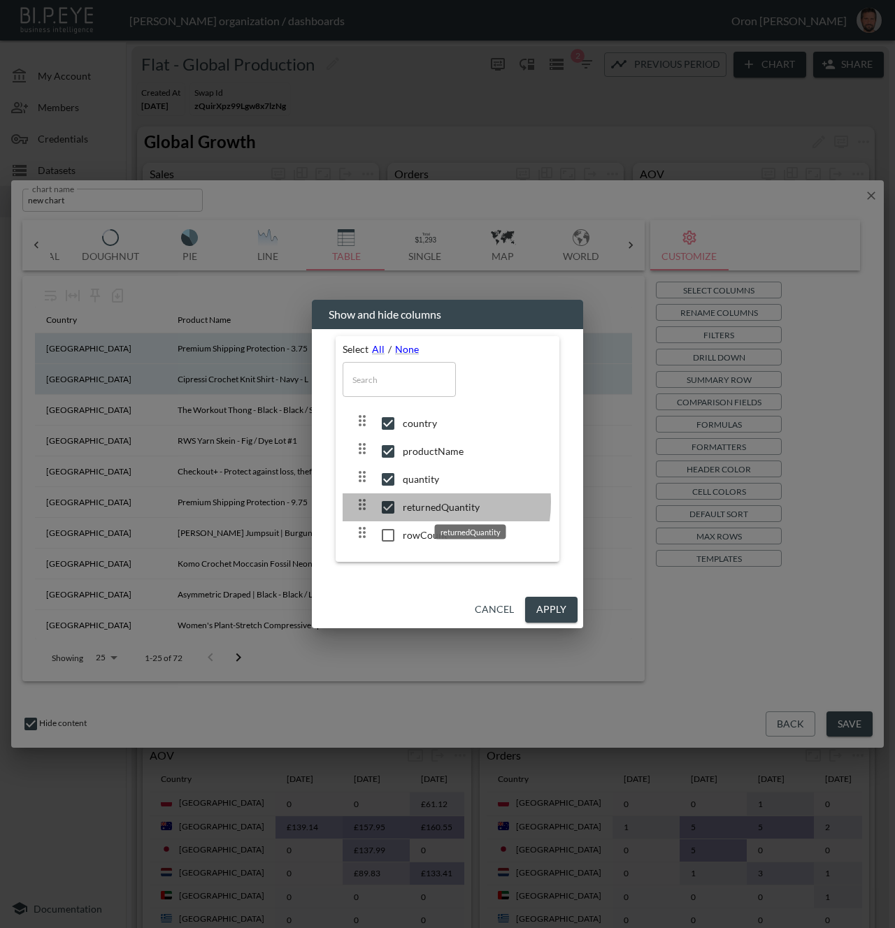
click at [421, 502] on span "returnedQuantity" at bounding box center [472, 508] width 138 height 14
click at [410, 509] on span "returnedQuantity" at bounding box center [472, 508] width 138 height 14
checkbox input "true"
click at [539, 605] on button "Apply" at bounding box center [551, 610] width 52 height 26
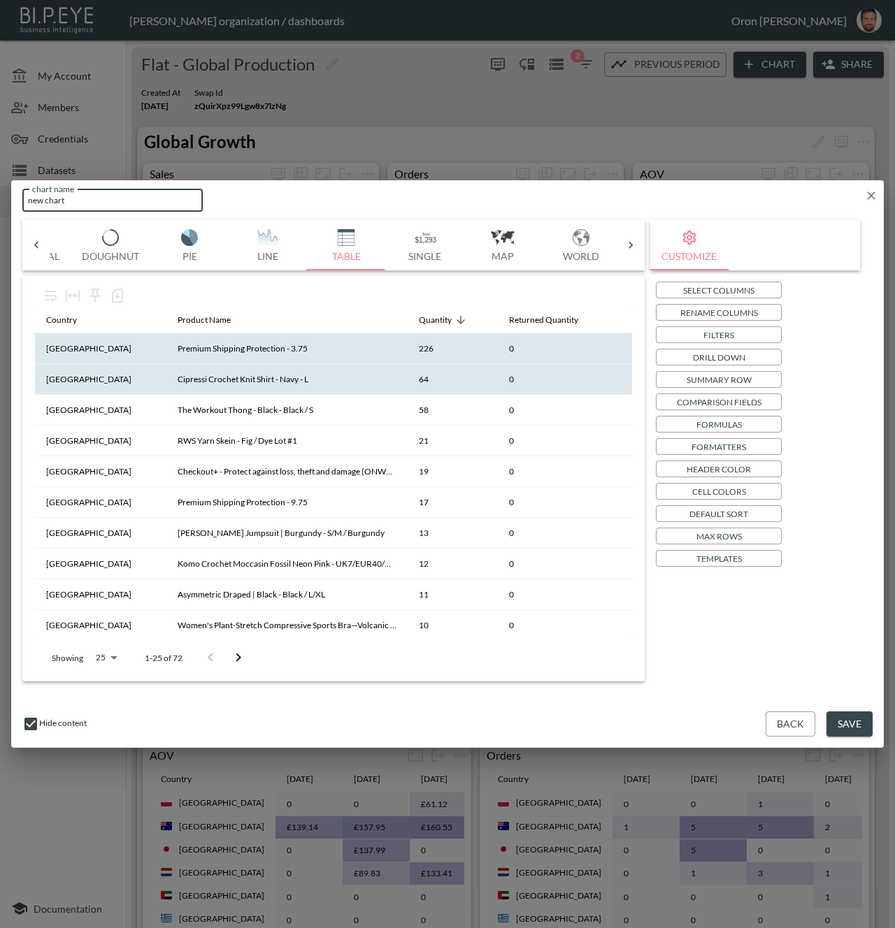
drag, startPoint x: 55, startPoint y: 201, endPoint x: -25, endPoint y: 200, distance: 80.4
click at [0, 200] on html "BI.P.EYE, Interactive Analytics Dashboards - app Zach Bailet organization / das…" at bounding box center [447, 464] width 895 height 928
type input "Top Performers"
click at [741, 531] on p "Max Rows" at bounding box center [718, 536] width 45 height 15
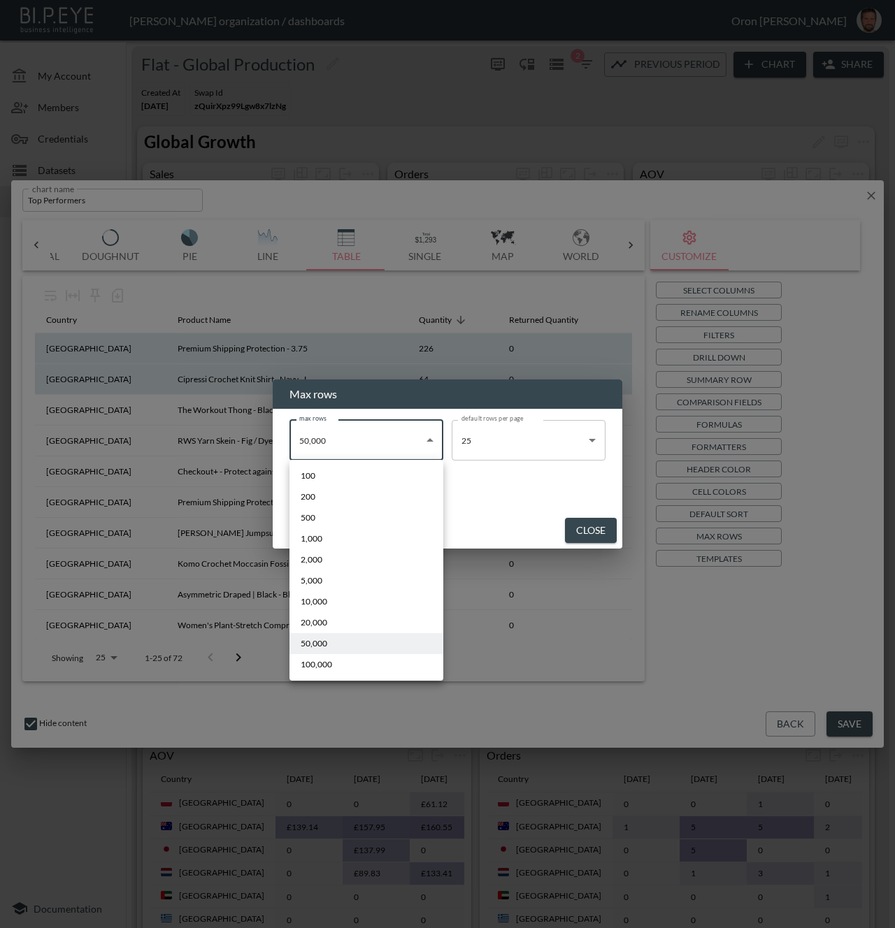
click at [340, 455] on body "BI.P.EYE, Interactive Analytics Dashboards - app Zach Bailet organization / das…" at bounding box center [447, 464] width 895 height 928
click at [502, 475] on div at bounding box center [447, 464] width 895 height 928
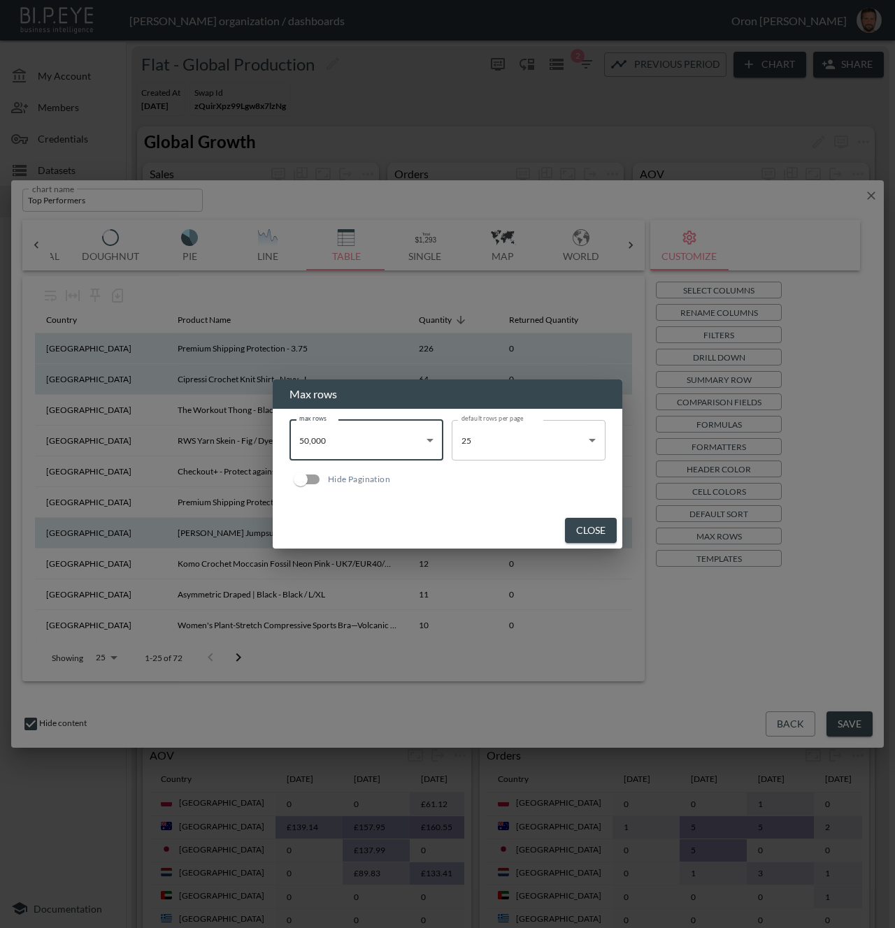
click at [597, 531] on button "Close" at bounding box center [591, 531] width 52 height 26
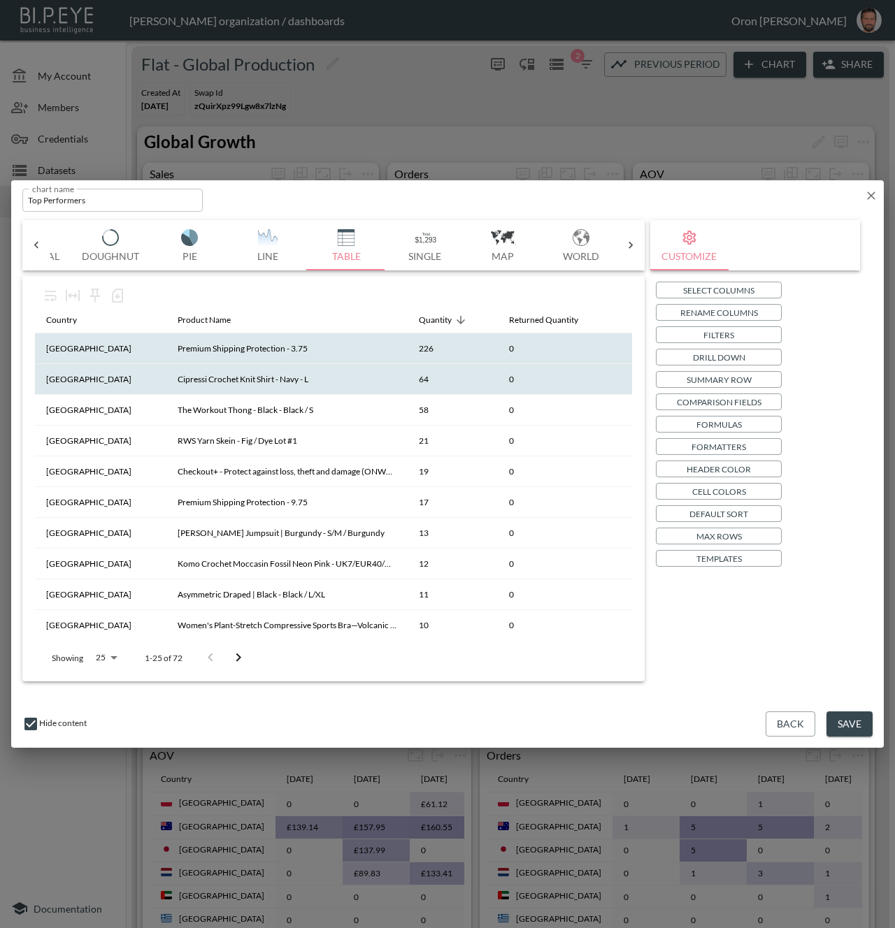
click at [735, 359] on p "Drill Down" at bounding box center [719, 357] width 52 height 15
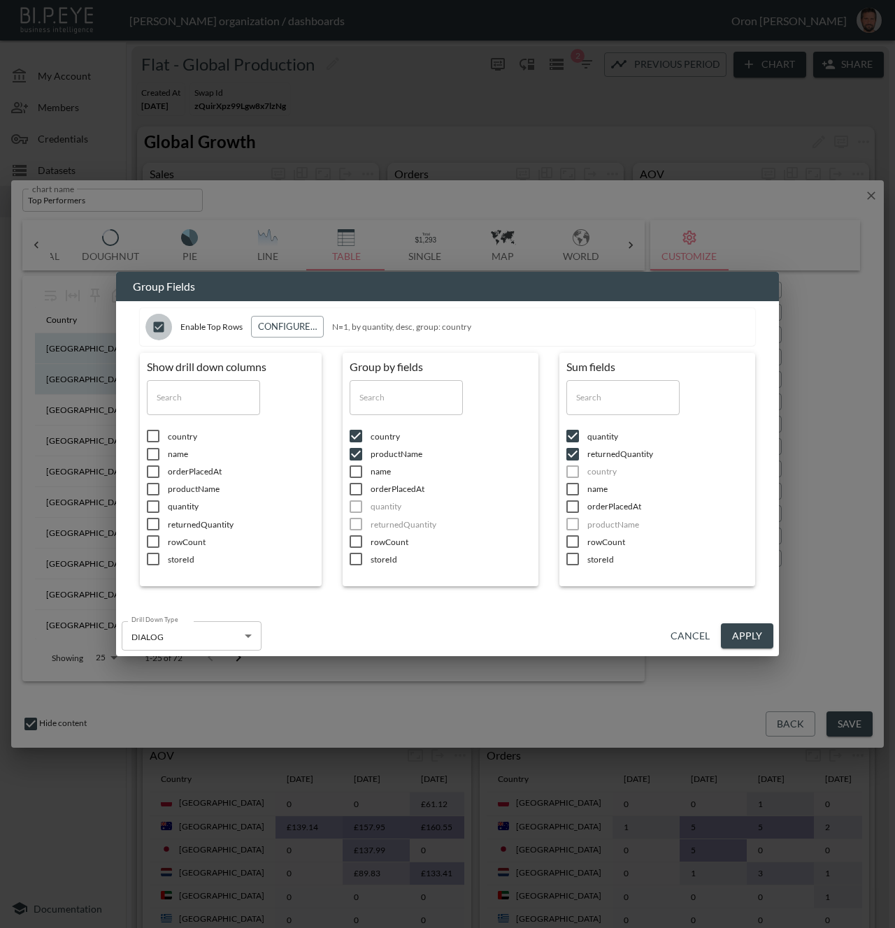
click at [152, 325] on input "checkbox" at bounding box center [158, 327] width 27 height 27
checkbox input "false"
click at [360, 438] on input "checkbox" at bounding box center [355, 436] width 29 height 14
click at [737, 633] on button "Apply" at bounding box center [747, 637] width 52 height 26
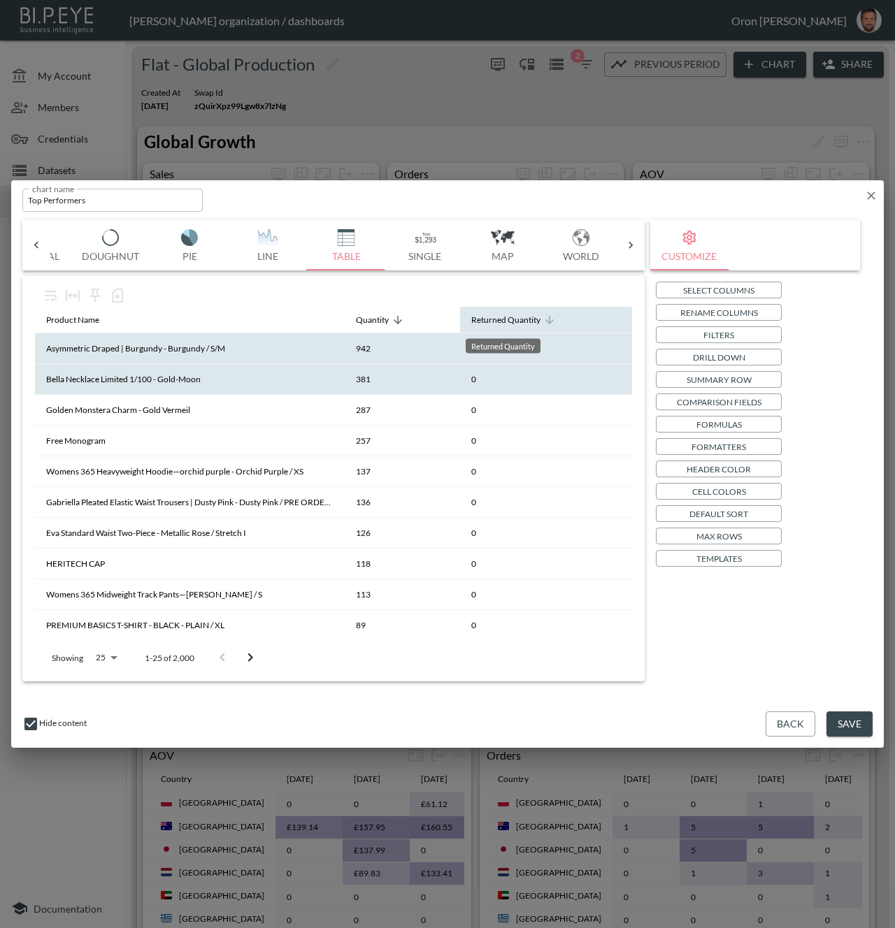
click at [484, 316] on div "Returned Quantity" at bounding box center [505, 320] width 69 height 17
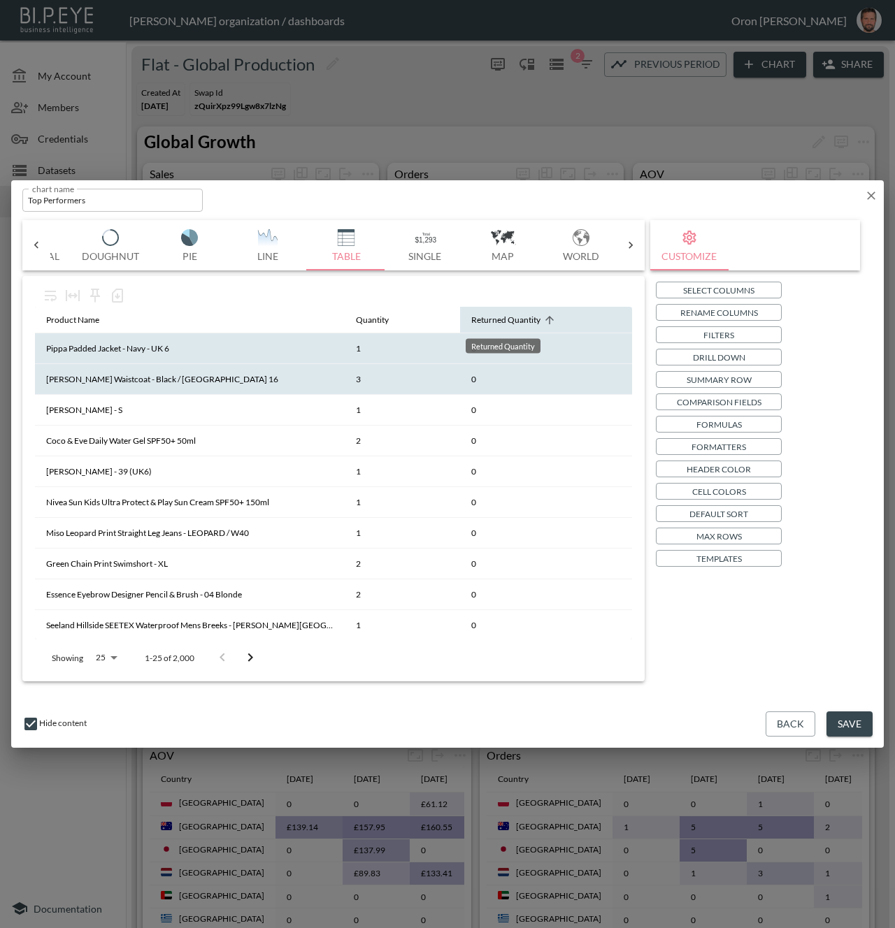
click at [486, 319] on div "Returned Quantity" at bounding box center [505, 320] width 69 height 17
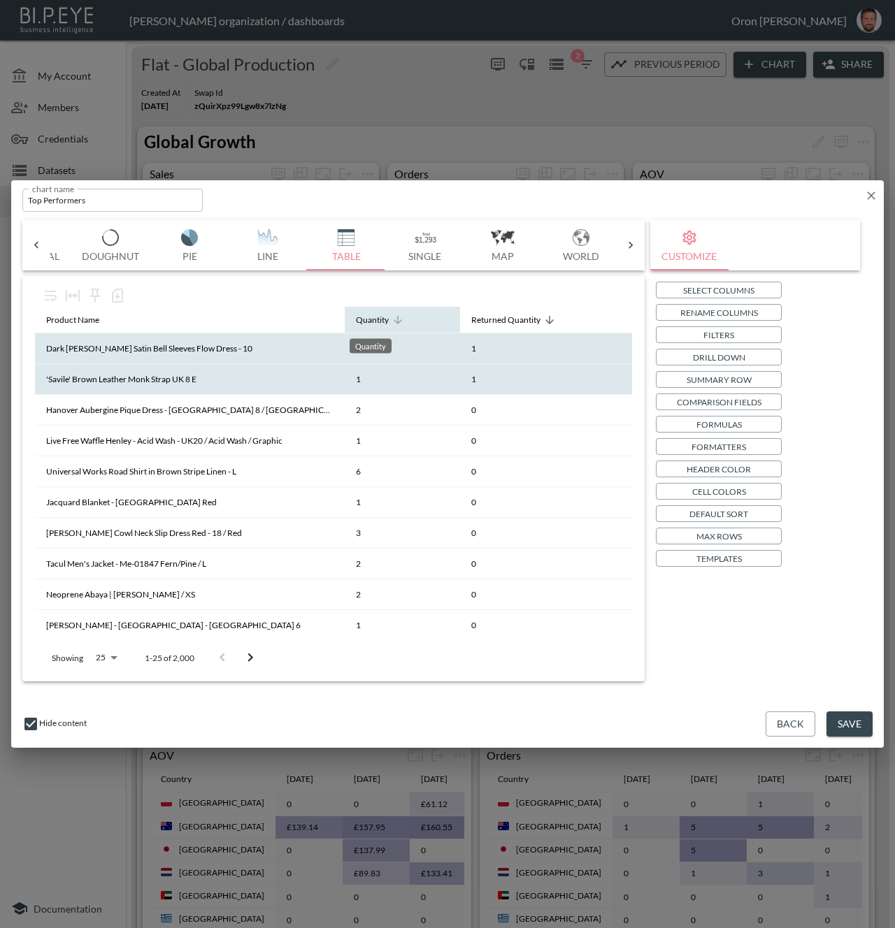
click at [368, 324] on div "Quantity" at bounding box center [372, 320] width 33 height 17
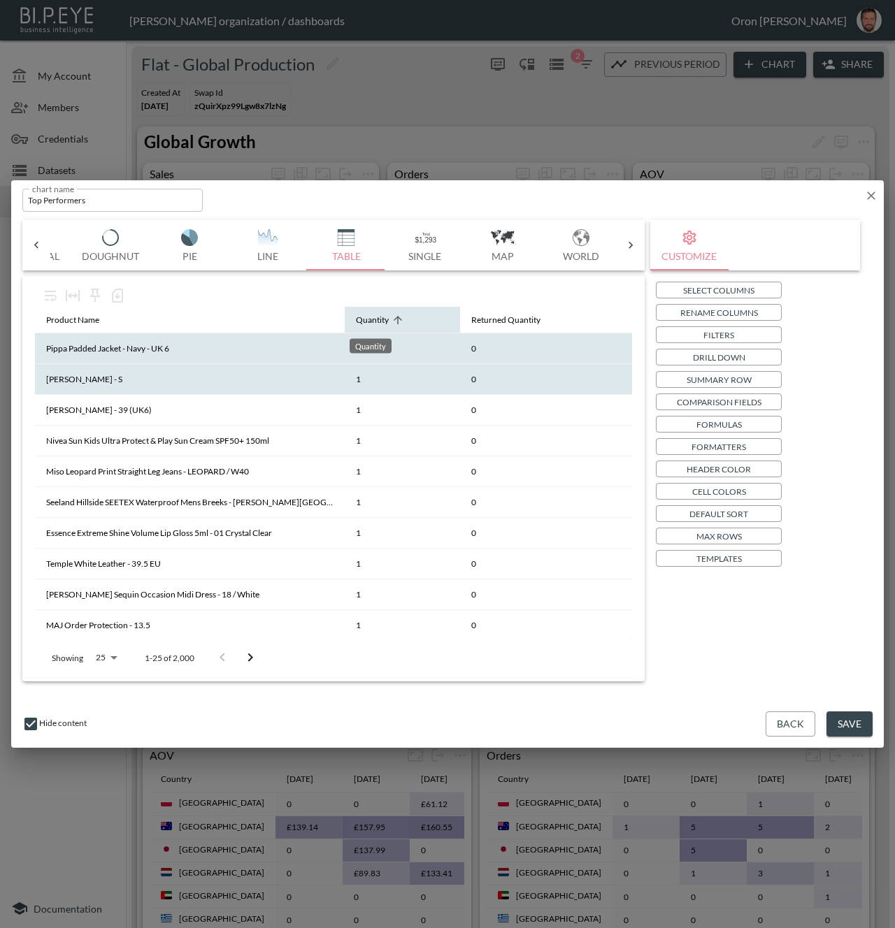
click at [368, 324] on div "Quantity" at bounding box center [372, 320] width 33 height 17
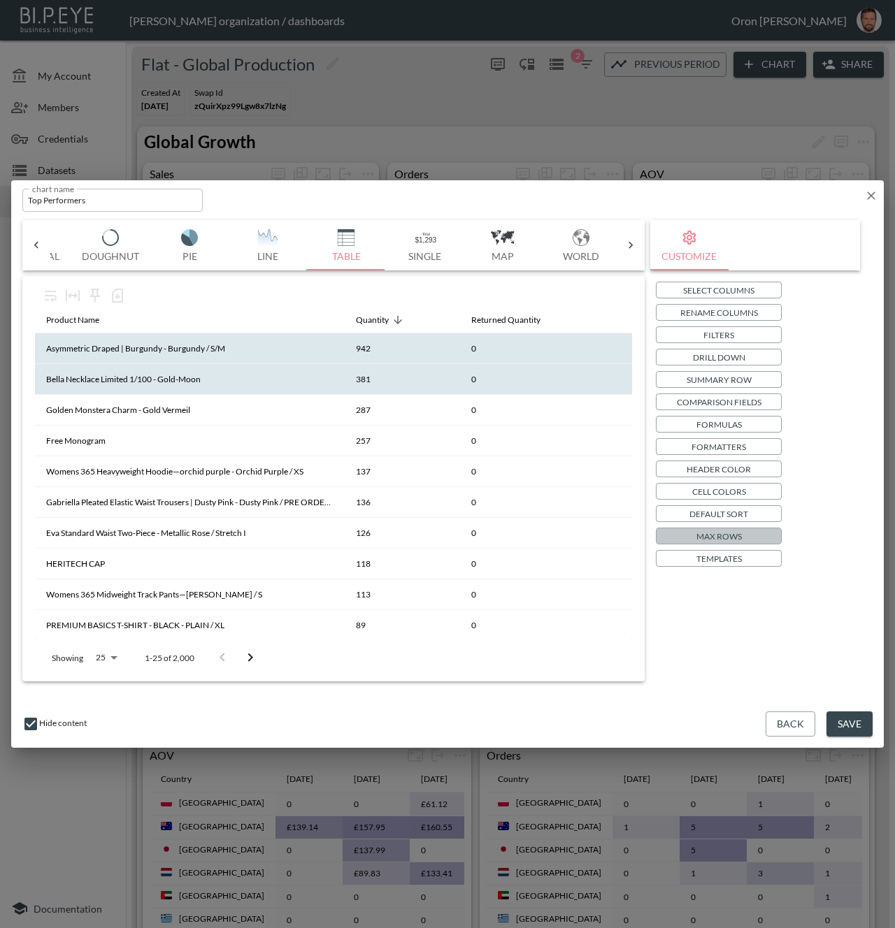
click at [700, 529] on p "Max Rows" at bounding box center [718, 536] width 45 height 15
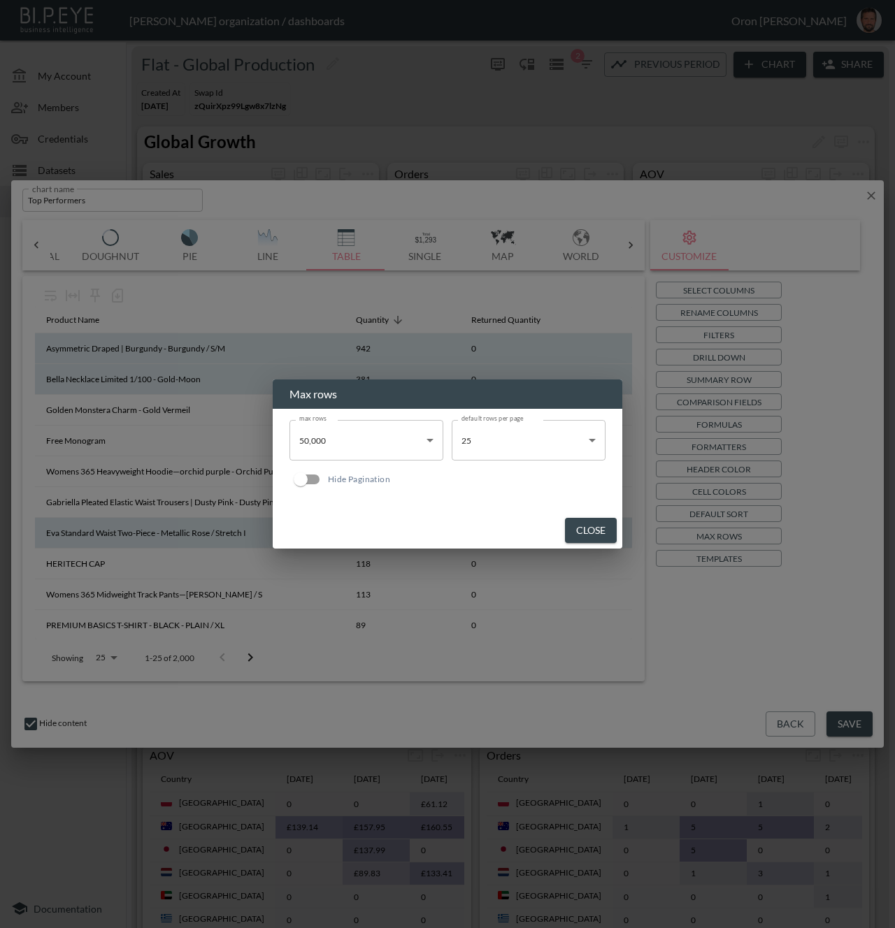
click at [585, 522] on button "Close" at bounding box center [591, 531] width 52 height 26
